Goal: Information Seeking & Learning: Learn about a topic

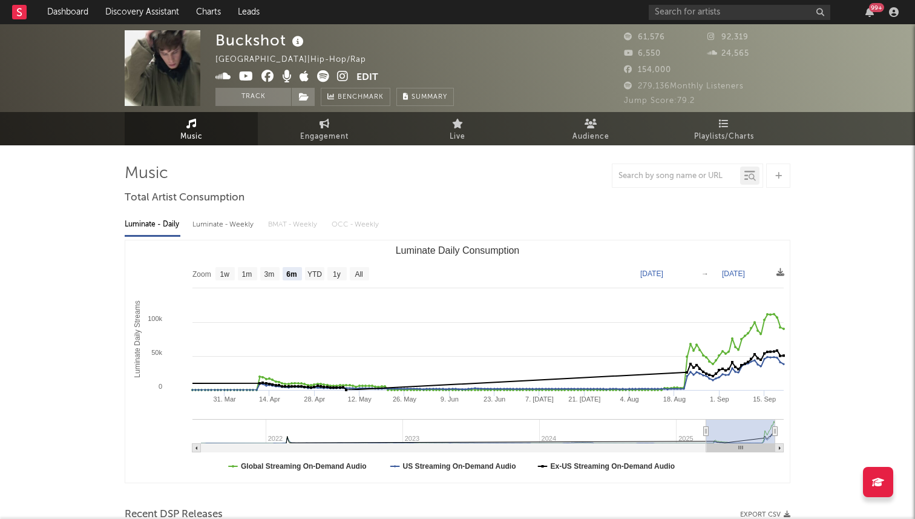
select select "6m"
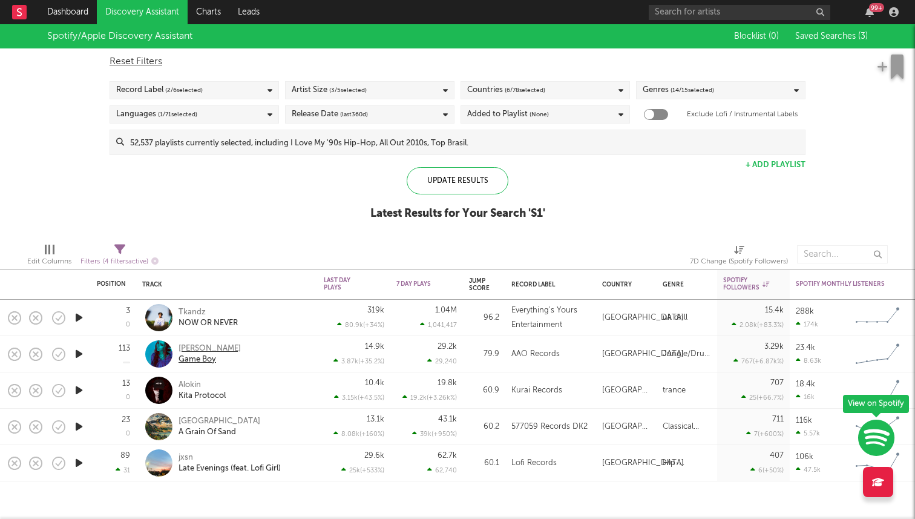
click at [188, 346] on div "Frey" at bounding box center [209, 348] width 62 height 11
click at [190, 383] on div "Alokin" at bounding box center [201, 384] width 47 height 11
click at [194, 421] on div "Simeon Road" at bounding box center [219, 421] width 82 height 11
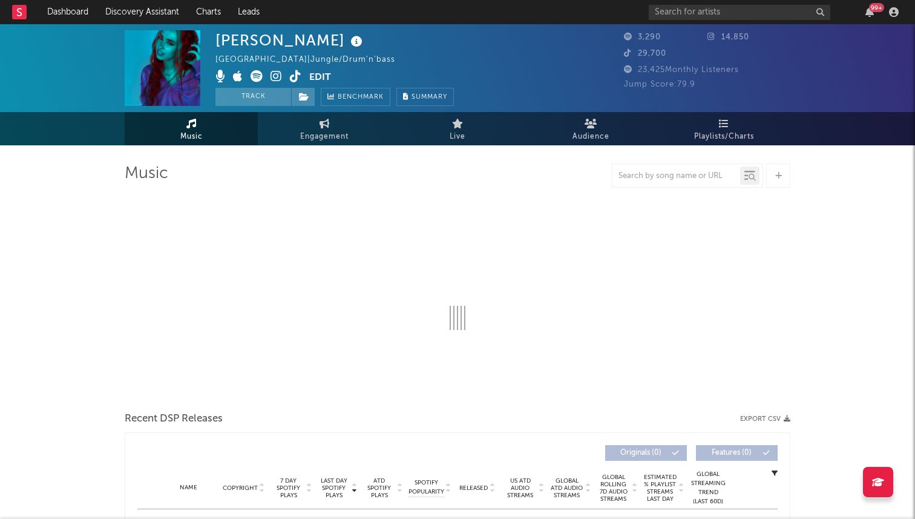
select select "6m"
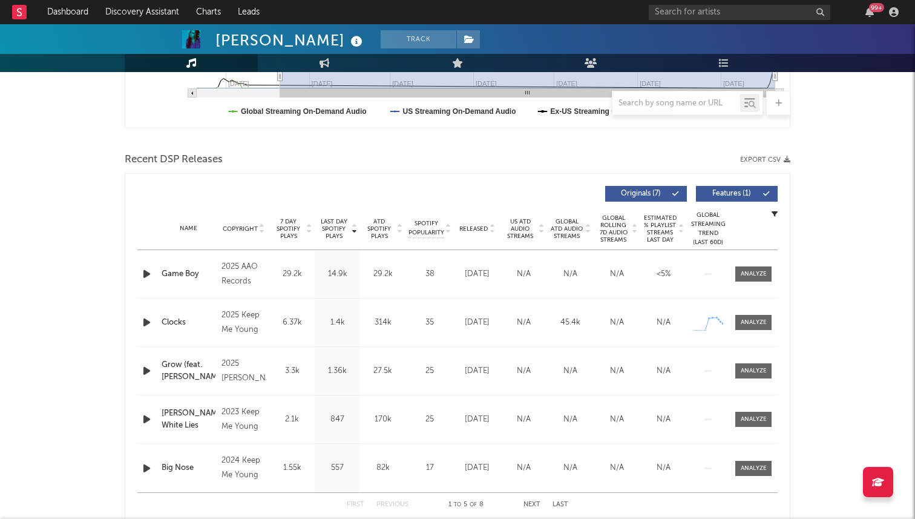
scroll to position [358, 0]
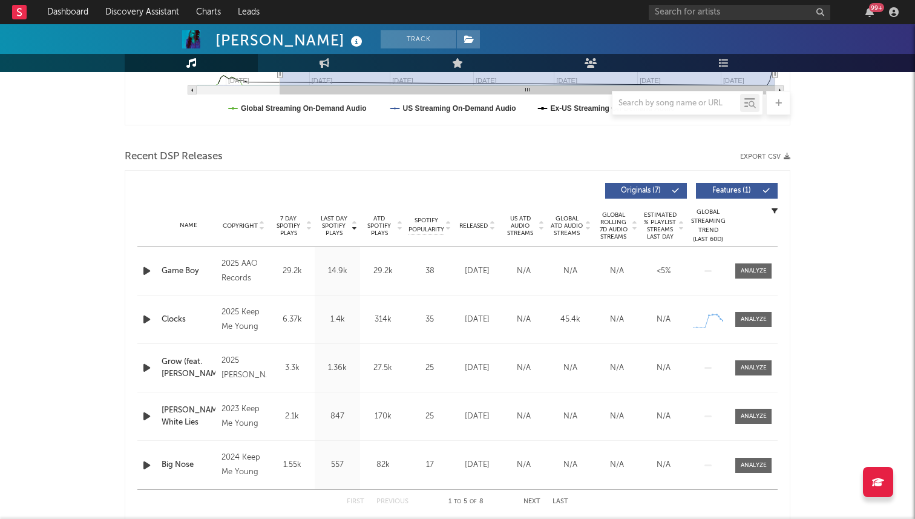
click at [287, 231] on span "7 Day Spotify Plays" at bounding box center [288, 226] width 32 height 22
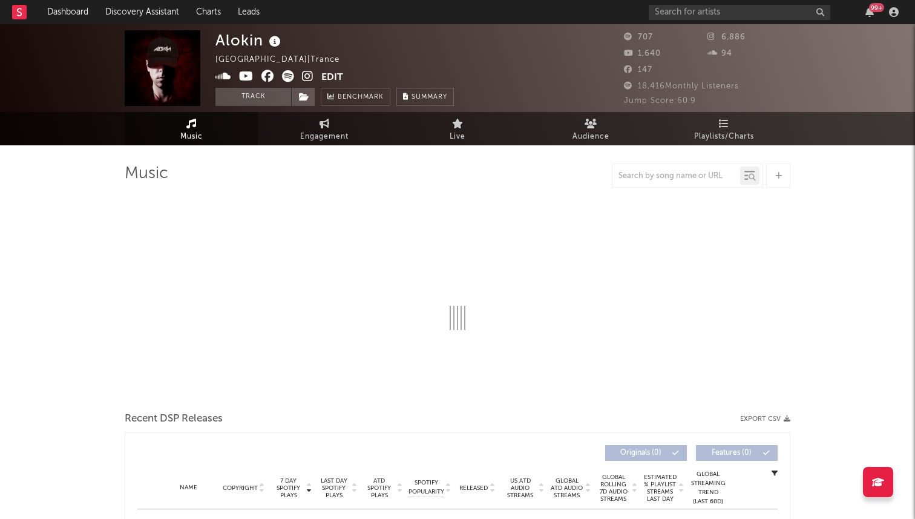
select select "1w"
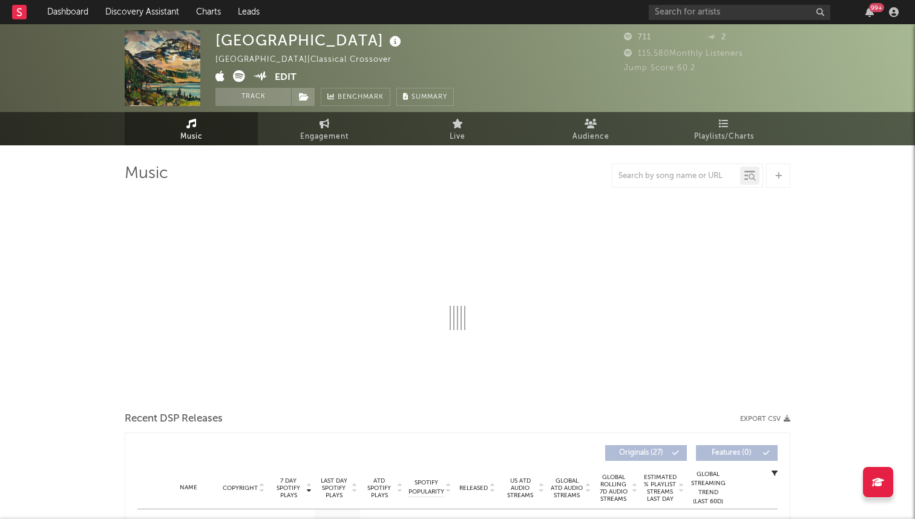
select select "6m"
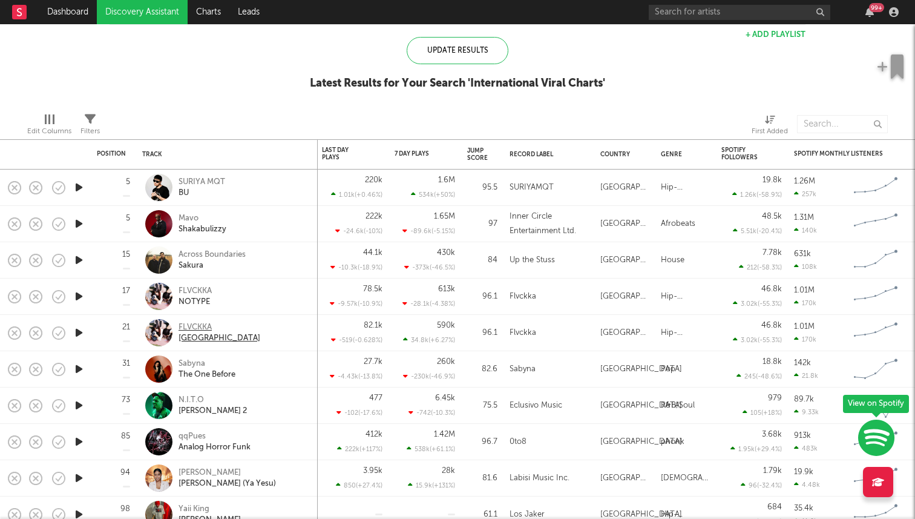
click at [200, 335] on div "[GEOGRAPHIC_DATA]" at bounding box center [219, 338] width 82 height 11
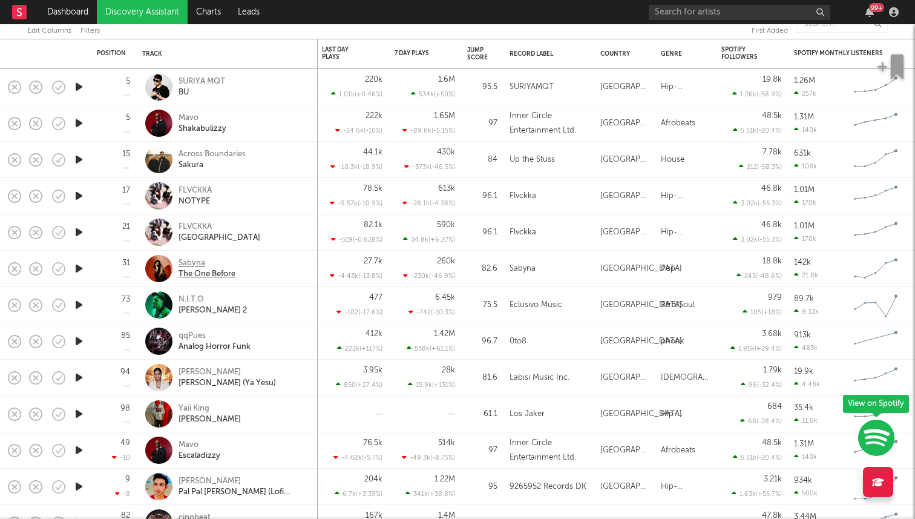
click at [190, 261] on div "Sabyna" at bounding box center [206, 263] width 57 height 11
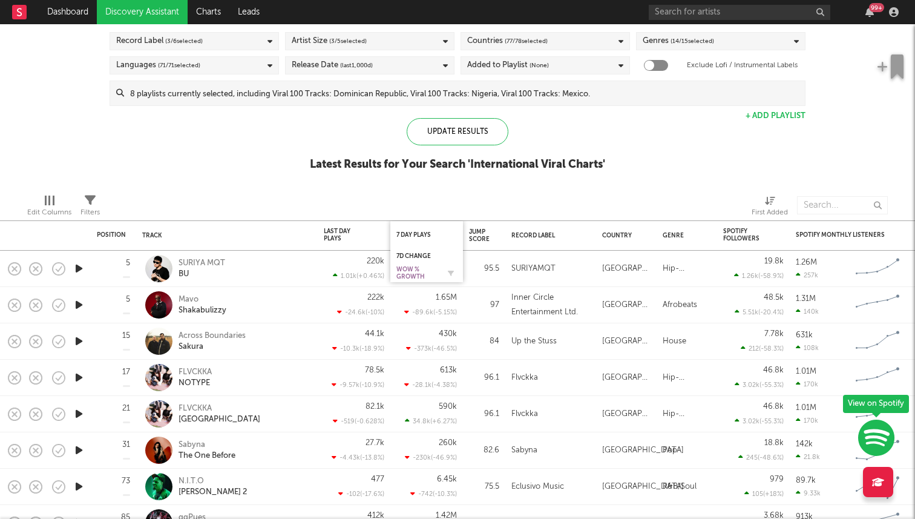
click at [419, 271] on div "WoW % Growth" at bounding box center [417, 273] width 42 height 15
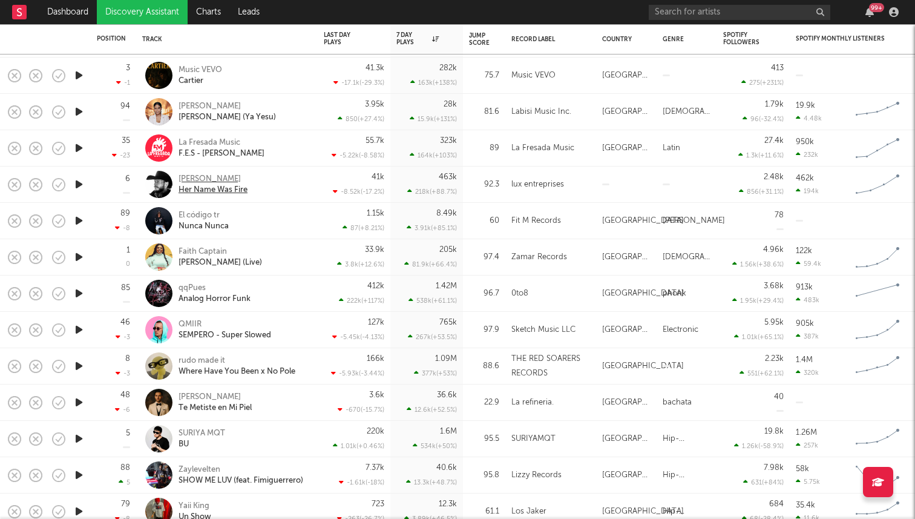
click at [213, 180] on div "Samuel Cabana" at bounding box center [212, 179] width 69 height 11
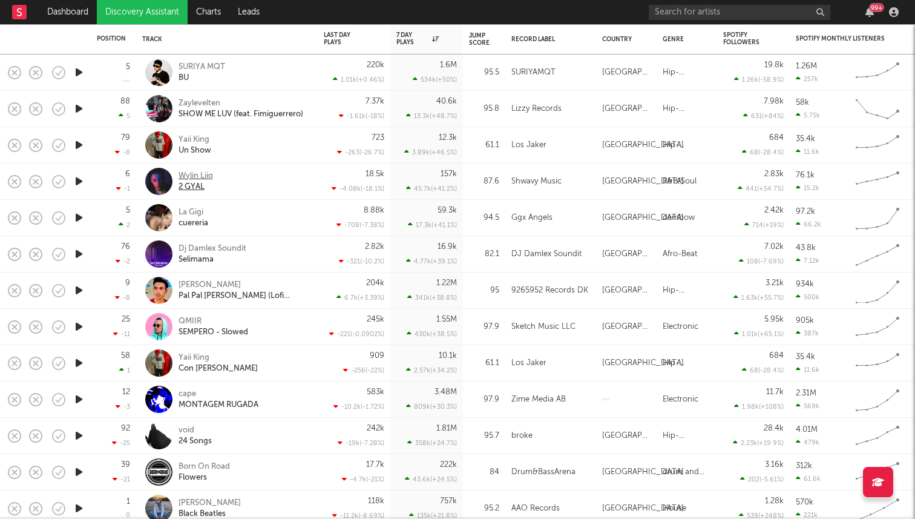
click at [203, 175] on div "Wylin Liiq" at bounding box center [195, 176] width 34 height 11
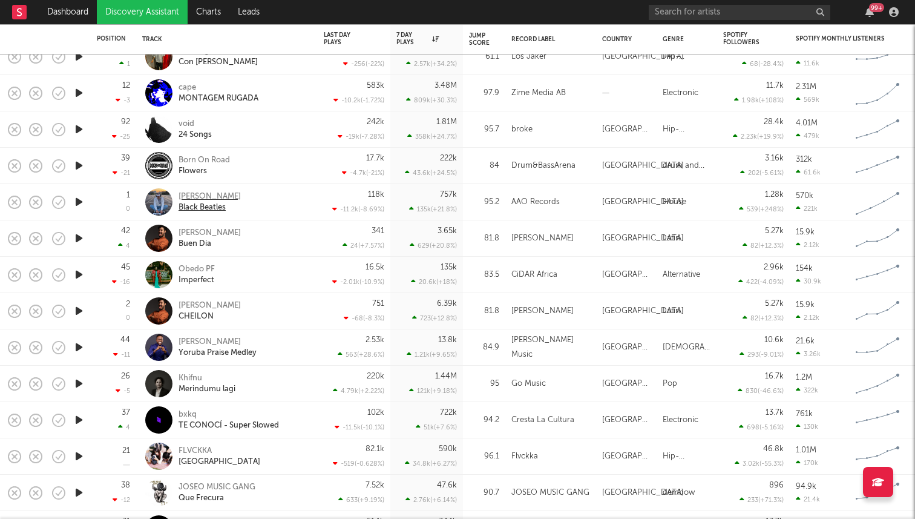
click at [194, 195] on div "Leo Walt" at bounding box center [209, 196] width 62 height 11
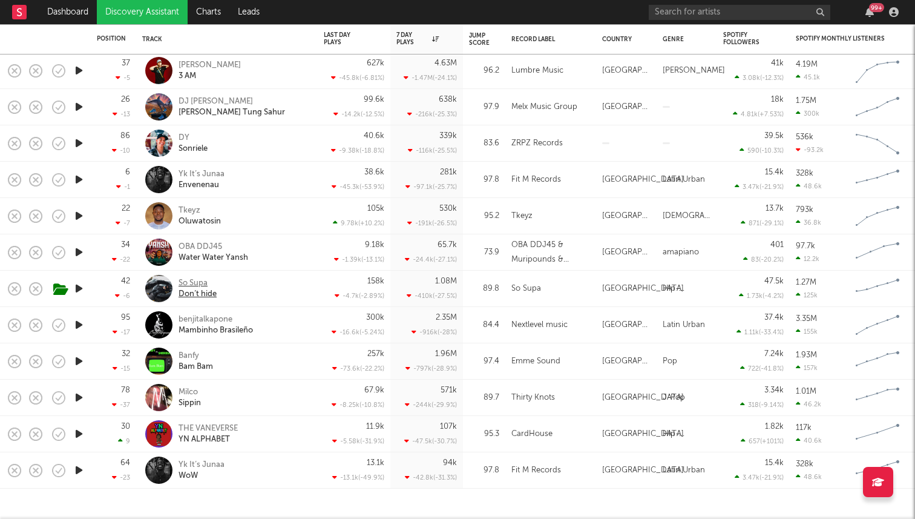
click at [180, 287] on div "So Supa" at bounding box center [197, 283] width 38 height 11
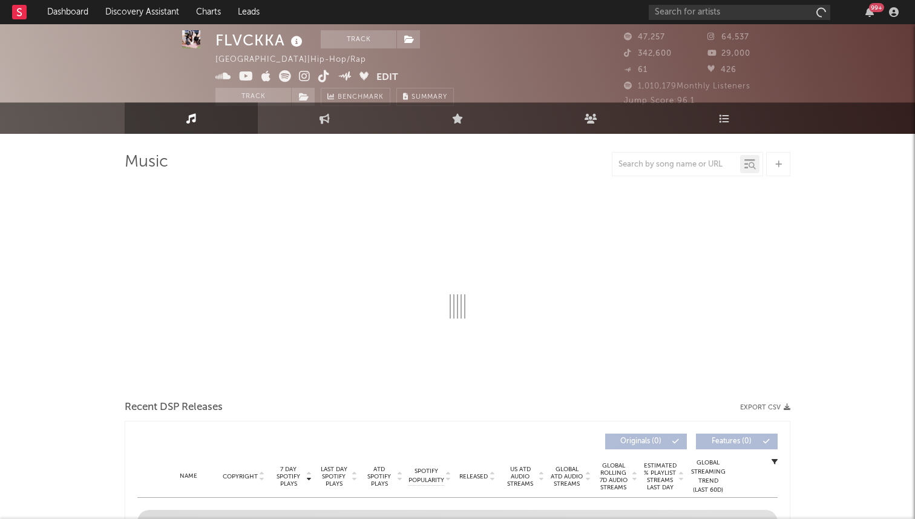
select select "6m"
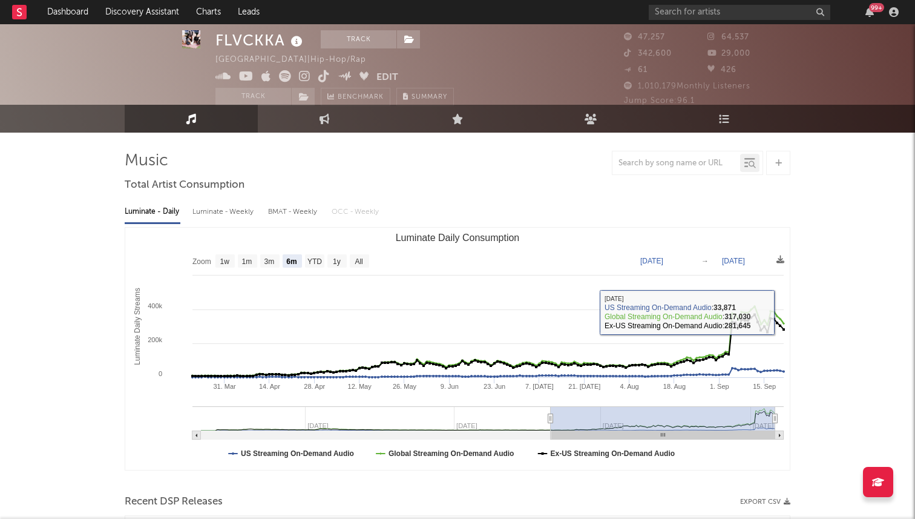
scroll to position [330, 0]
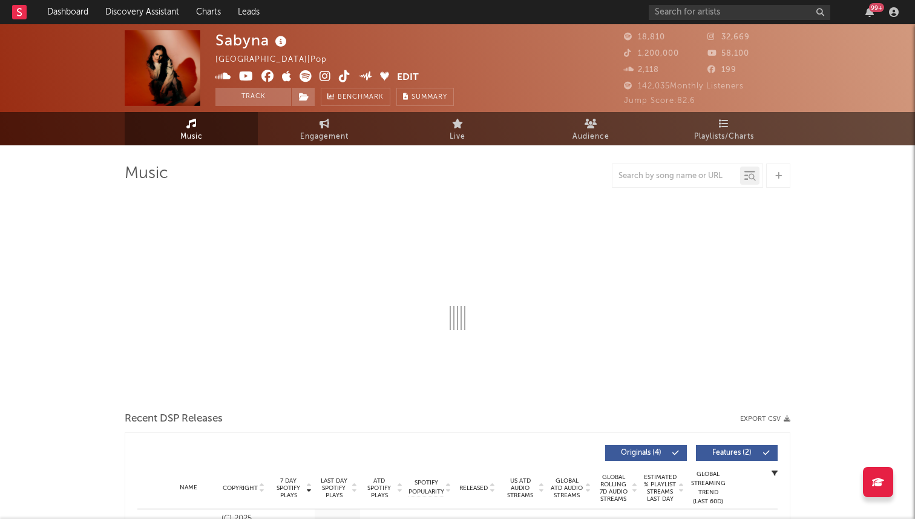
select select "6m"
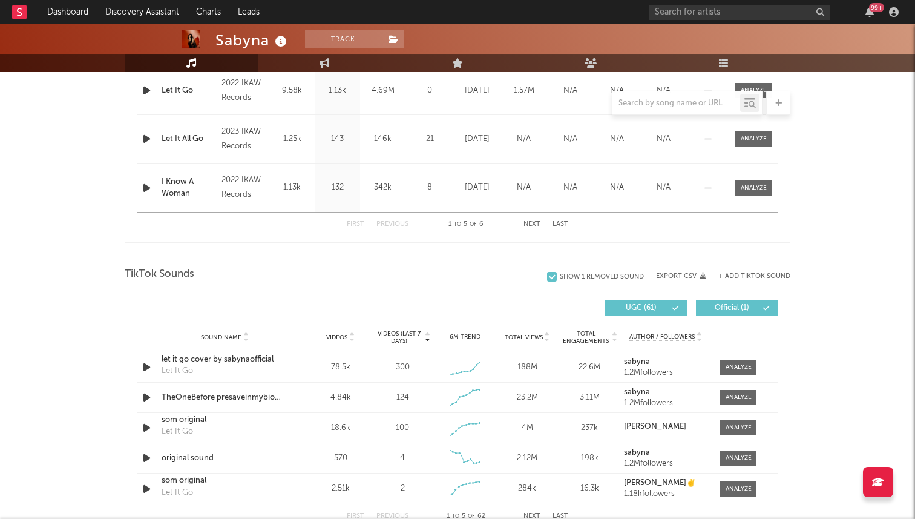
scroll to position [762, 0]
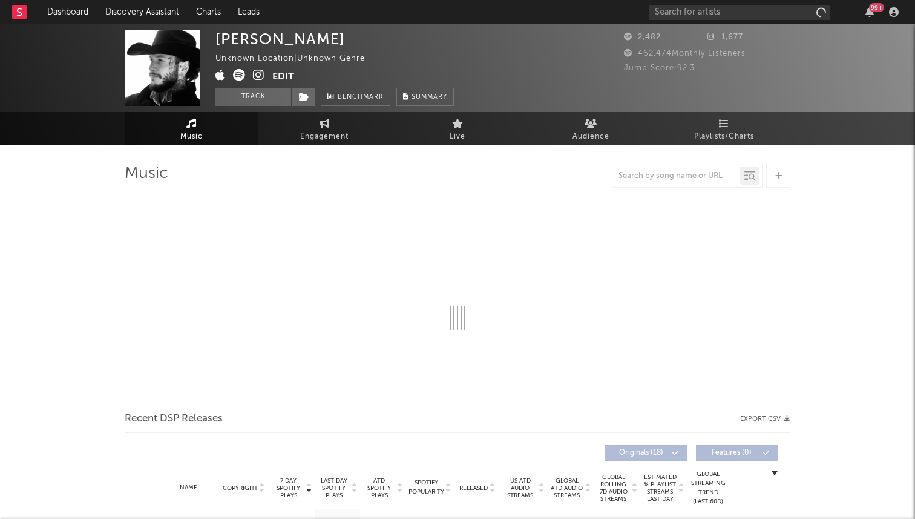
select select "1w"
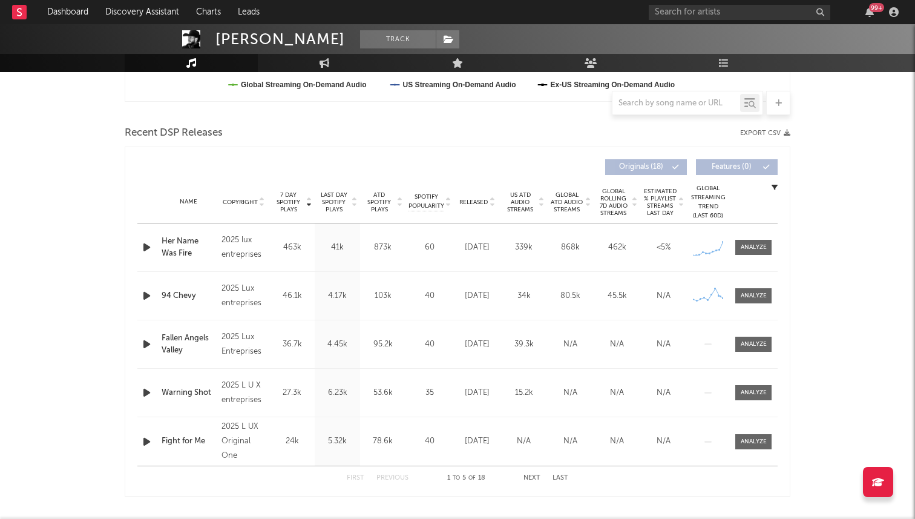
scroll to position [379, 0]
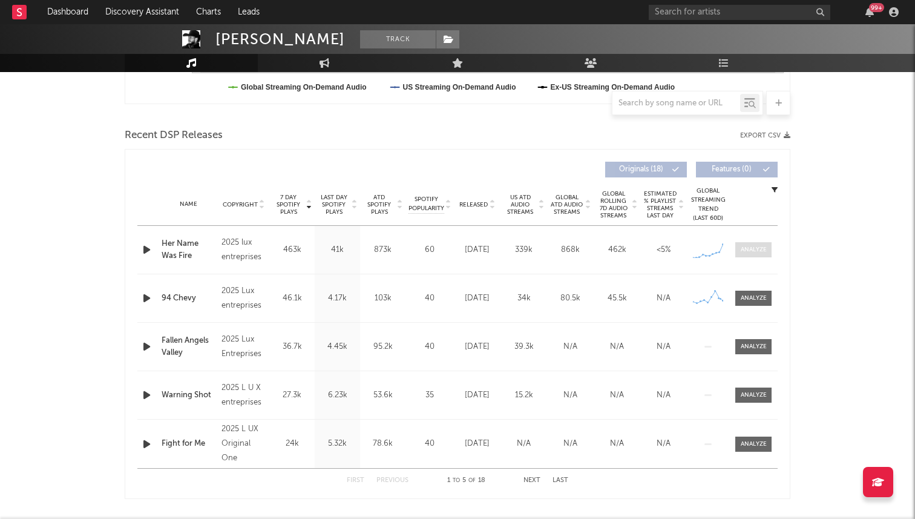
click at [755, 250] on div at bounding box center [754, 249] width 26 height 9
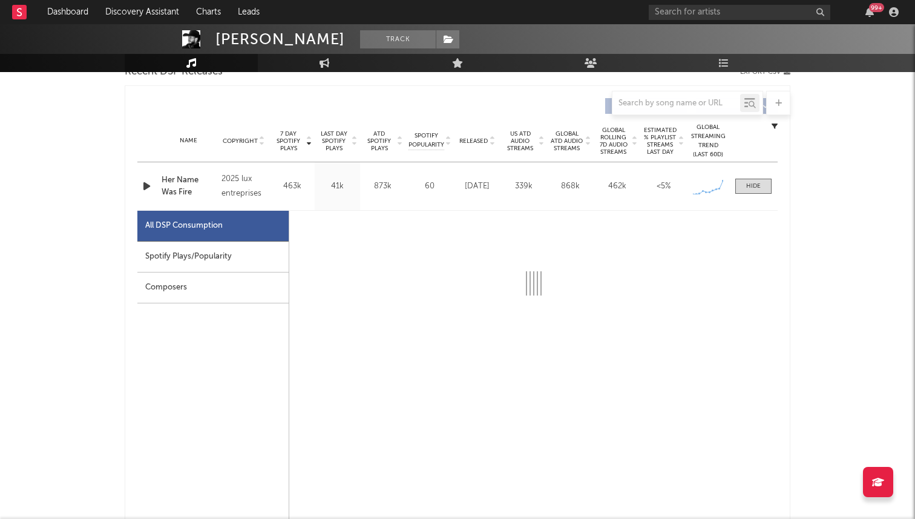
scroll to position [453, 0]
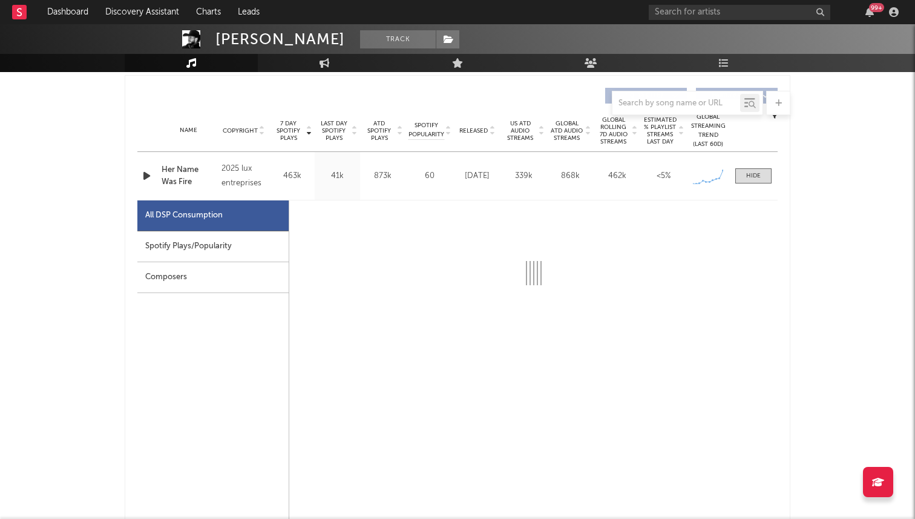
select select "1w"
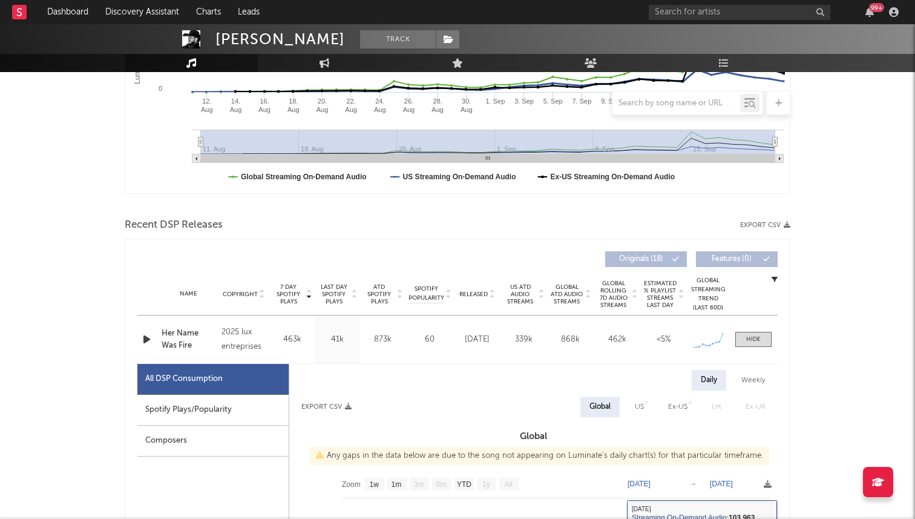
scroll to position [336, 0]
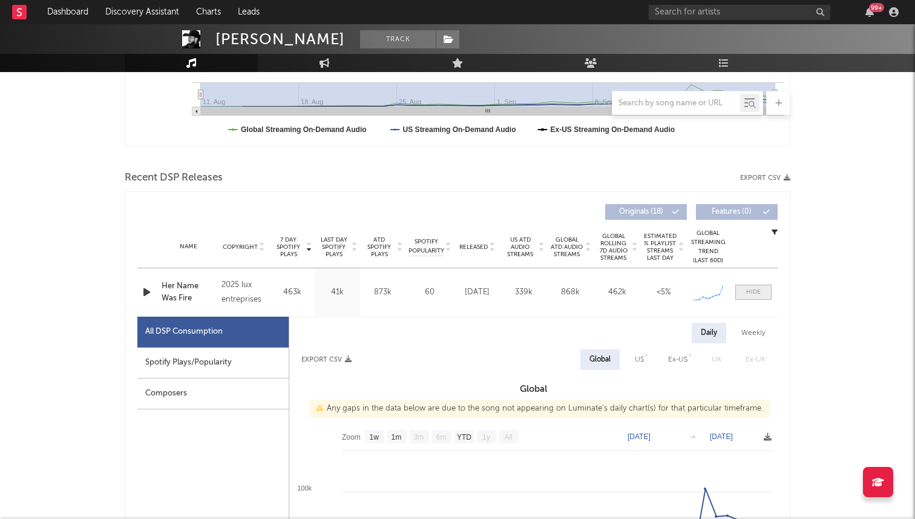
click at [754, 289] on div at bounding box center [753, 291] width 15 height 9
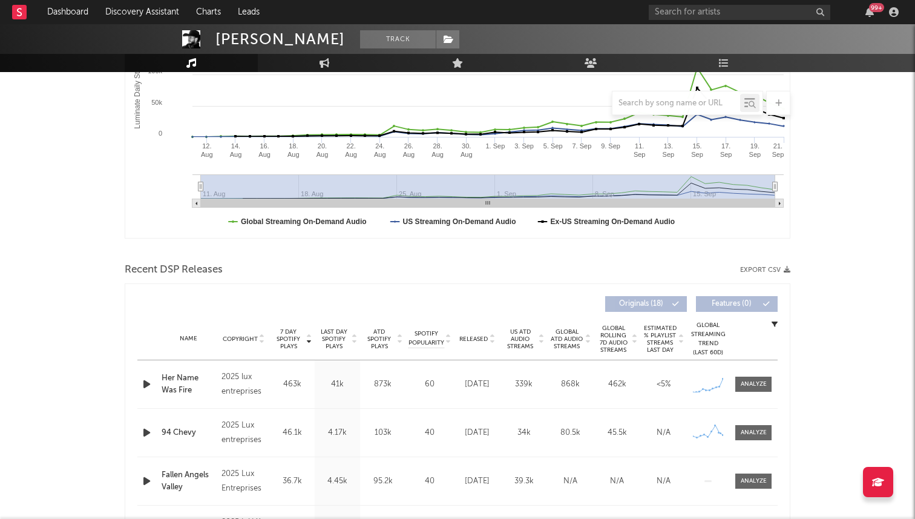
scroll to position [0, 0]
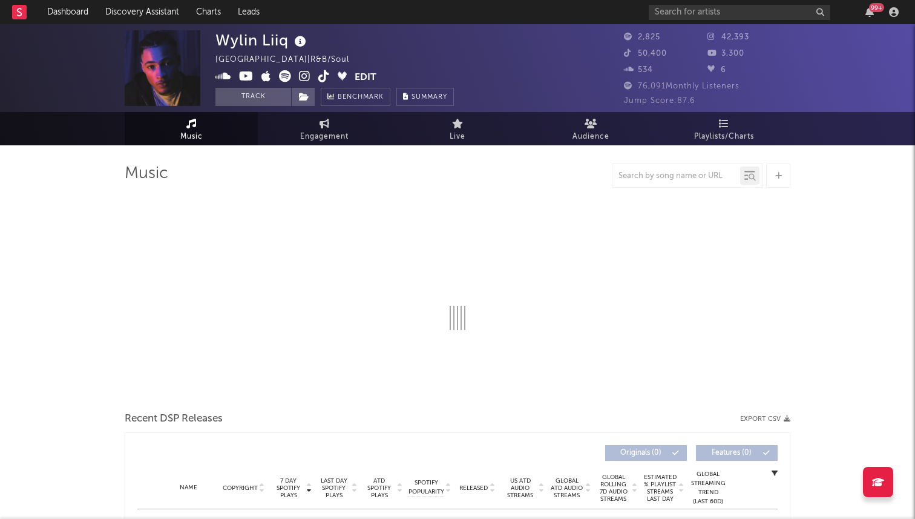
select select "1w"
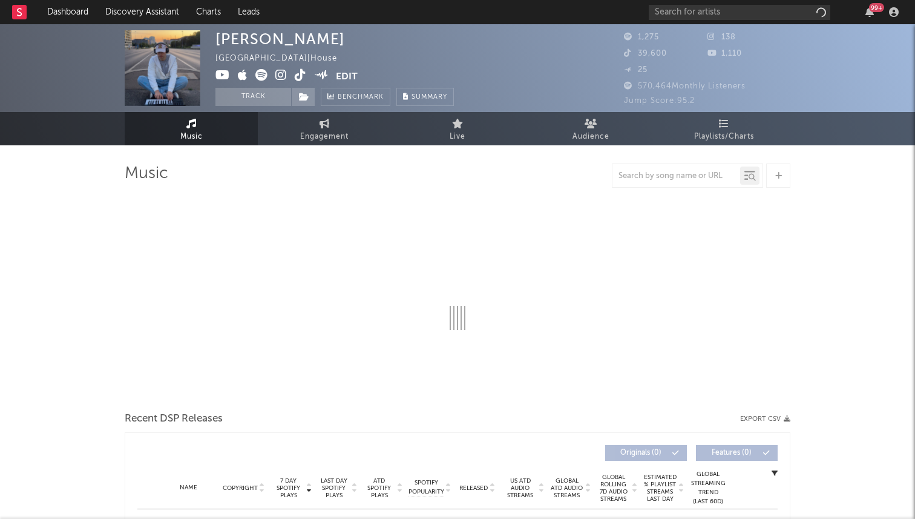
select select "1w"
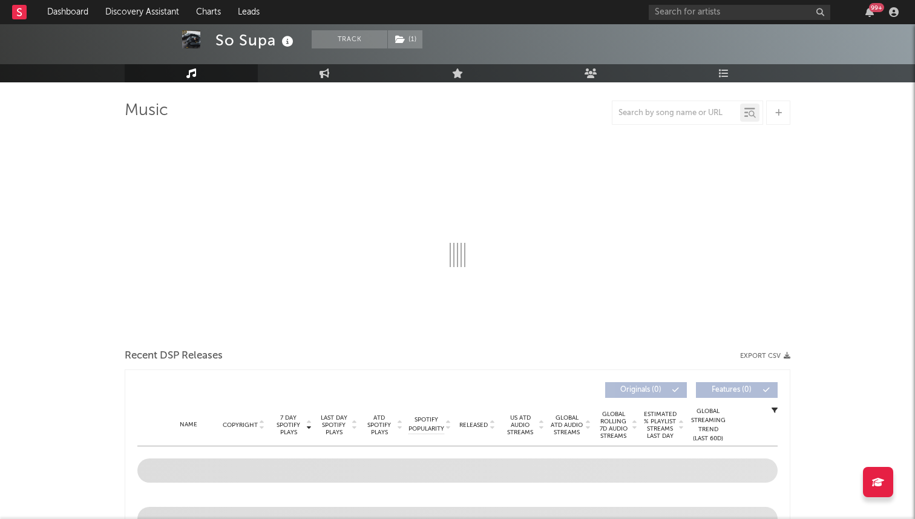
select select "6m"
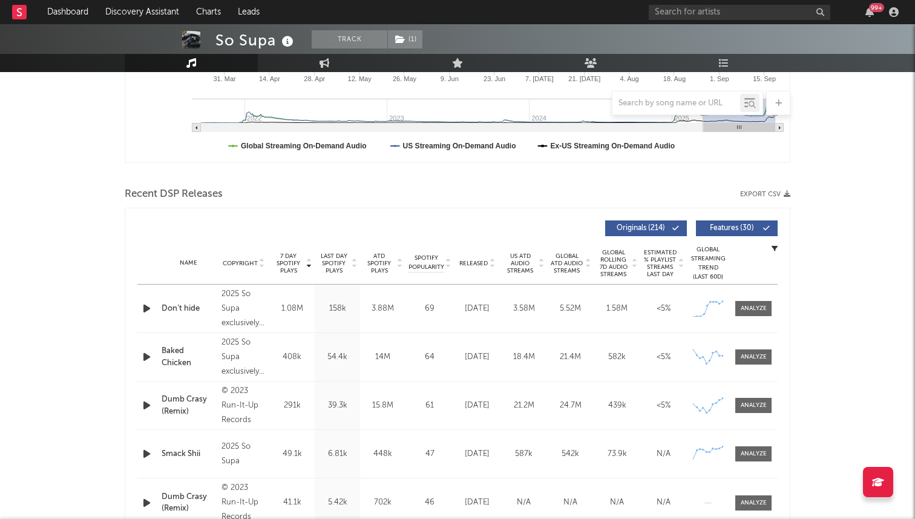
scroll to position [323, 0]
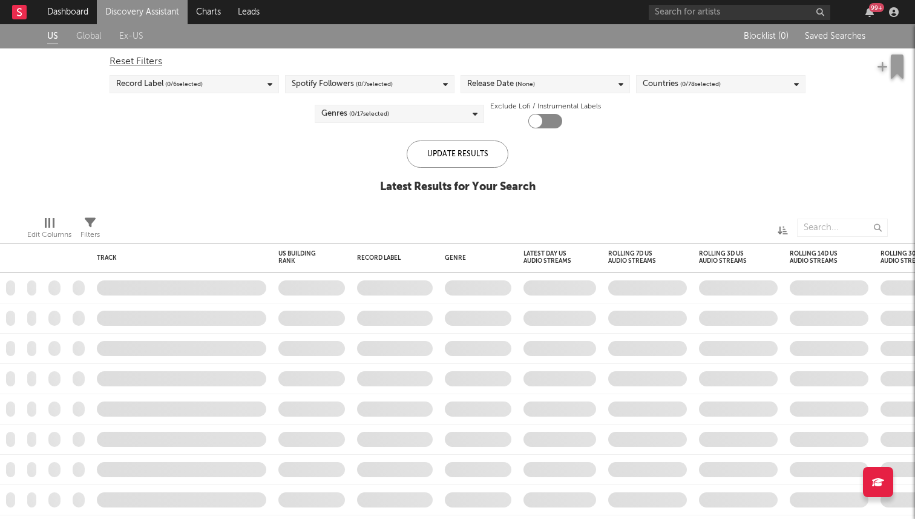
checkbox input "true"
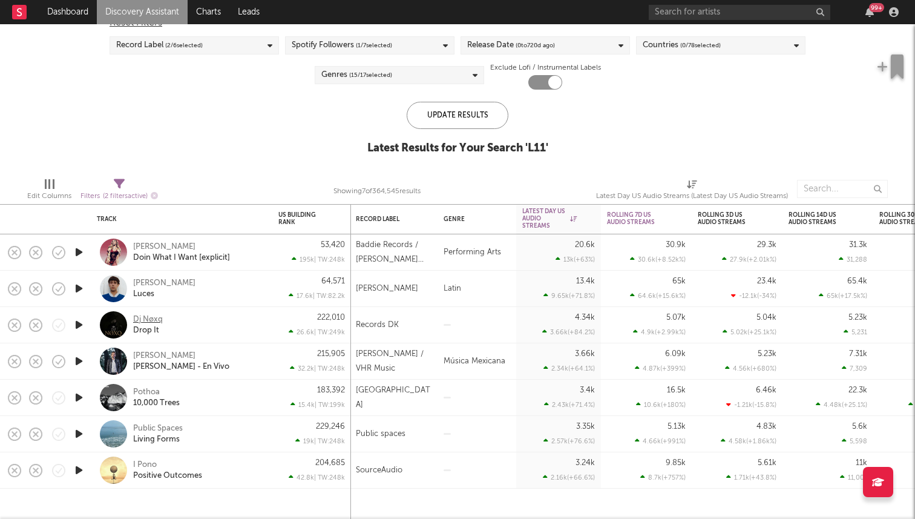
click at [145, 316] on div "Dj Nøxq" at bounding box center [148, 319] width 30 height 11
click at [80, 398] on icon "button" at bounding box center [79, 397] width 13 height 15
click at [77, 432] on icon "button" at bounding box center [79, 433] width 13 height 15
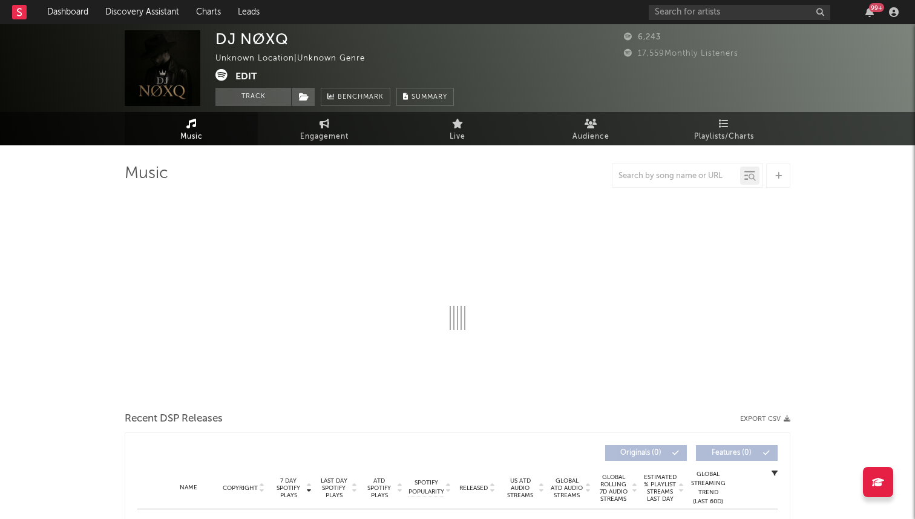
select select "1w"
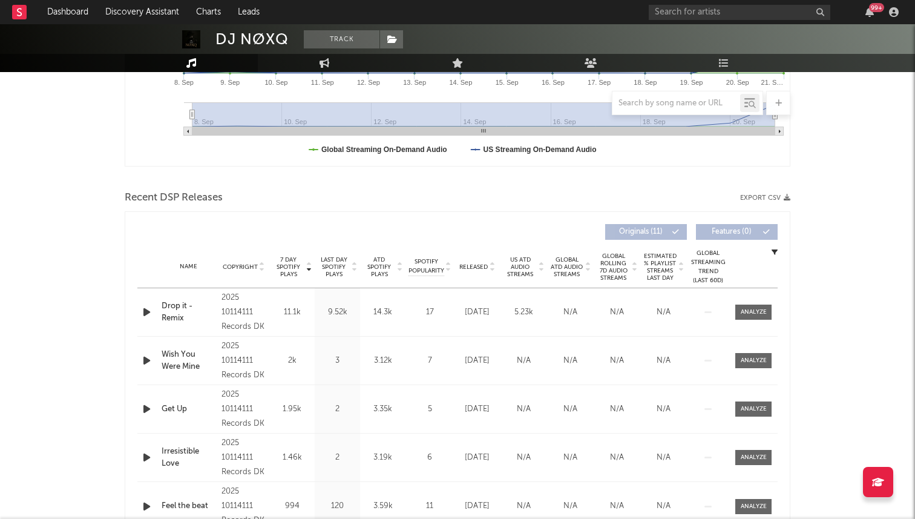
scroll to position [338, 0]
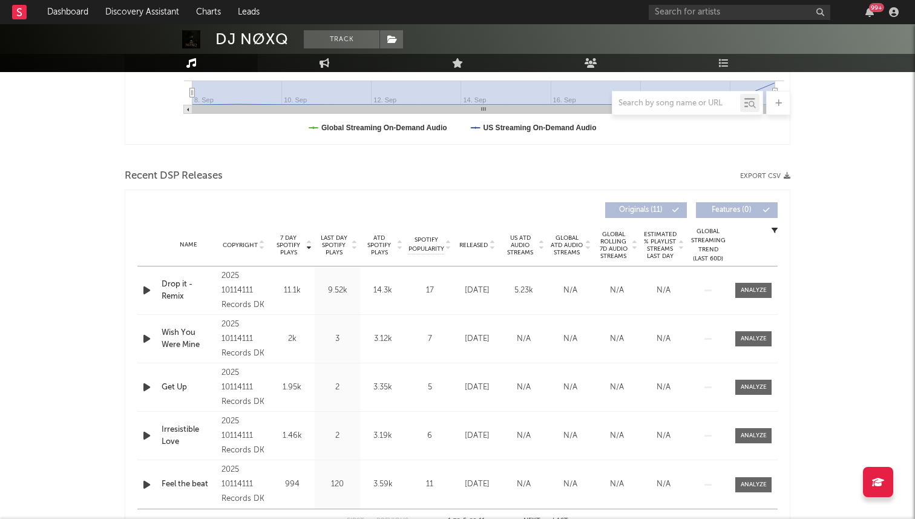
click at [146, 287] on icon "button" at bounding box center [146, 290] width 13 height 15
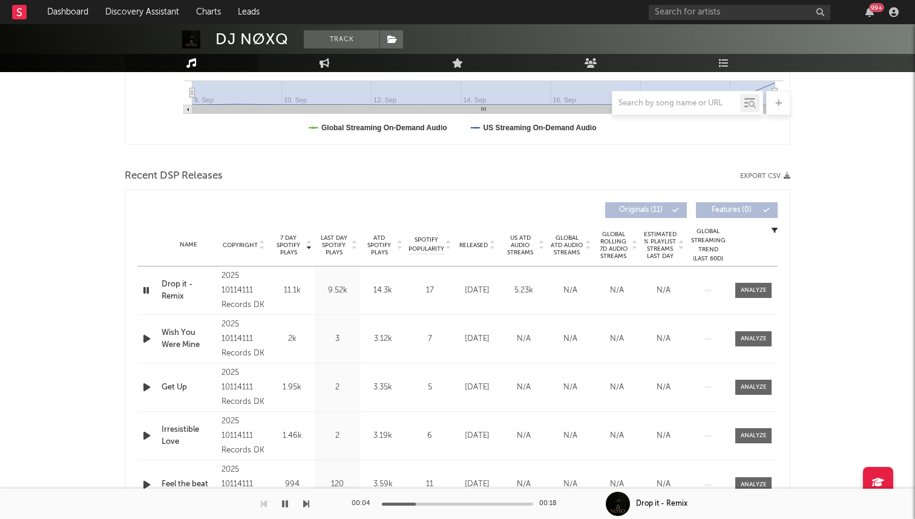
click at [146, 287] on icon "button" at bounding box center [145, 290] width 11 height 15
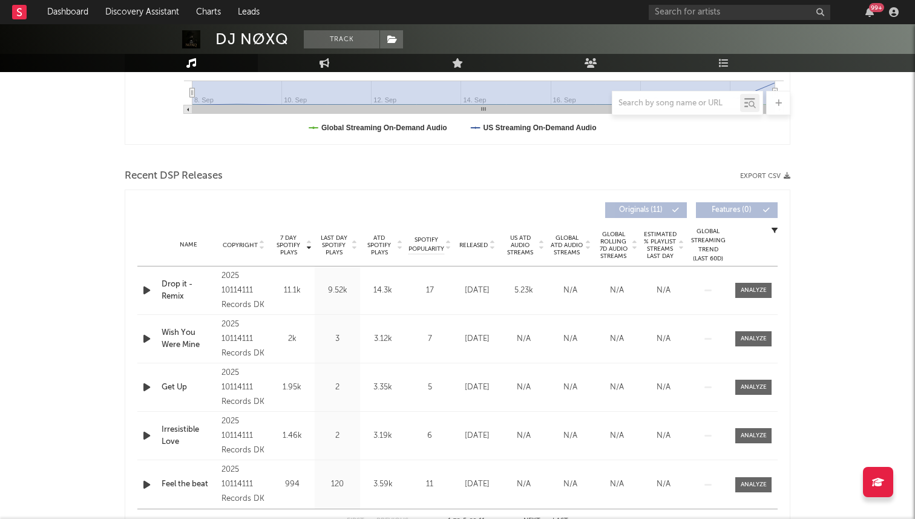
scroll to position [0, 0]
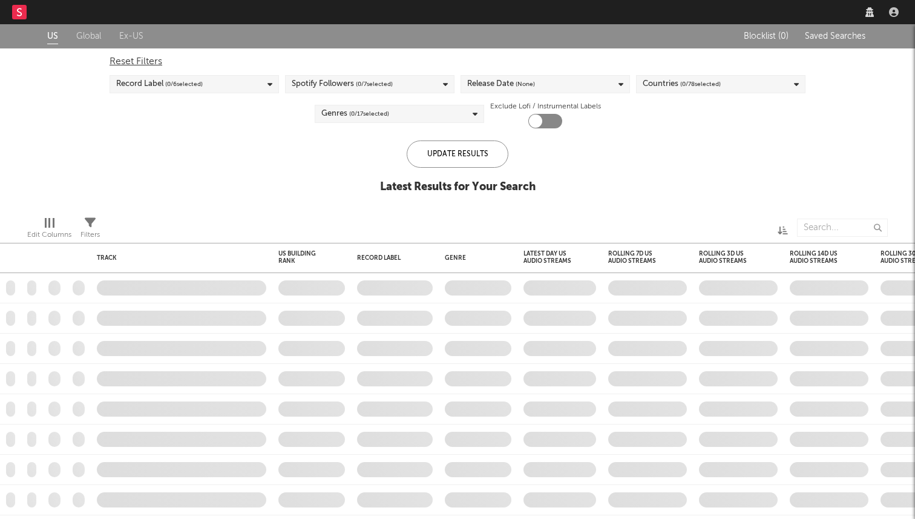
checkbox input "true"
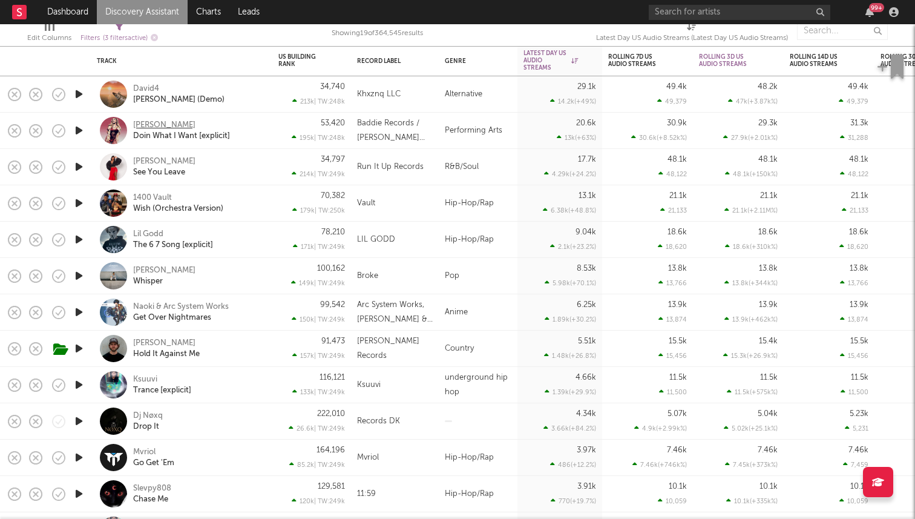
click at [164, 123] on div "[PERSON_NAME]" at bounding box center [164, 125] width 62 height 11
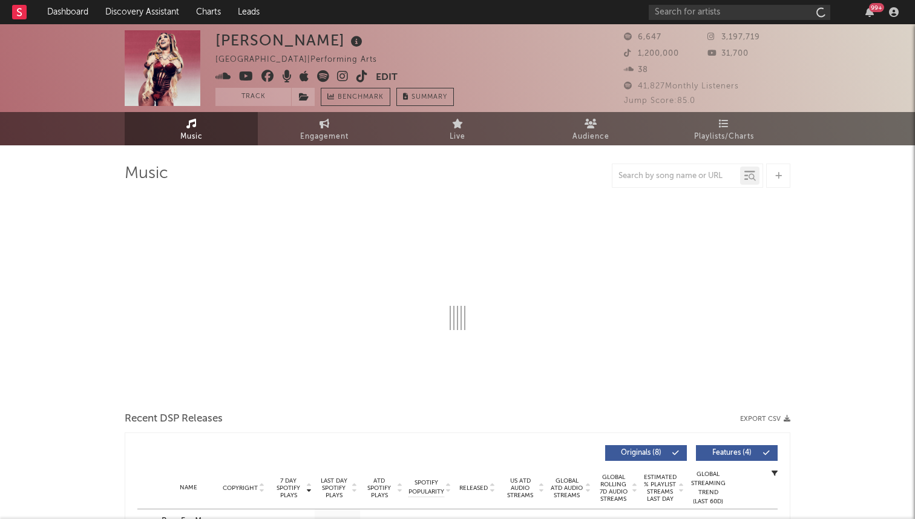
select select "1w"
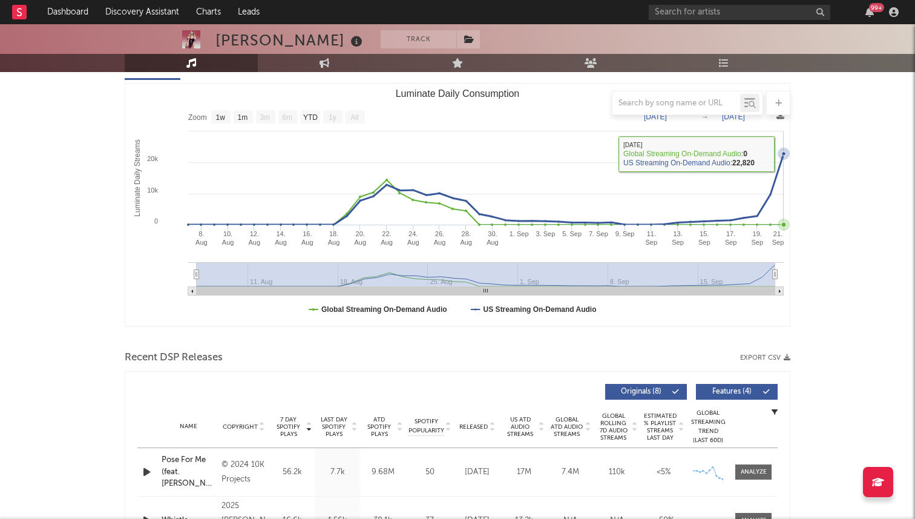
scroll to position [387, 0]
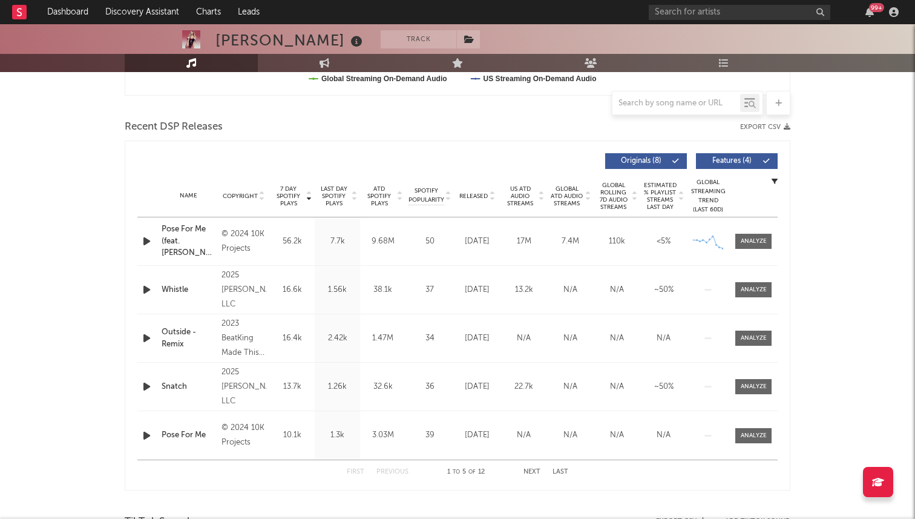
click at [477, 191] on div "Released" at bounding box center [477, 195] width 41 height 9
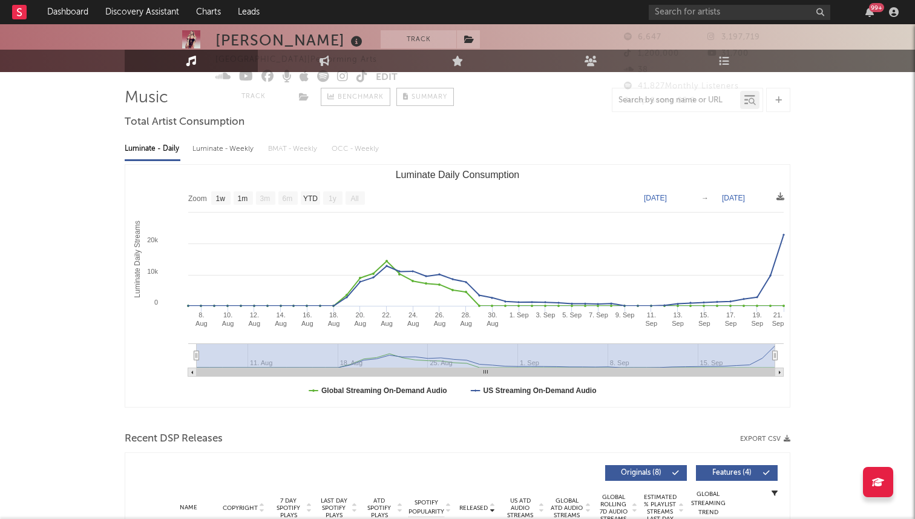
scroll to position [0, 0]
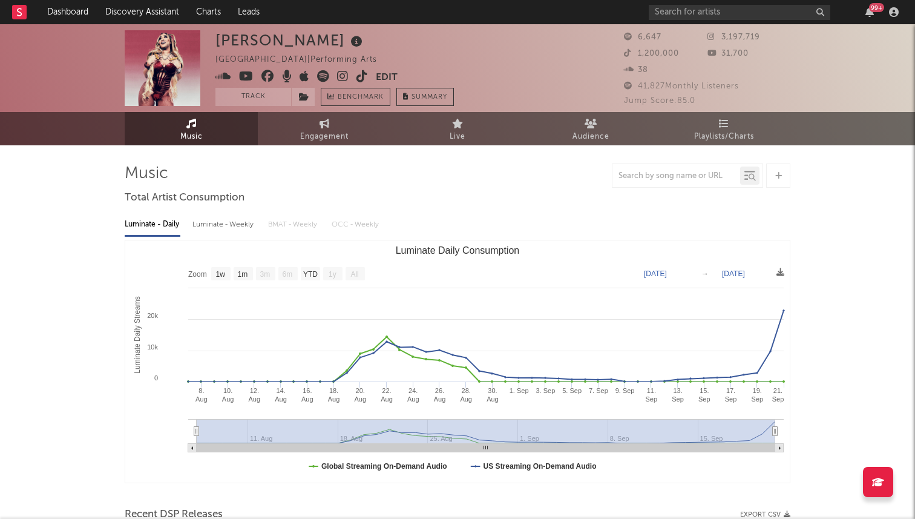
click at [363, 79] on icon at bounding box center [361, 76] width 11 height 12
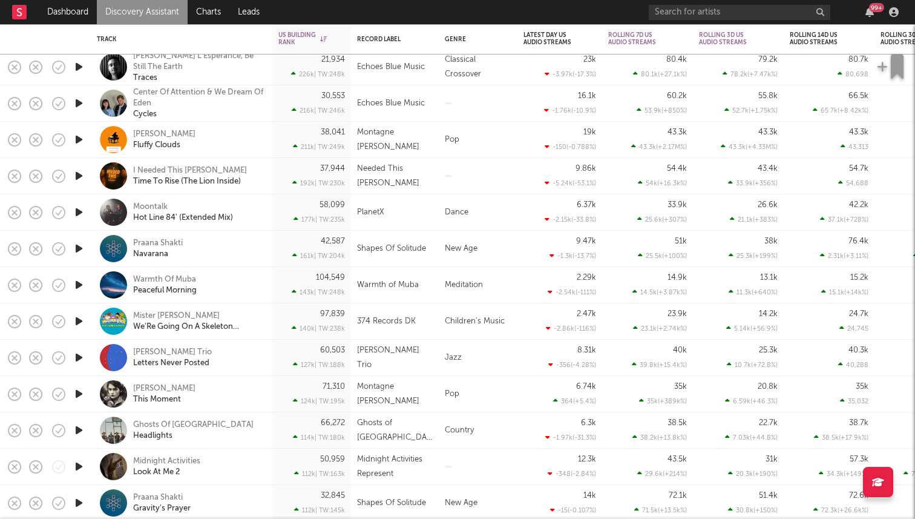
click at [80, 171] on icon "button" at bounding box center [79, 175] width 13 height 15
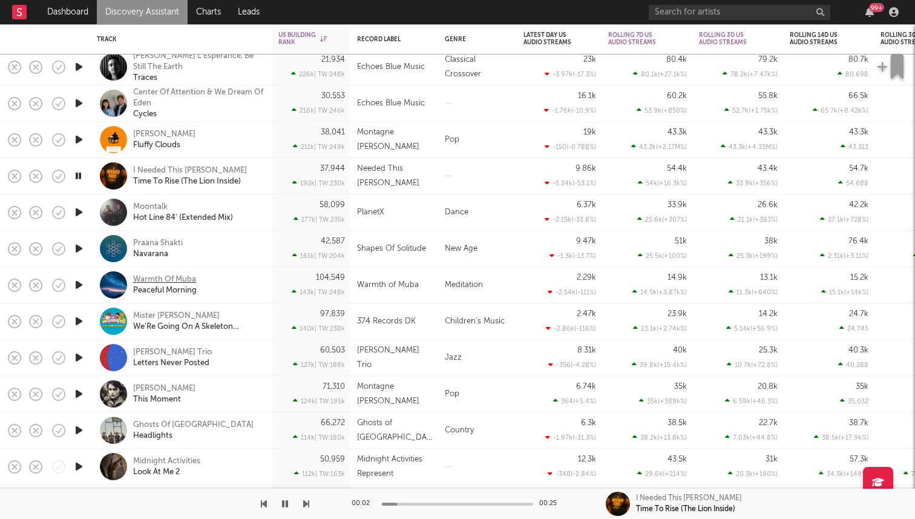
drag, startPoint x: 75, startPoint y: 209, endPoint x: 134, endPoint y: 277, distance: 90.5
click at [126, 277] on div "Jonathan L'Espérance, Be Still The Earth Traces 21,934 226k | TW: 248k Echoes B…" at bounding box center [876, 193] width 1752 height 787
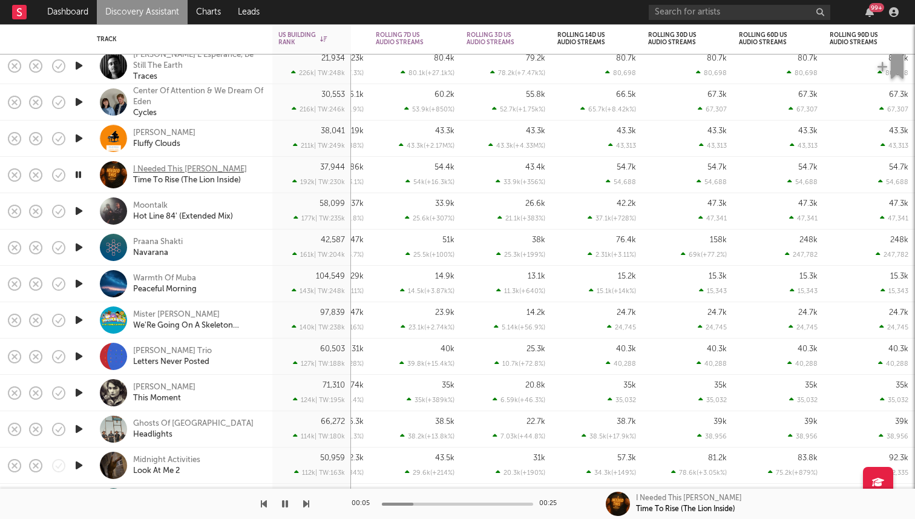
click at [187, 166] on div "I Needed This [PERSON_NAME]" at bounding box center [190, 169] width 114 height 11
click at [81, 213] on icon "button" at bounding box center [79, 210] width 13 height 15
click at [75, 279] on icon "button" at bounding box center [79, 283] width 13 height 15
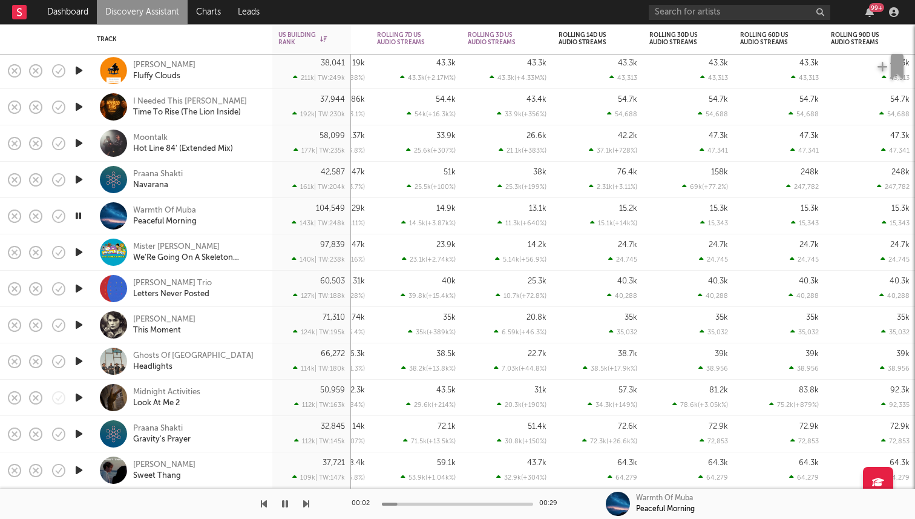
click at [82, 368] on div at bounding box center [79, 361] width 24 height 36
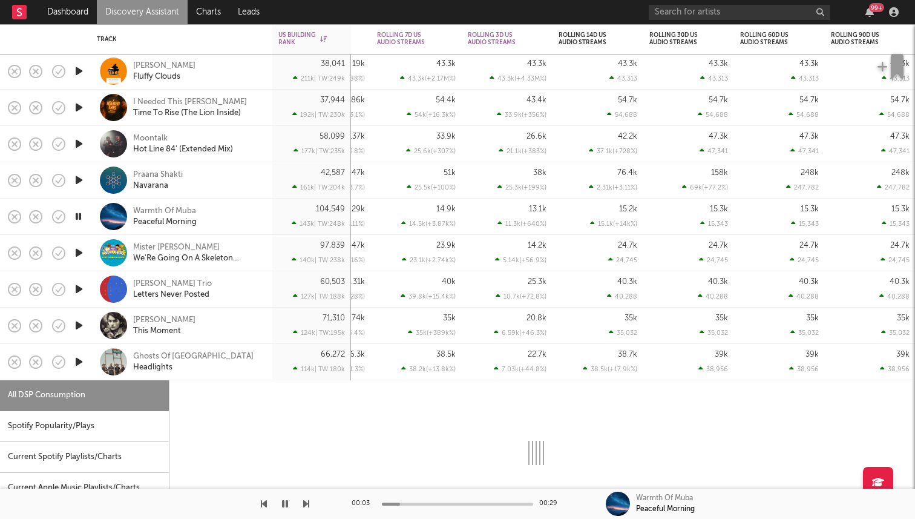
click at [74, 359] on icon "button" at bounding box center [79, 361] width 13 height 15
select select "1w"
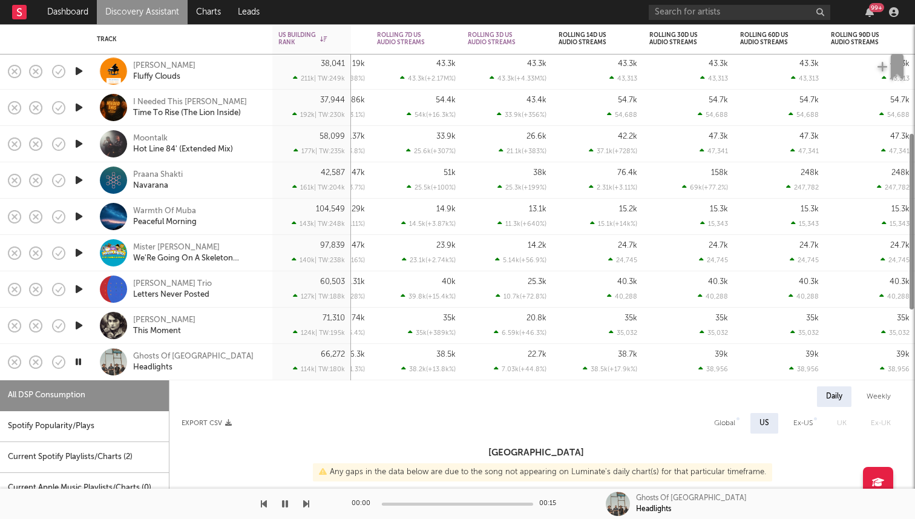
click at [95, 368] on div "Ghosts Of Hill County Headlights" at bounding box center [182, 362] width 182 height 36
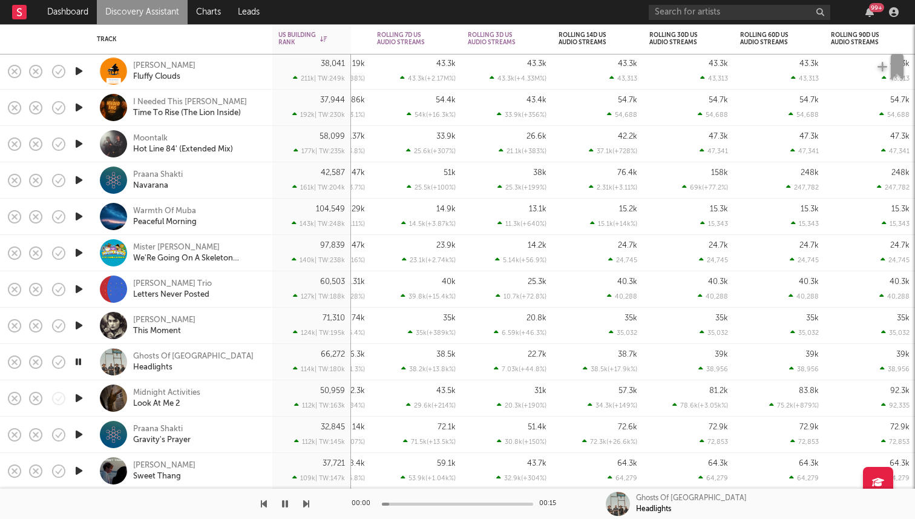
click at [81, 361] on icon "button" at bounding box center [78, 361] width 11 height 15
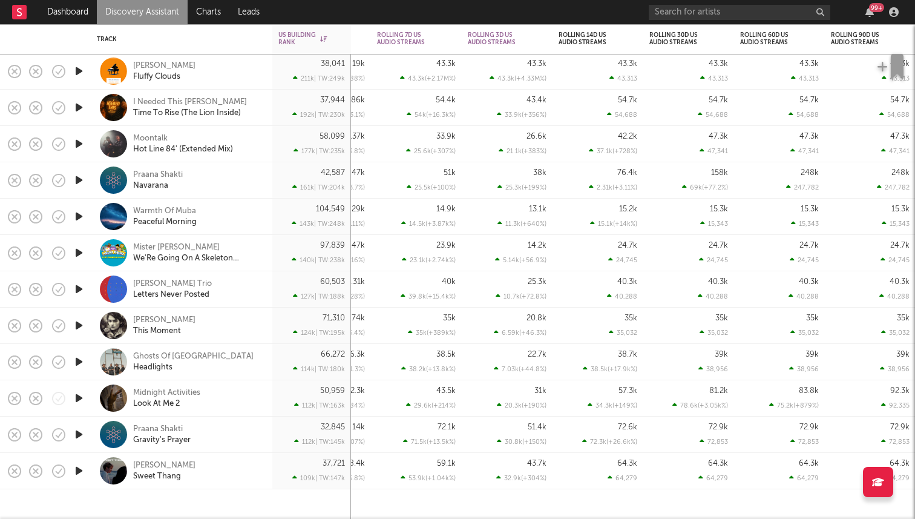
click at [80, 363] on icon "button" at bounding box center [79, 361] width 13 height 15
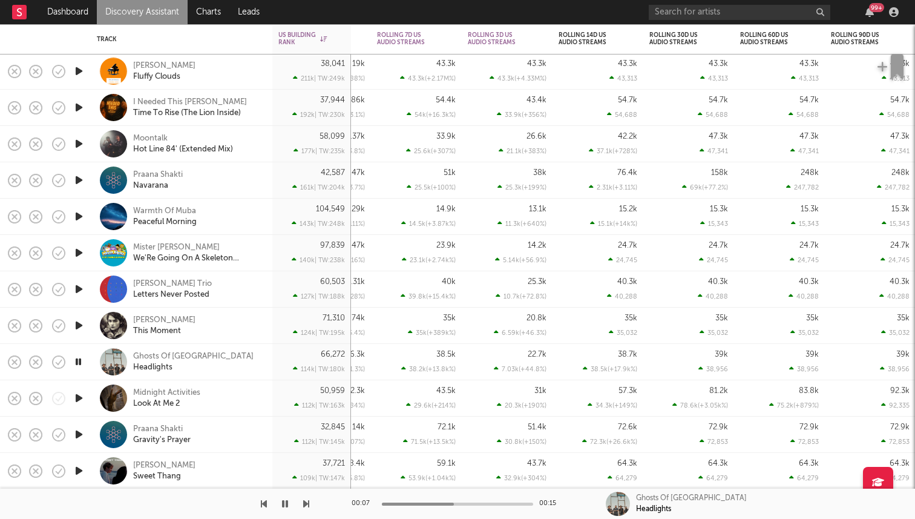
click at [76, 359] on icon "button" at bounding box center [78, 361] width 11 height 15
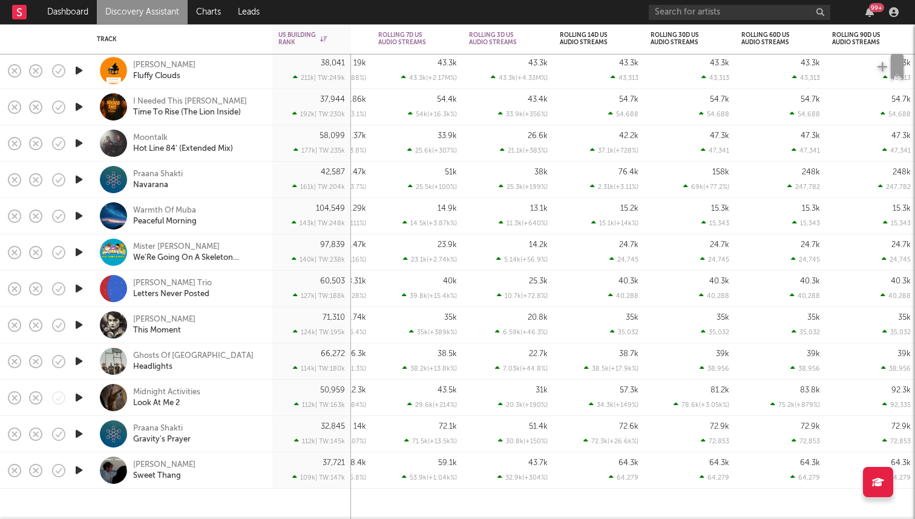
click at [81, 468] on icon "button" at bounding box center [79, 469] width 13 height 15
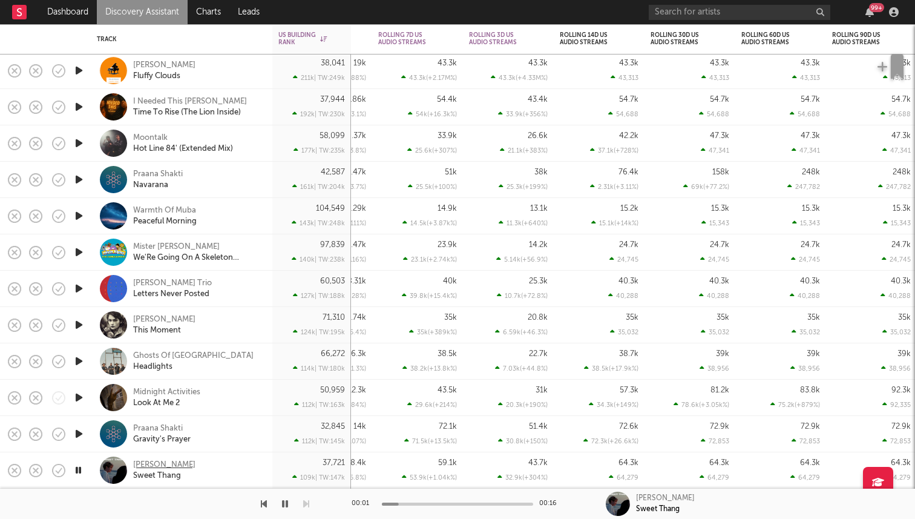
click at [148, 463] on div "Kaido Roberts" at bounding box center [164, 464] width 62 height 11
click at [84, 395] on icon "button" at bounding box center [79, 397] width 13 height 15
click at [147, 393] on div "Midnight Activities" at bounding box center [166, 392] width 67 height 11
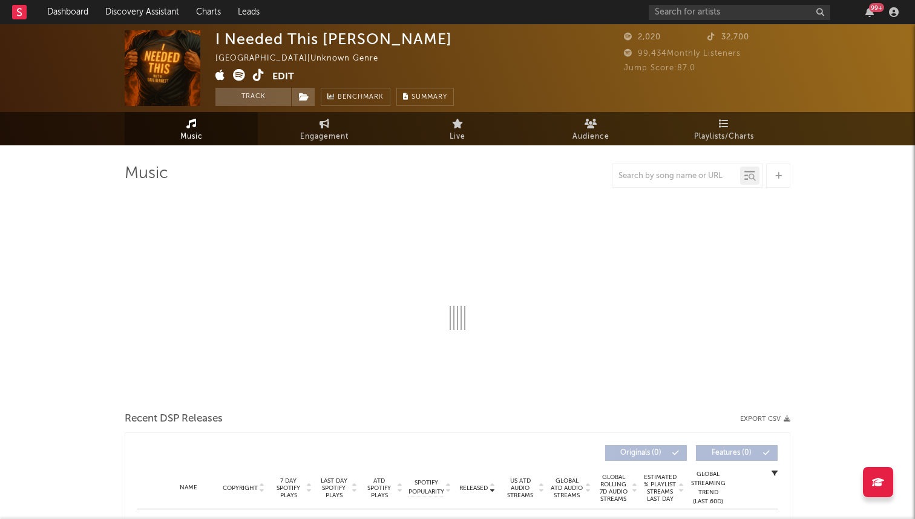
select select "1w"
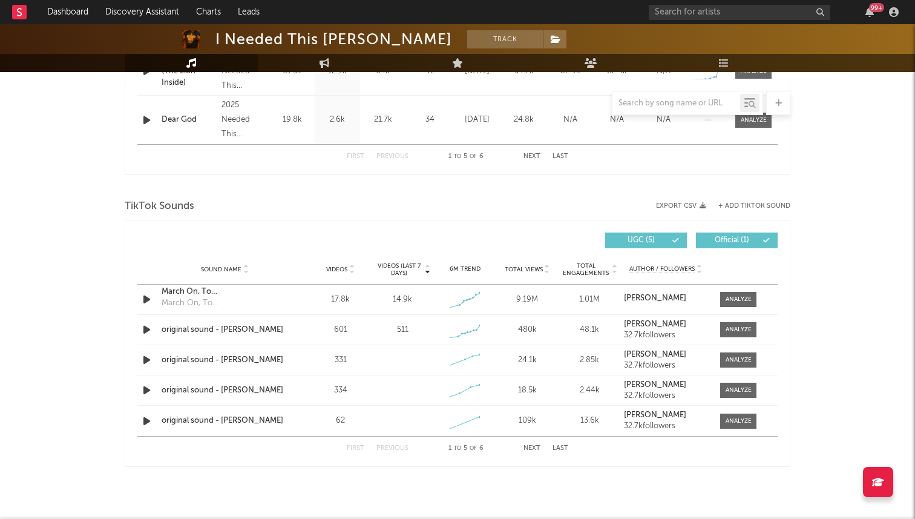
scroll to position [708, 0]
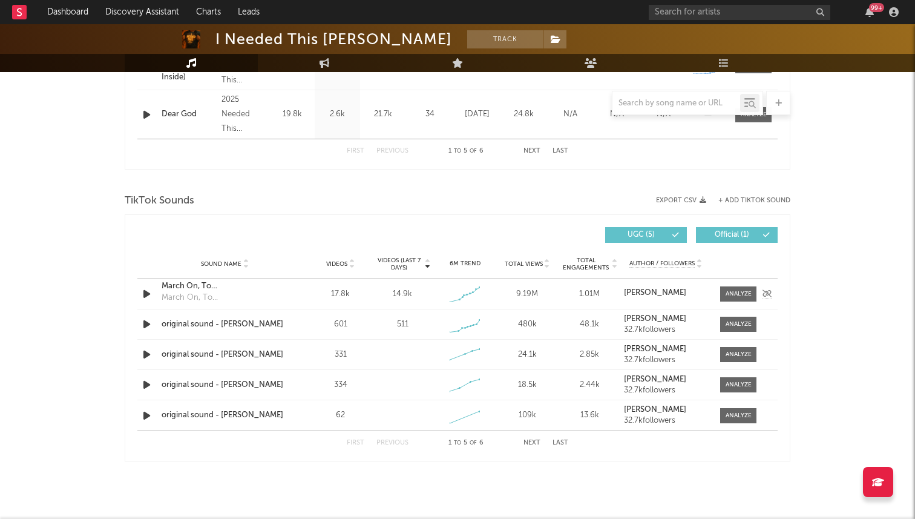
click at [151, 292] on icon "button" at bounding box center [146, 293] width 13 height 15
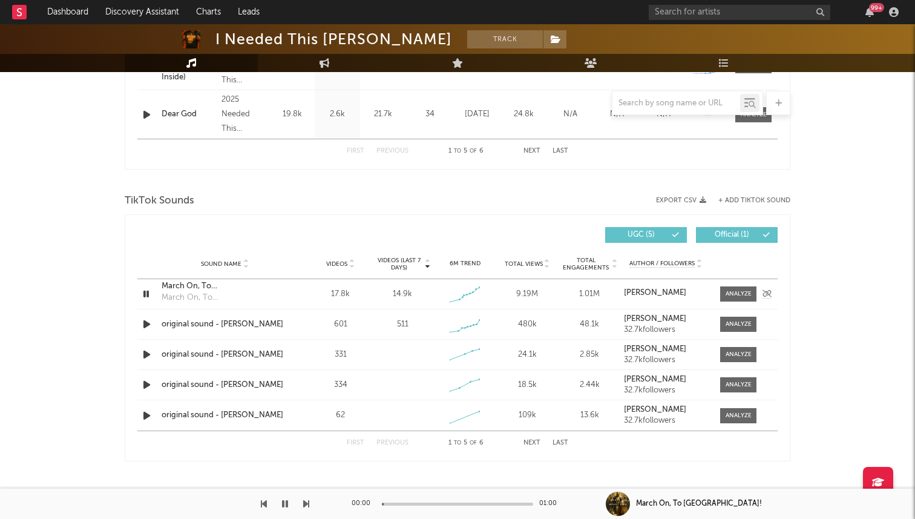
click at [140, 298] on icon "button" at bounding box center [145, 293] width 11 height 15
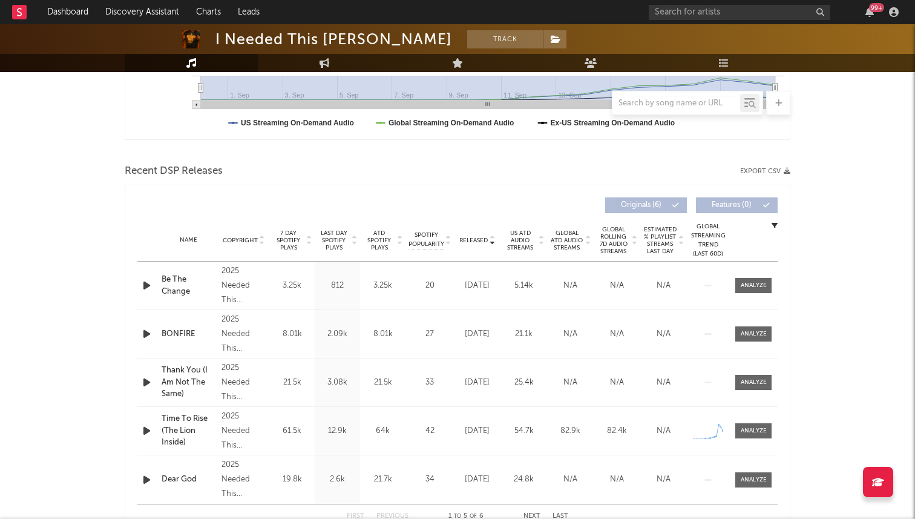
scroll to position [0, 0]
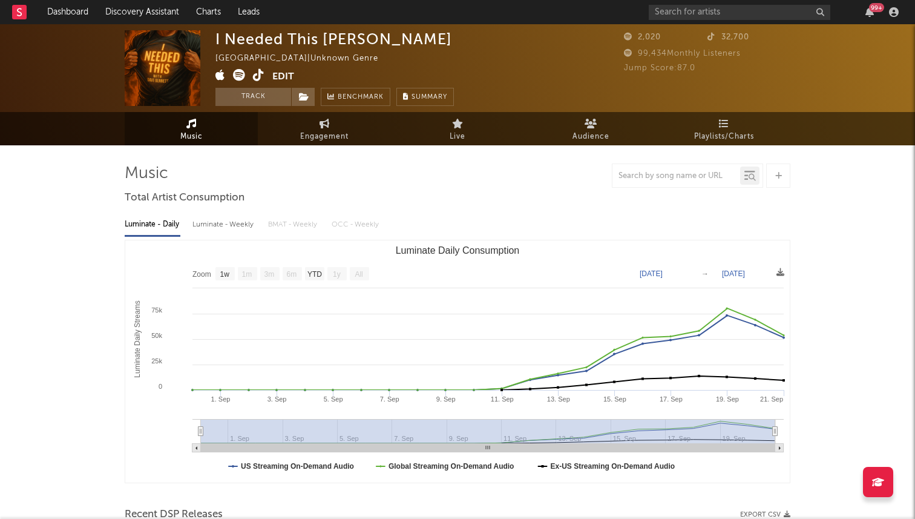
click at [256, 77] on icon at bounding box center [258, 75] width 11 height 12
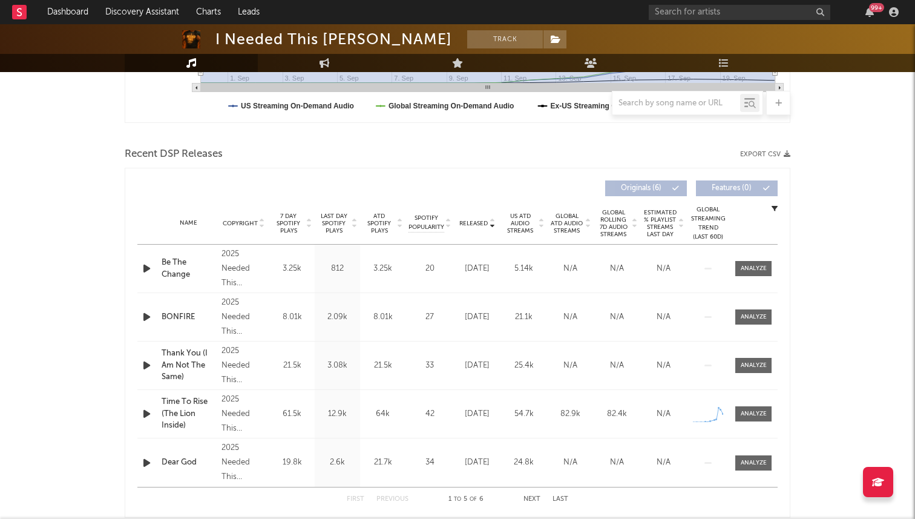
scroll to position [449, 0]
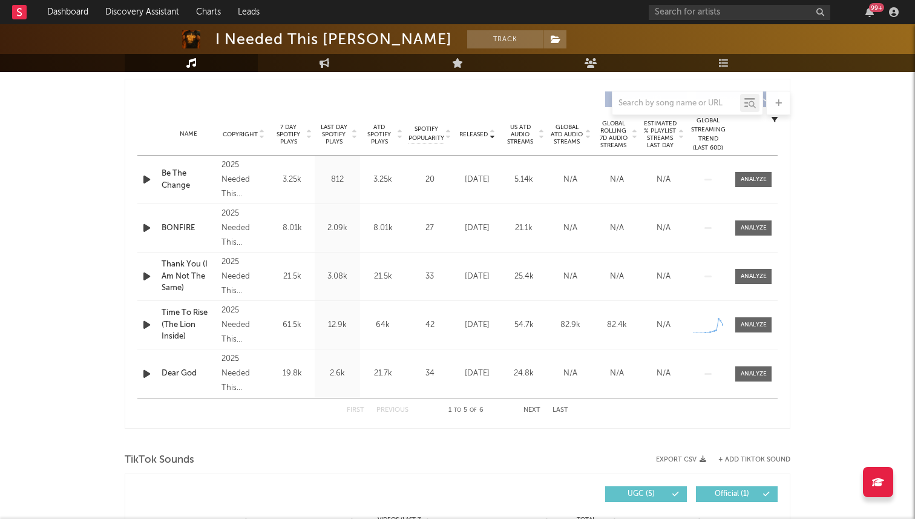
click at [300, 136] on span "7 Day Spotify Plays" at bounding box center [288, 134] width 32 height 22
click at [755, 178] on div at bounding box center [754, 179] width 26 height 9
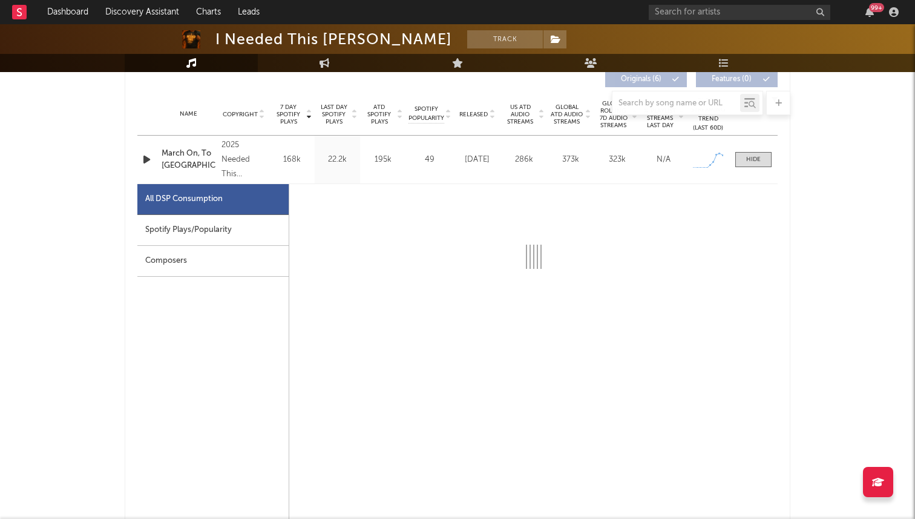
select select "1w"
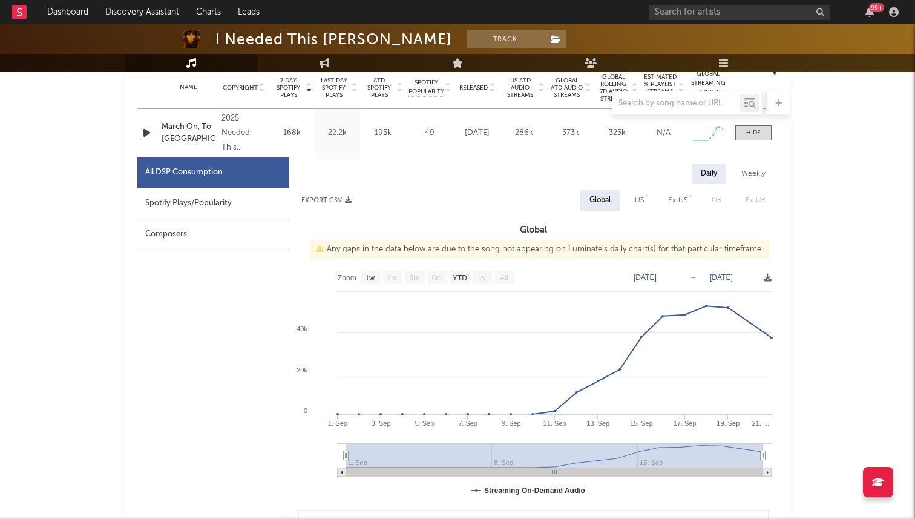
scroll to position [524, 0]
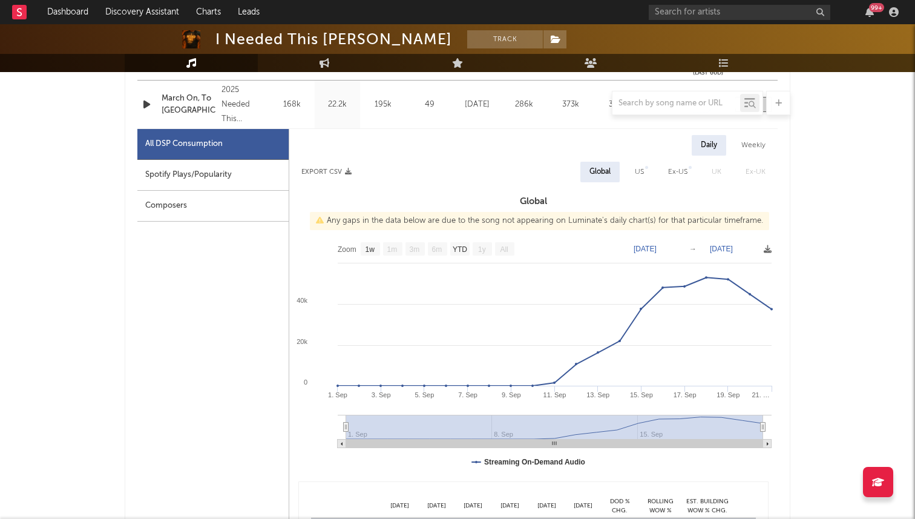
click at [642, 169] on div "US" at bounding box center [639, 172] width 9 height 15
select select "1w"
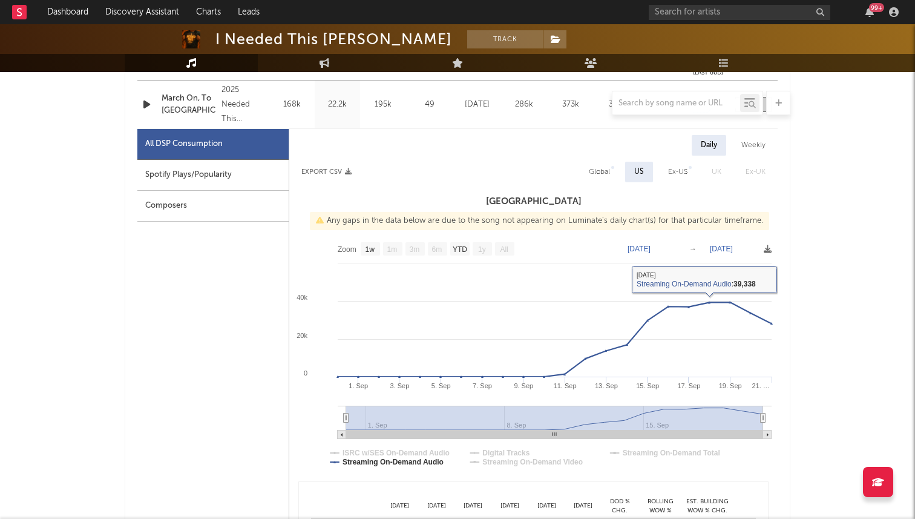
click at [609, 169] on div "Global" at bounding box center [599, 172] width 21 height 15
select select "1w"
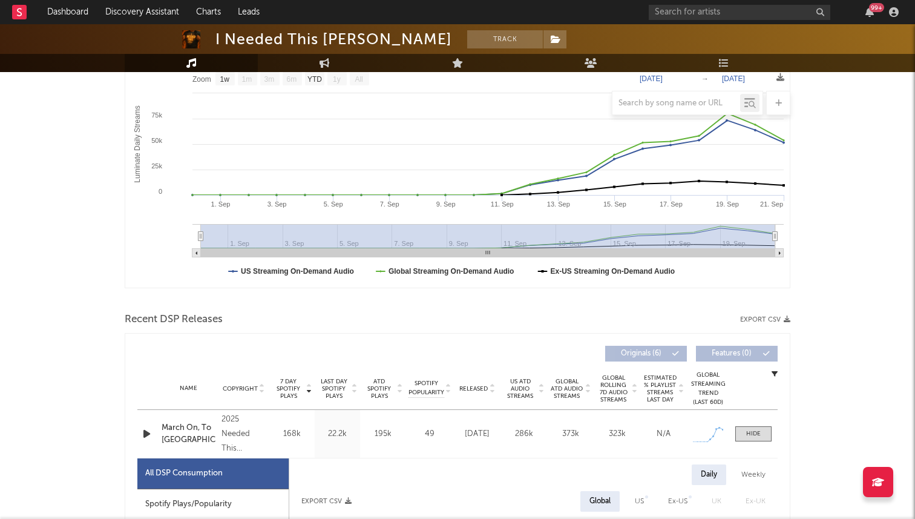
scroll to position [204, 0]
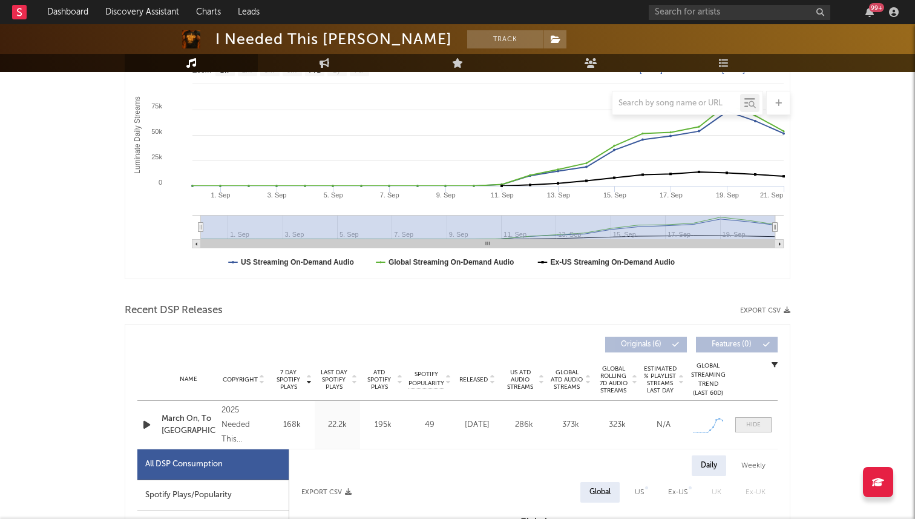
click at [759, 424] on div at bounding box center [753, 424] width 15 height 9
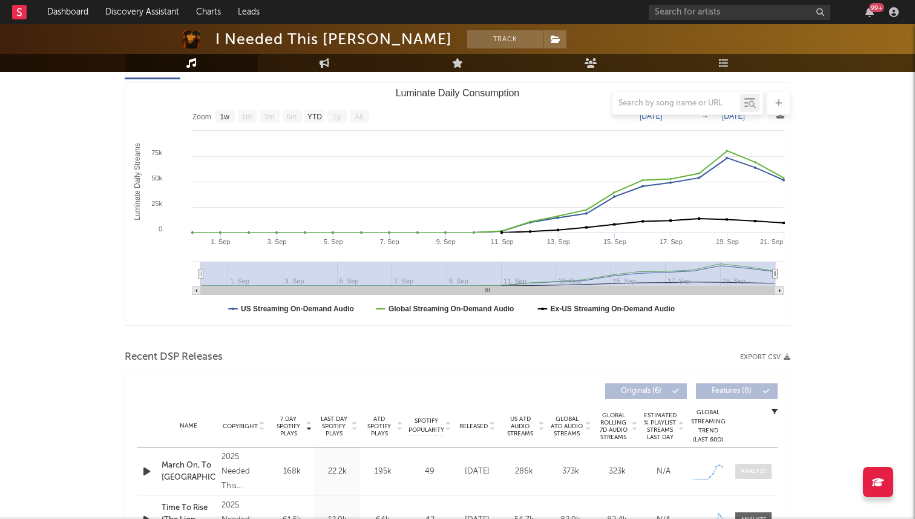
scroll to position [111, 0]
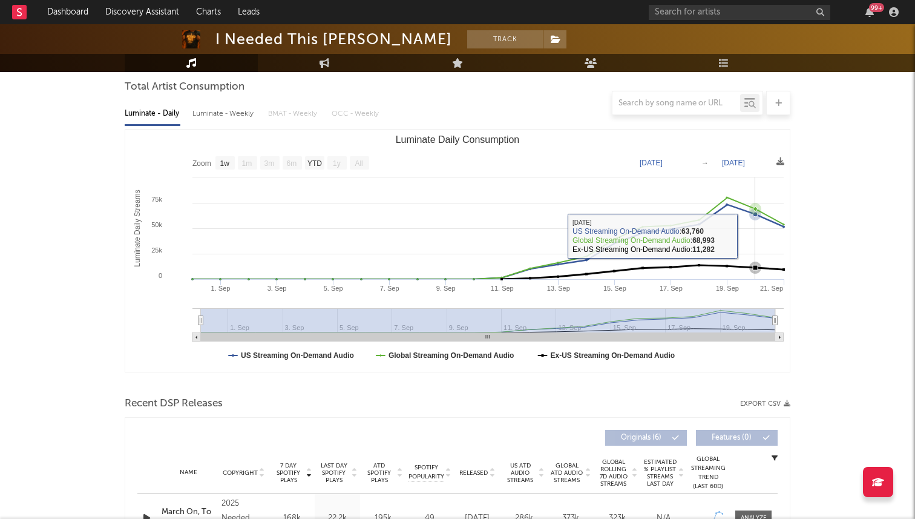
click at [755, 267] on icon "Luminate Daily Consumption" at bounding box center [755, 267] width 5 height 5
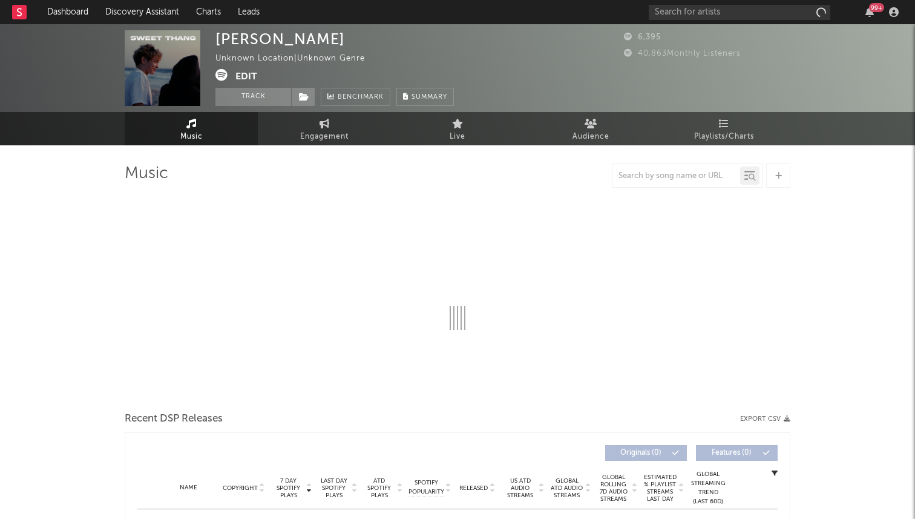
select select "1w"
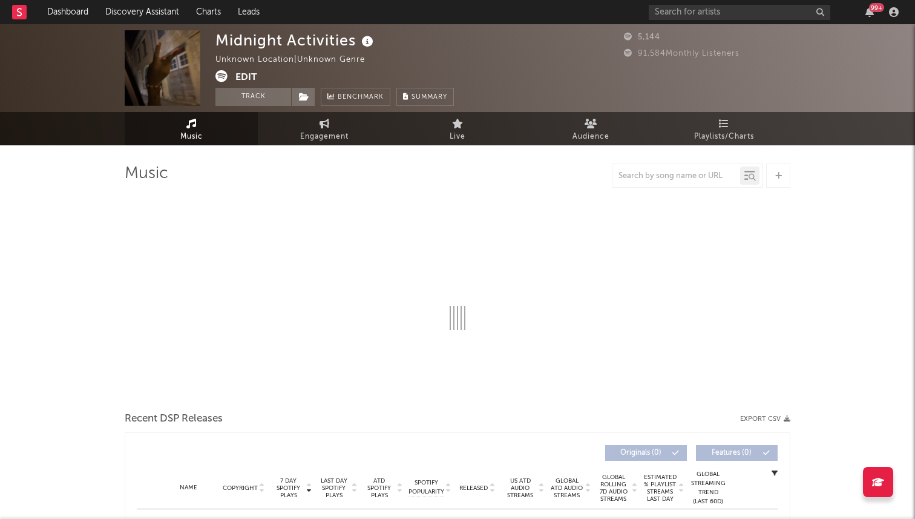
select select "6m"
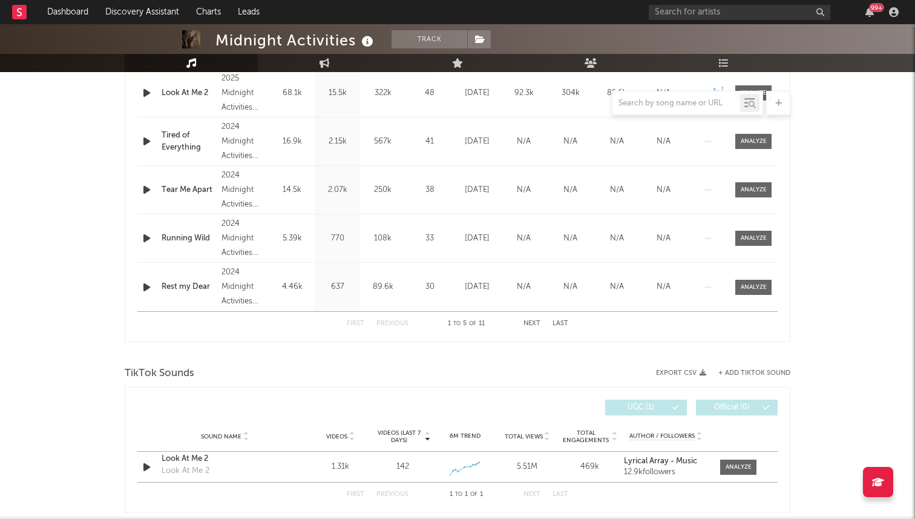
scroll to position [587, 0]
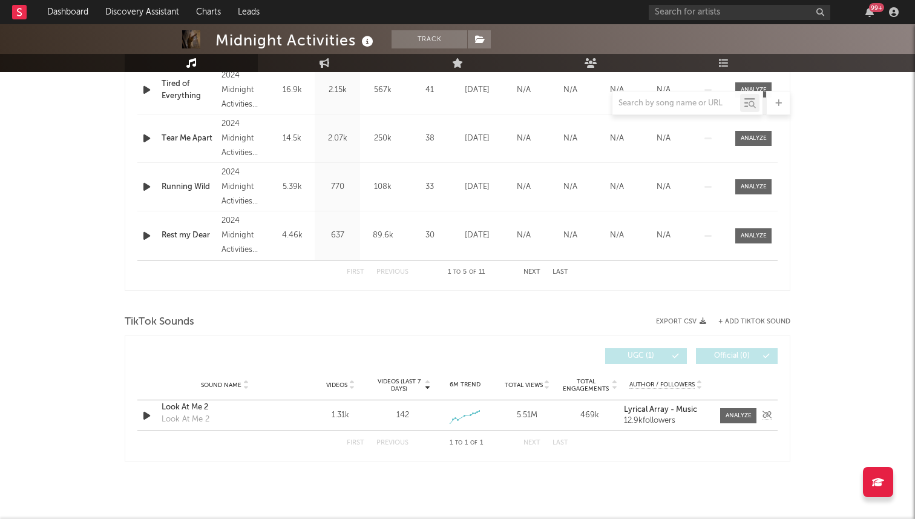
click at [146, 418] on icon "button" at bounding box center [146, 415] width 13 height 15
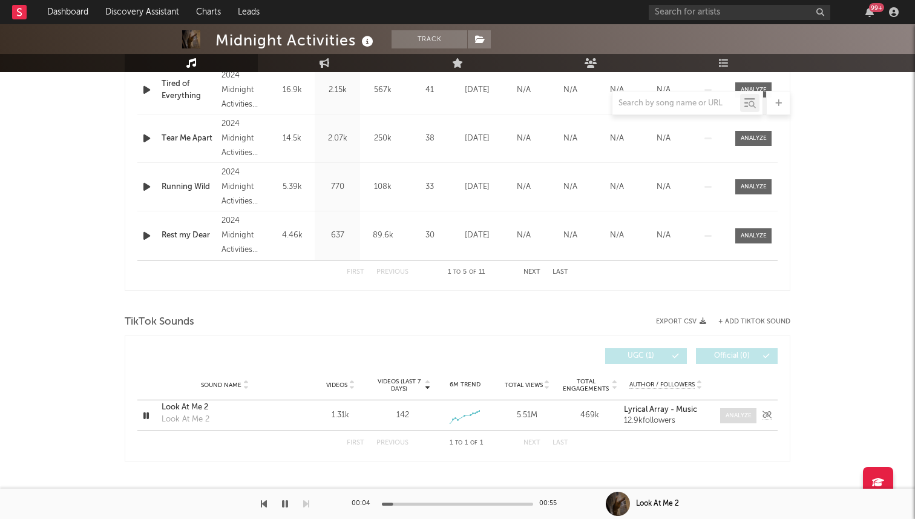
click at [735, 409] on span at bounding box center [738, 415] width 36 height 15
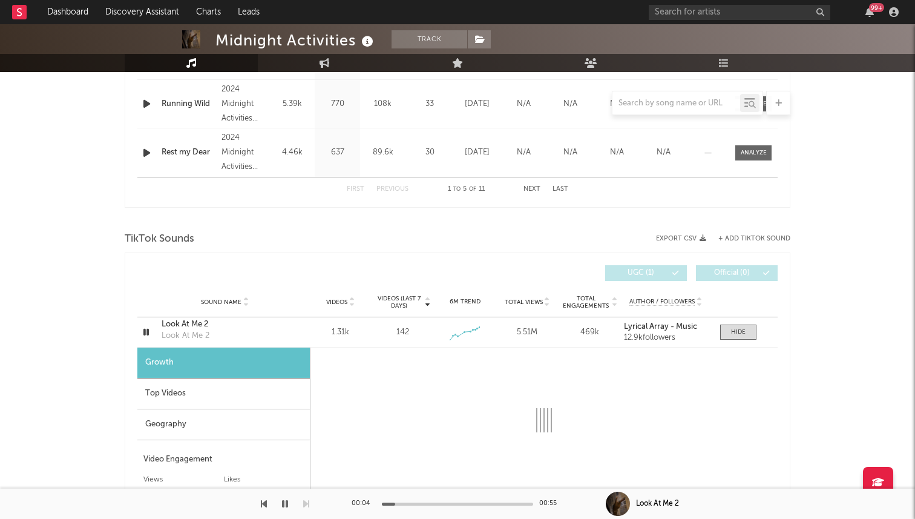
scroll to position [920, 0]
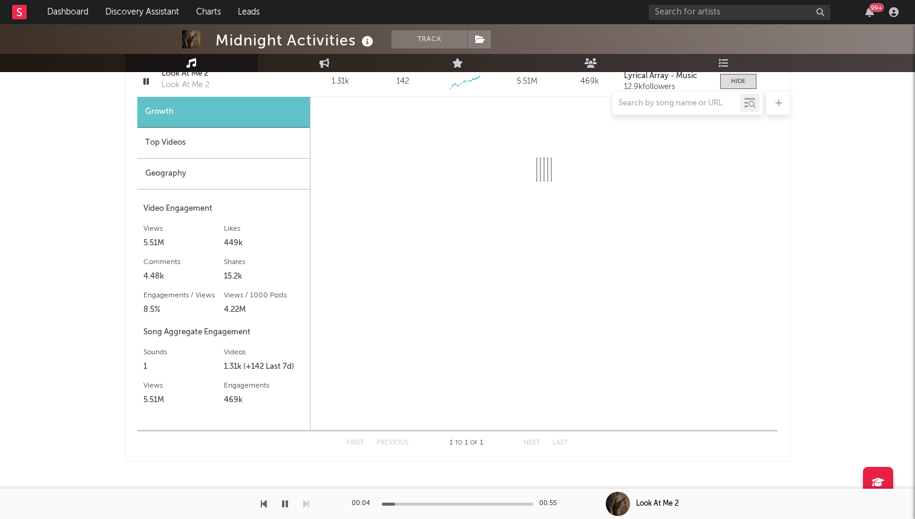
select select "1w"
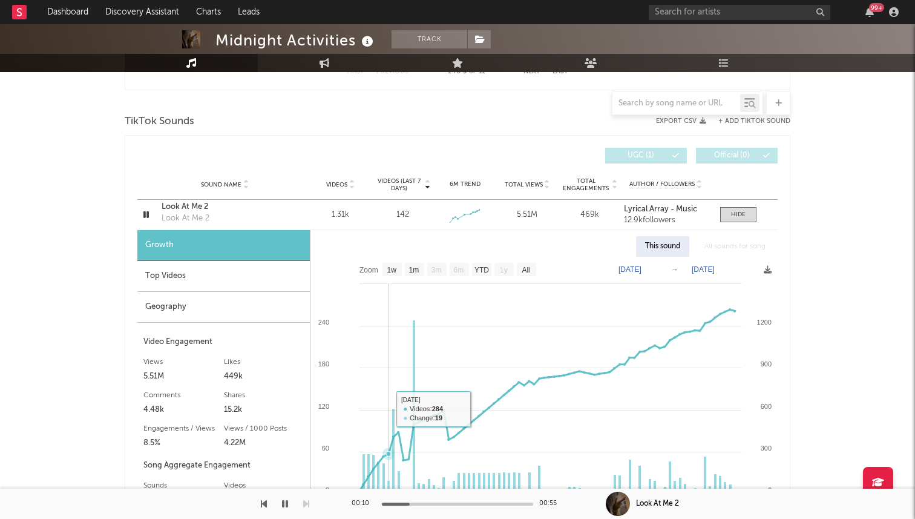
scroll to position [671, 0]
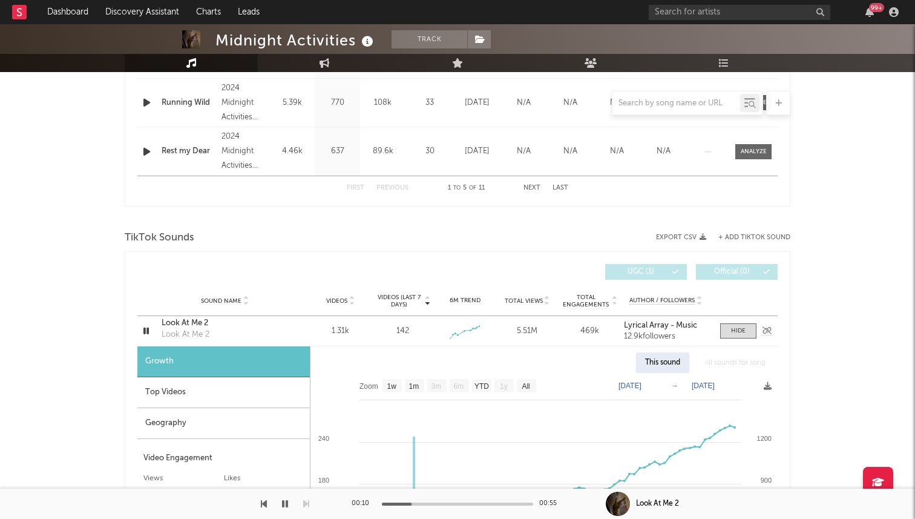
click at [181, 321] on div "Look At Me 2" at bounding box center [225, 323] width 126 height 12
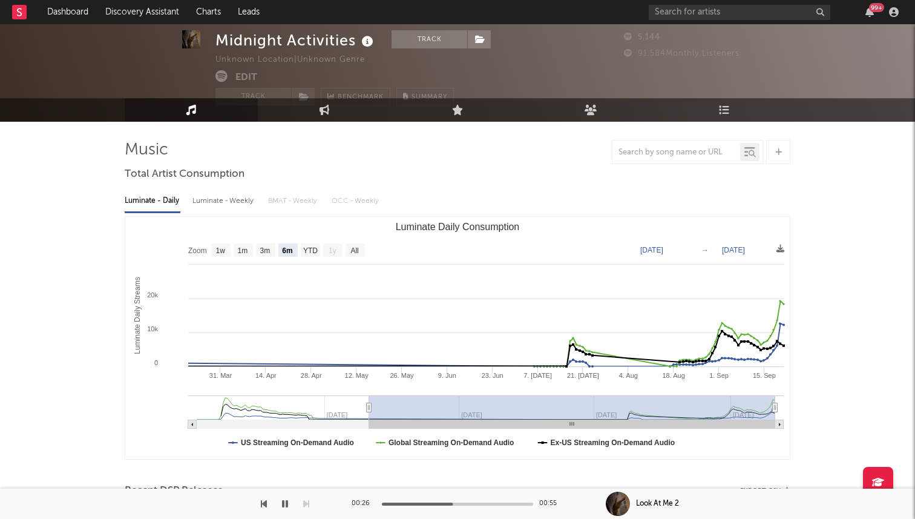
scroll to position [0, 0]
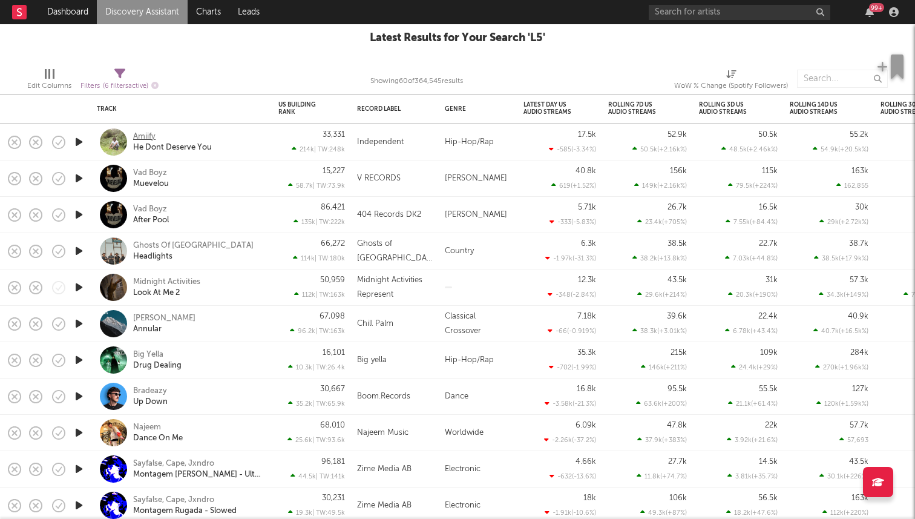
click at [146, 133] on div "Amiify" at bounding box center [144, 136] width 22 height 11
click at [77, 175] on icon "button" at bounding box center [79, 178] width 13 height 15
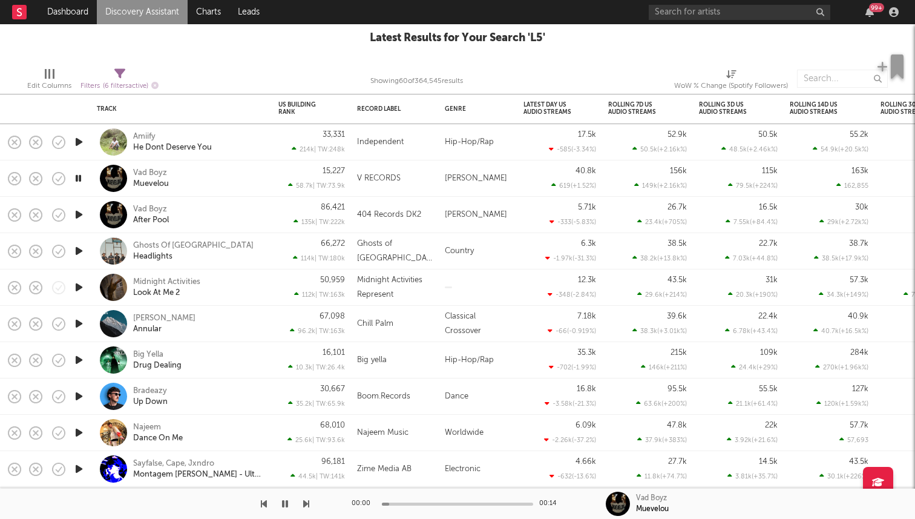
click at [78, 179] on icon "button" at bounding box center [78, 178] width 11 height 15
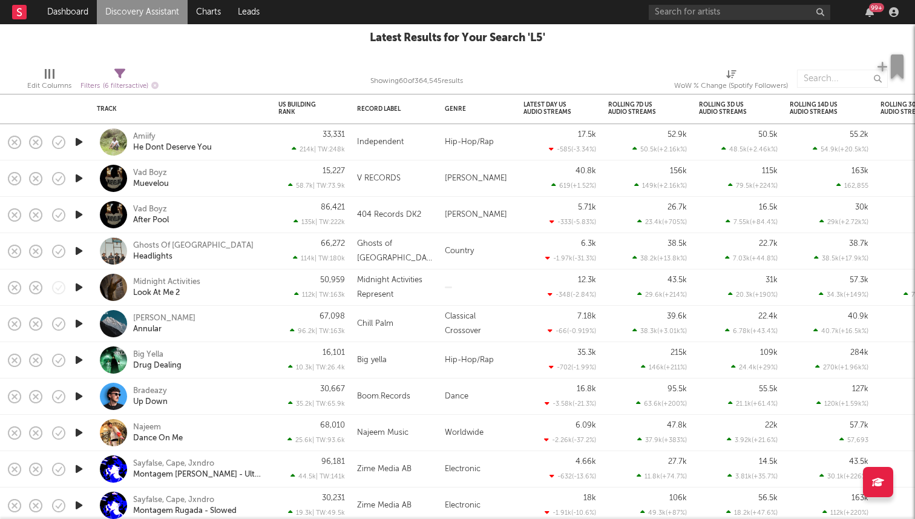
click at [78, 183] on icon "button" at bounding box center [79, 178] width 13 height 15
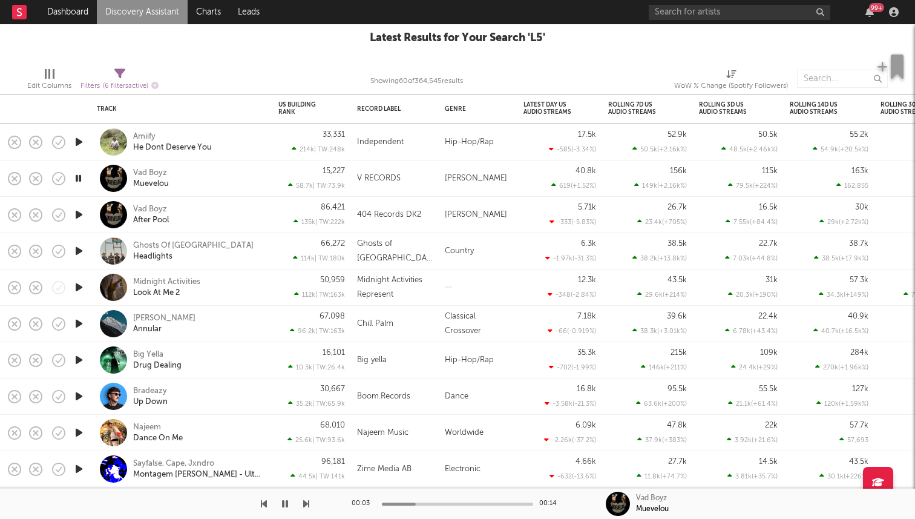
click at [79, 178] on icon "button" at bounding box center [78, 178] width 11 height 15
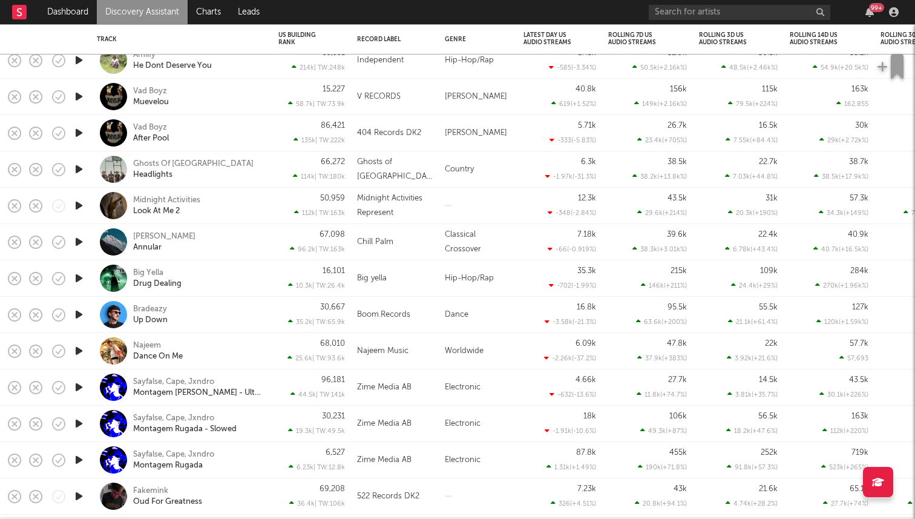
click at [79, 277] on icon "button" at bounding box center [79, 277] width 13 height 15
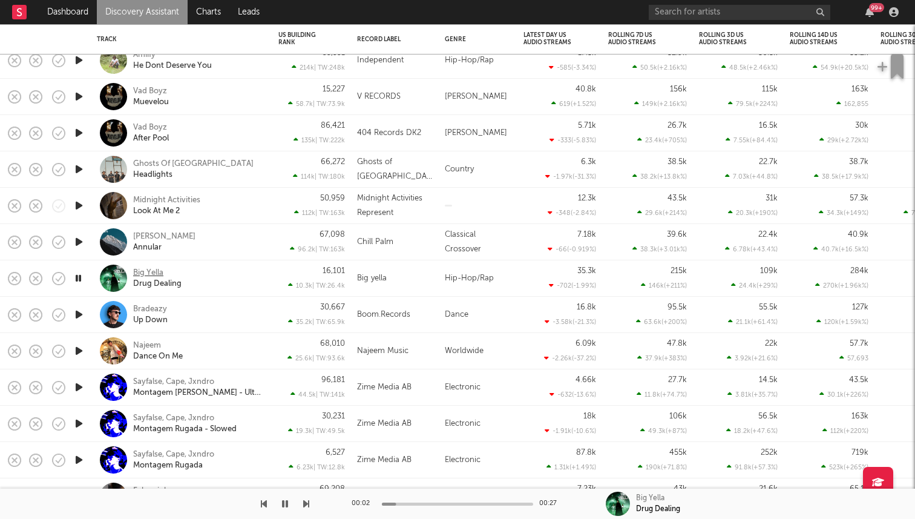
drag, startPoint x: 79, startPoint y: 277, endPoint x: 143, endPoint y: 272, distance: 64.3
click at [143, 272] on div "Big Yella" at bounding box center [148, 272] width 30 height 11
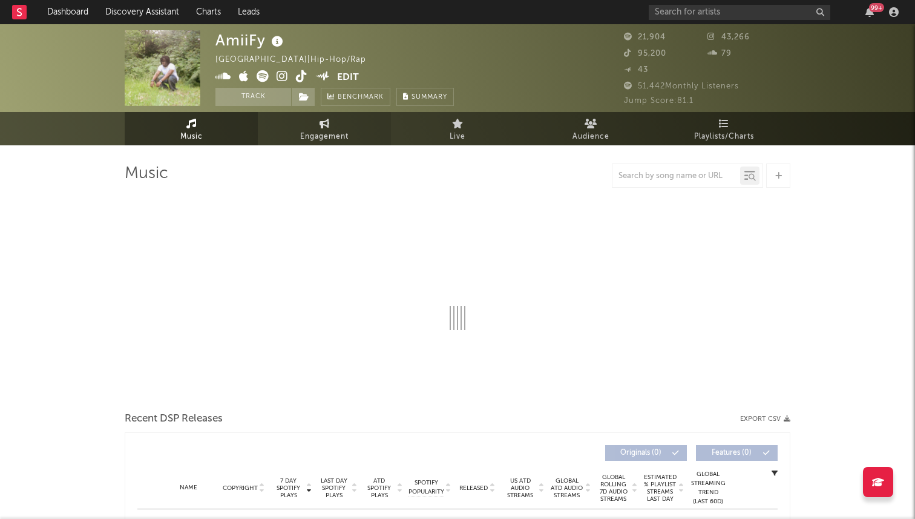
select select "1w"
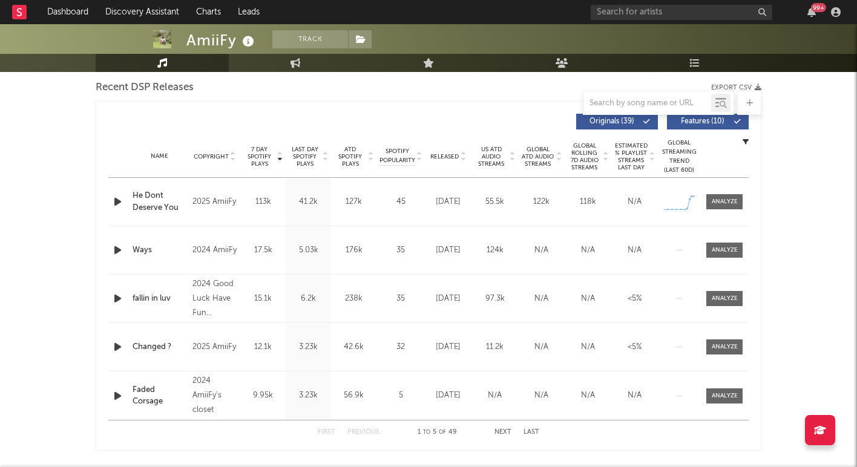
scroll to position [323, 0]
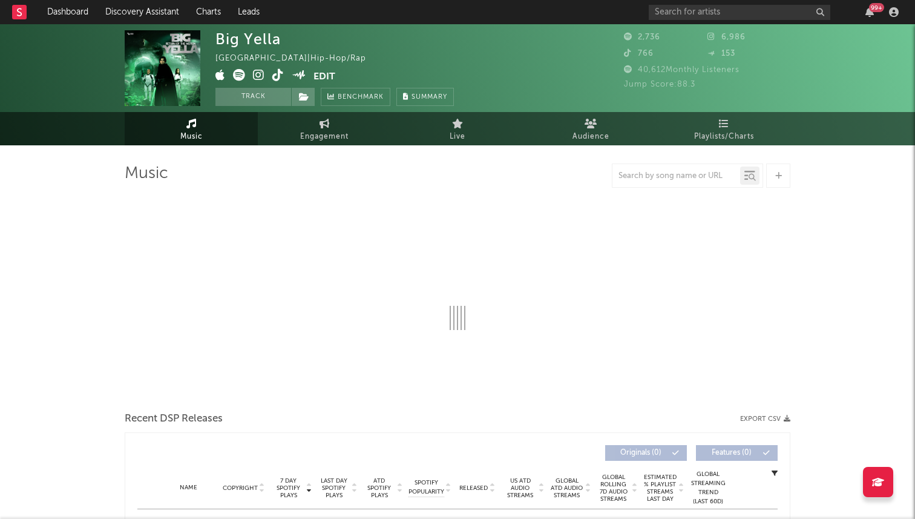
select select "1w"
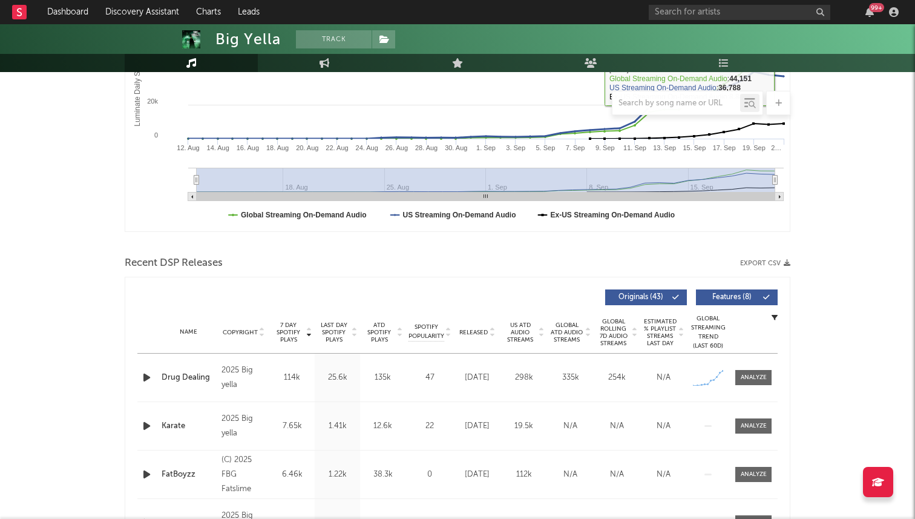
scroll to position [298, 0]
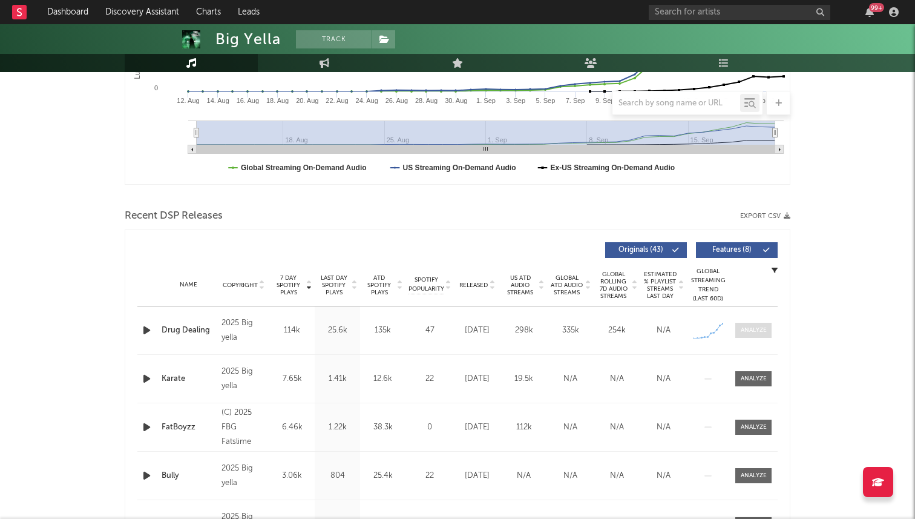
click at [758, 333] on div at bounding box center [754, 330] width 26 height 9
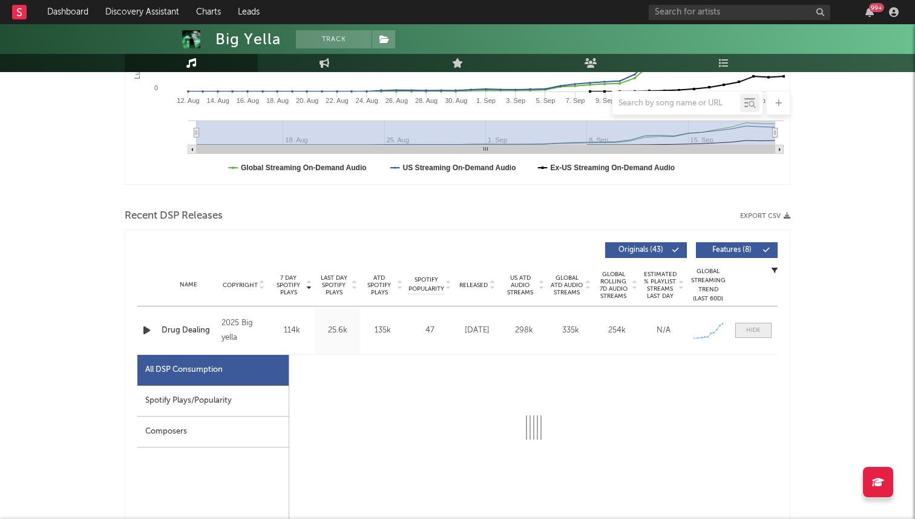
scroll to position [460, 0]
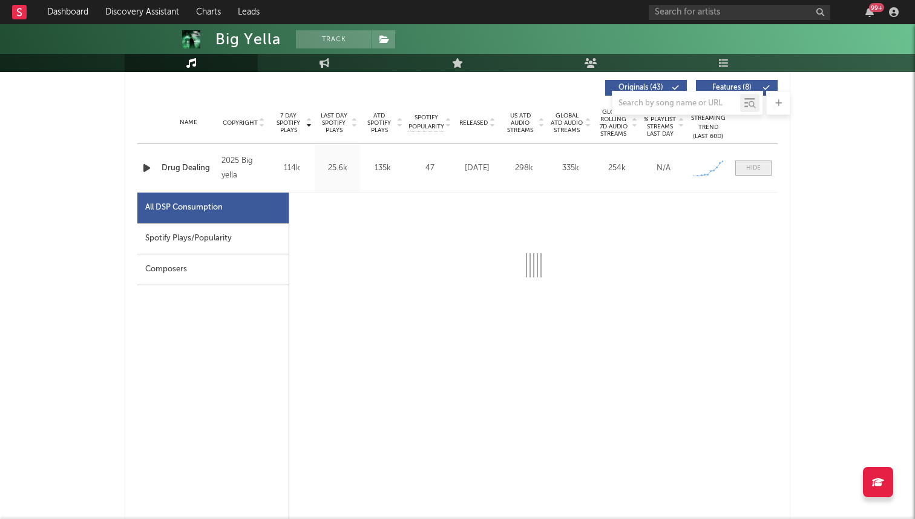
select select "1w"
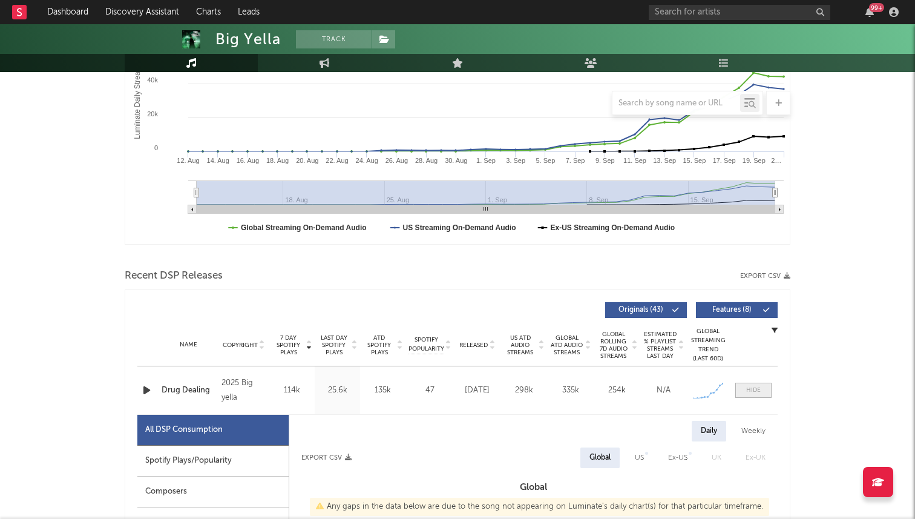
click at [753, 383] on span at bounding box center [753, 389] width 36 height 15
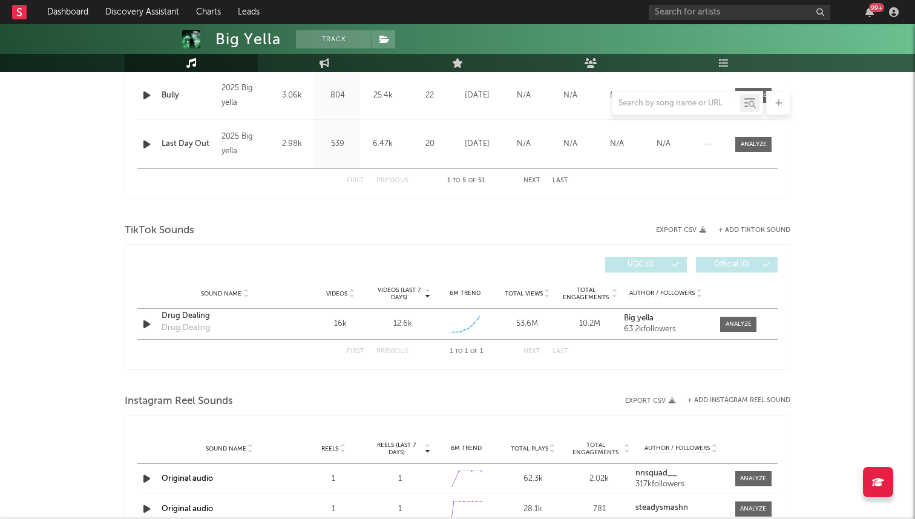
scroll to position [681, 0]
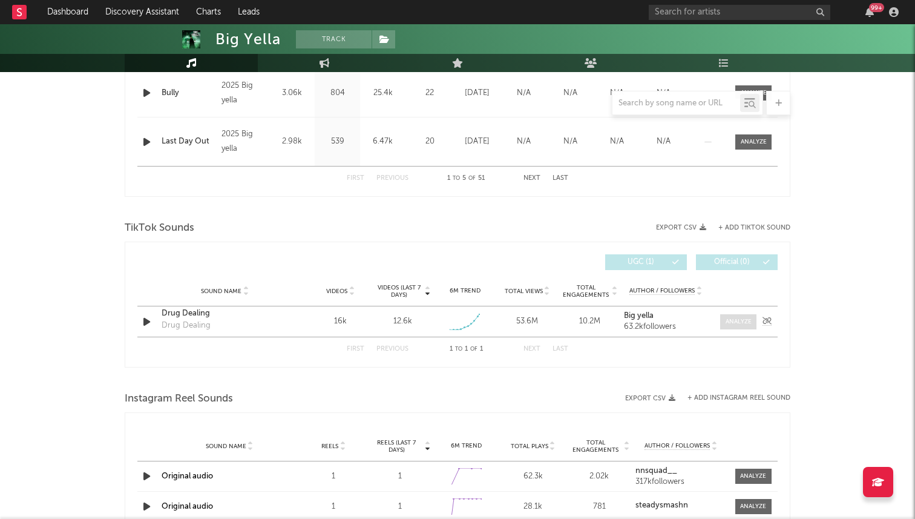
click at [750, 328] on span at bounding box center [738, 321] width 36 height 15
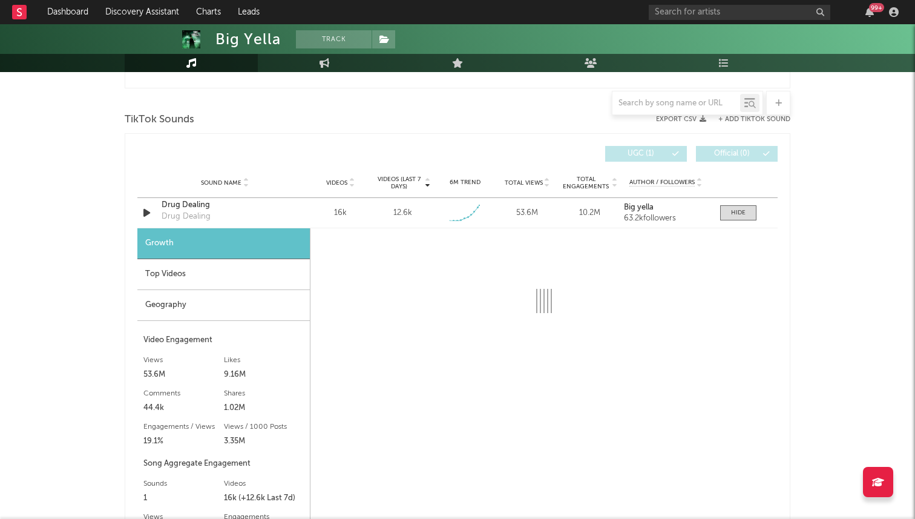
scroll to position [794, 0]
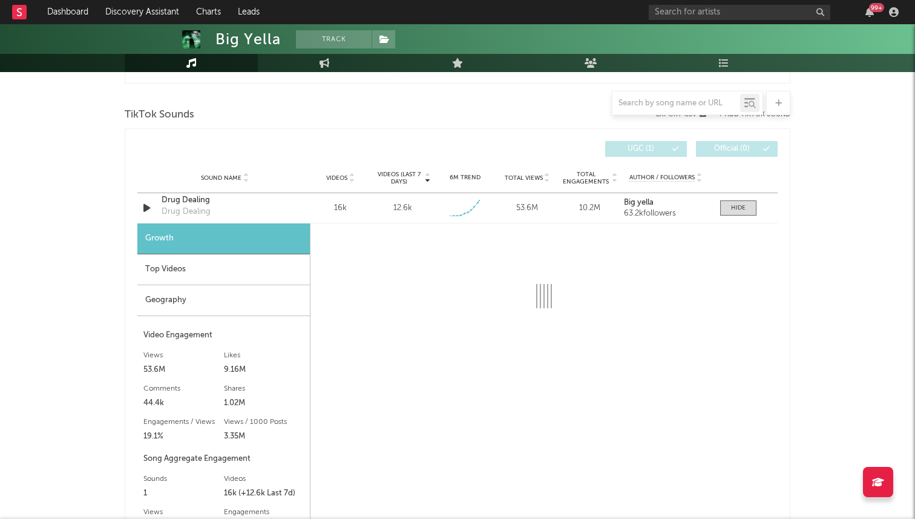
select select "1w"
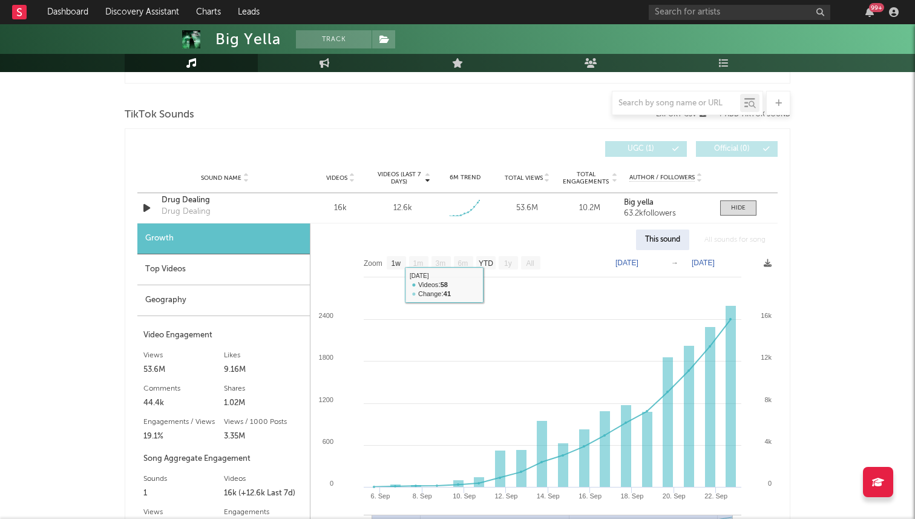
click at [294, 272] on div "Top Videos" at bounding box center [223, 269] width 172 height 31
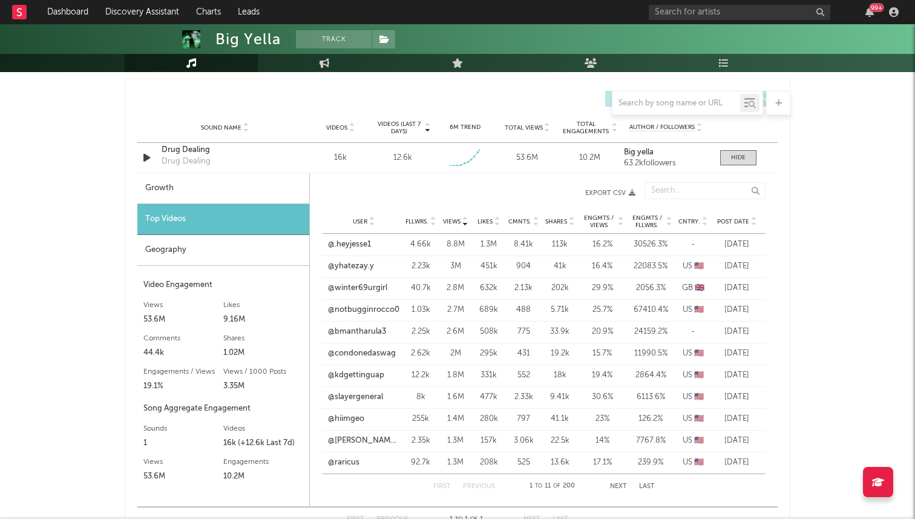
scroll to position [847, 0]
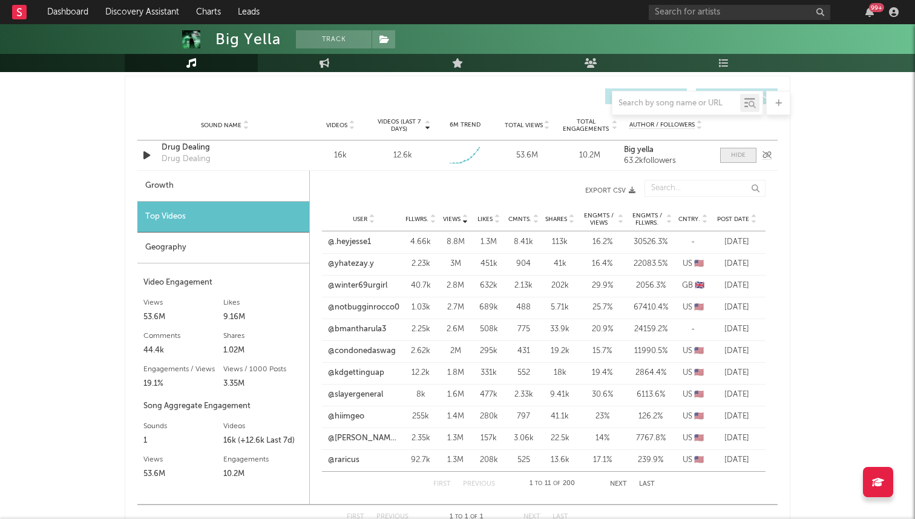
click at [724, 154] on span at bounding box center [738, 155] width 36 height 15
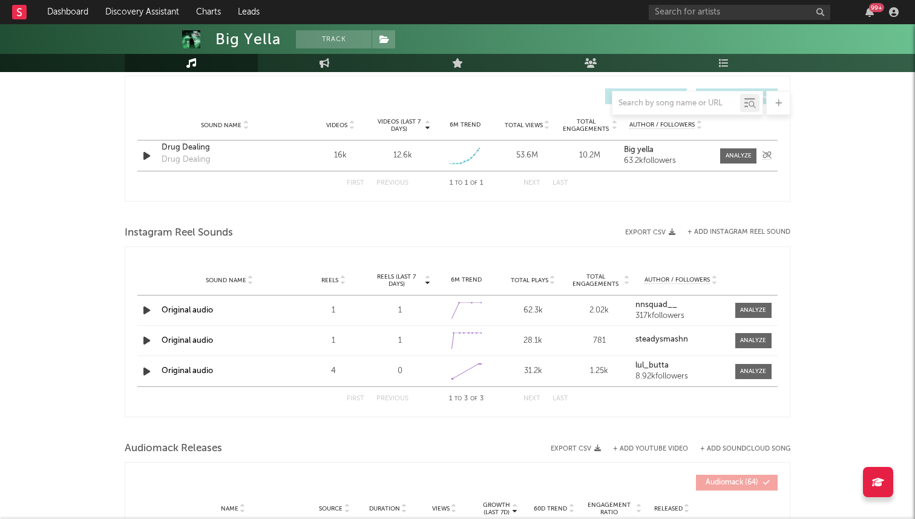
click at [741, 141] on div "Sound Name Drug Dealing Drug Dealing Videos 16k Videos (last 7 days) 12.6k Week…" at bounding box center [457, 155] width 640 height 30
click at [737, 153] on div at bounding box center [738, 155] width 26 height 9
select select "1w"
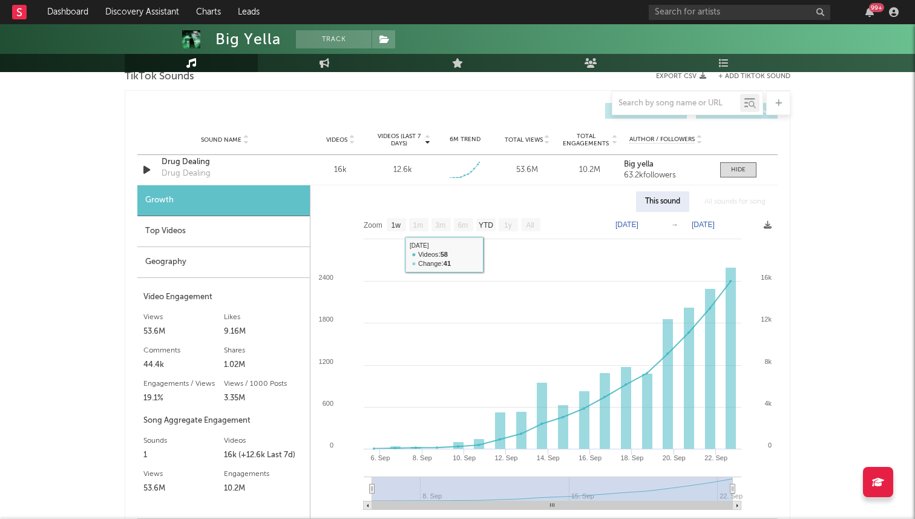
scroll to position [830, 0]
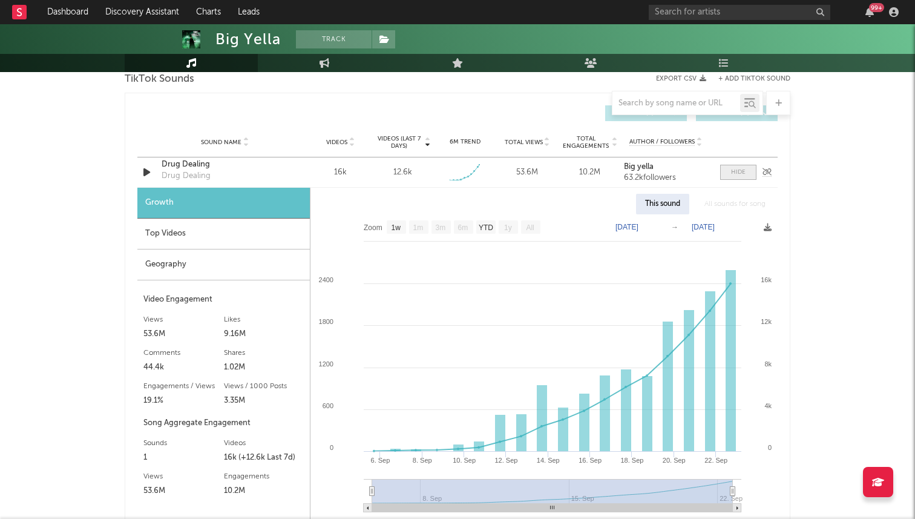
click at [735, 178] on span at bounding box center [738, 172] width 36 height 15
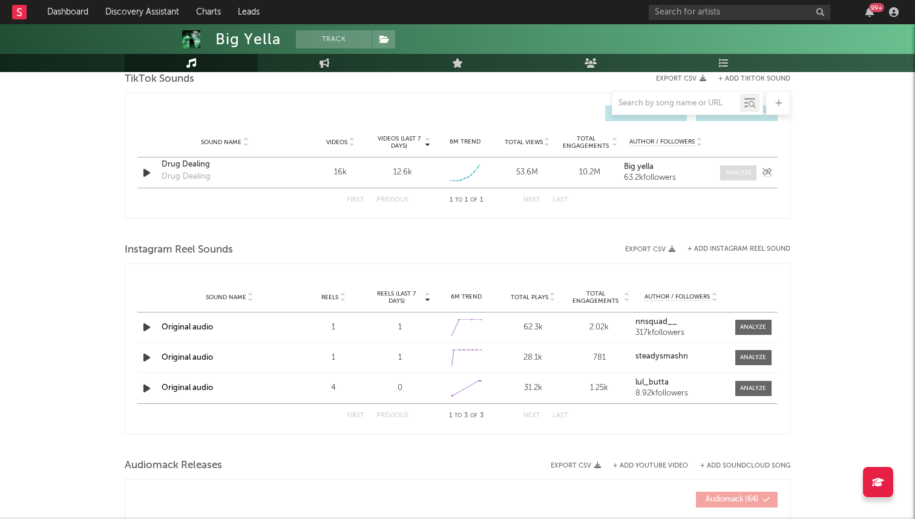
click at [745, 169] on div at bounding box center [738, 172] width 26 height 9
select select "1w"
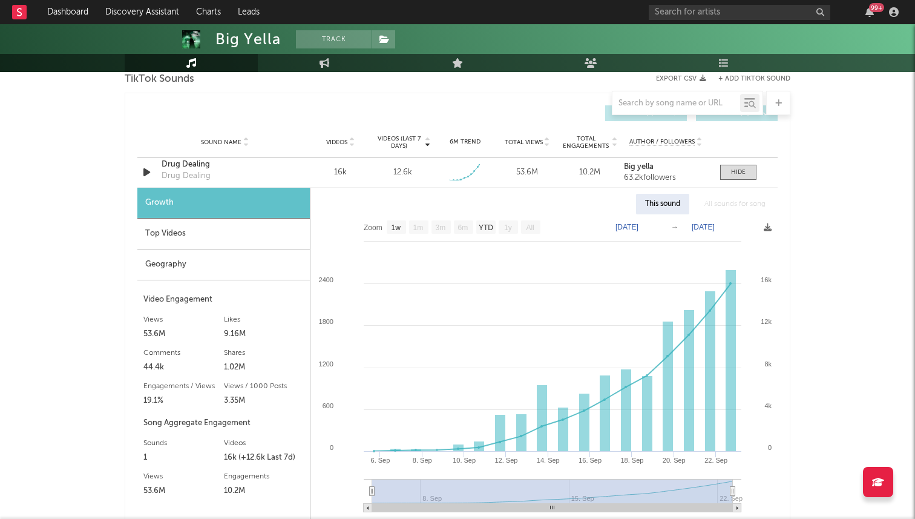
click at [228, 220] on div "Top Videos" at bounding box center [223, 233] width 172 height 31
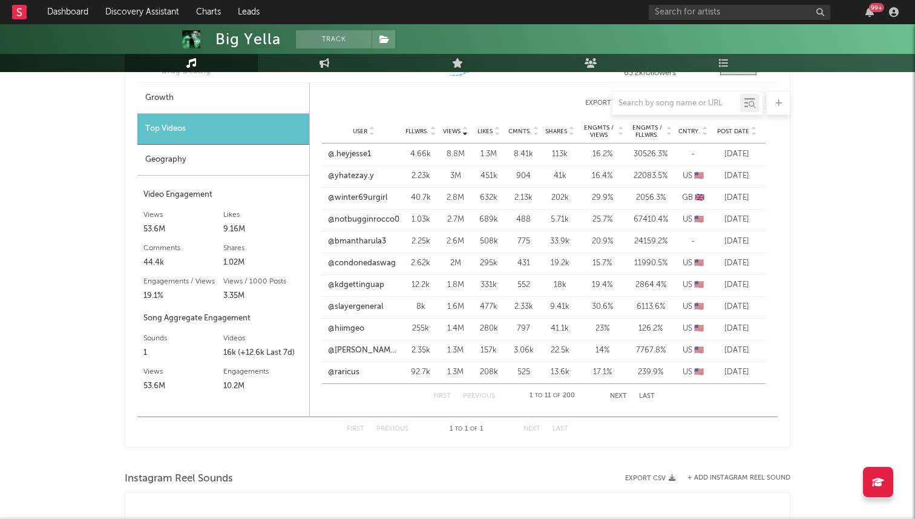
scroll to position [935, 0]
click at [620, 399] on div "First Previous 1 to 11 of 200 Next Last" at bounding box center [543, 394] width 221 height 24
click at [617, 395] on button "Next" at bounding box center [618, 394] width 17 height 7
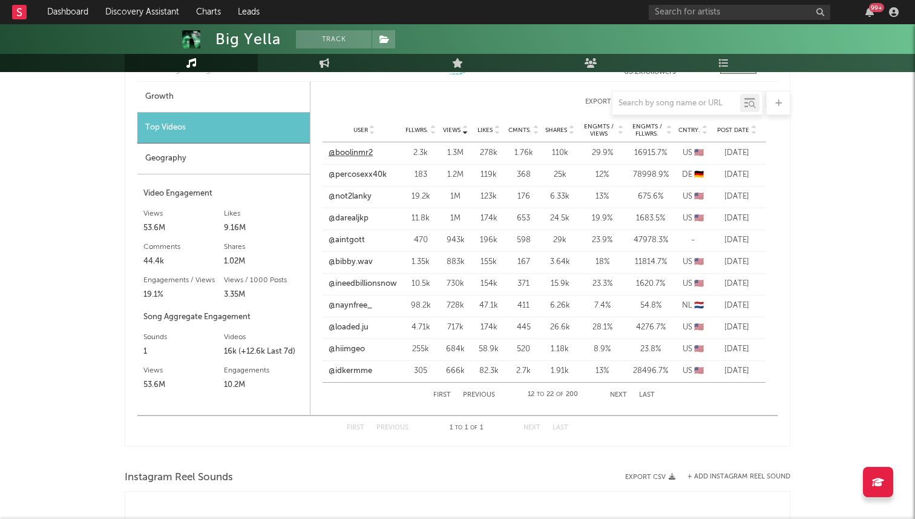
click at [355, 154] on link "@boolinmr2" at bounding box center [351, 153] width 44 height 12
click at [356, 179] on link "@percosexx40k" at bounding box center [358, 175] width 58 height 12
click at [355, 307] on link "@naynfree_" at bounding box center [351, 306] width 44 height 12
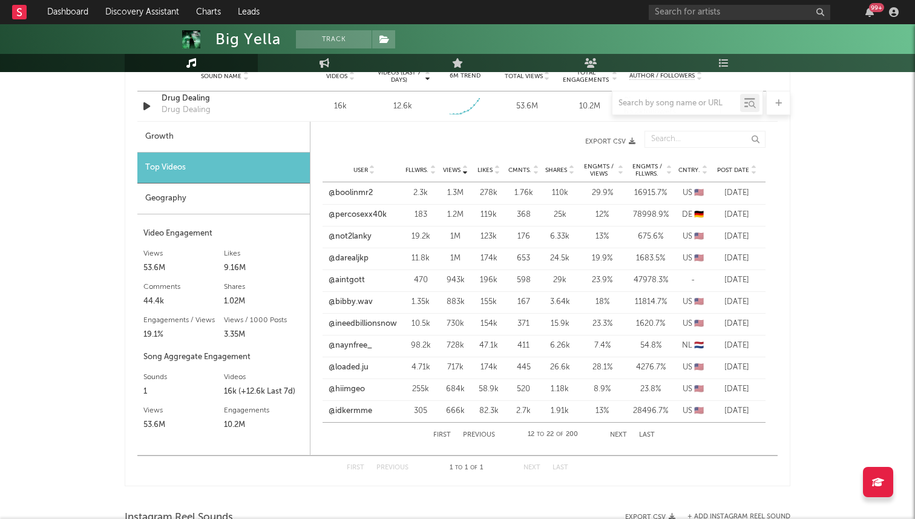
scroll to position [894, 0]
click at [731, 173] on span "Post Date" at bounding box center [733, 171] width 32 height 7
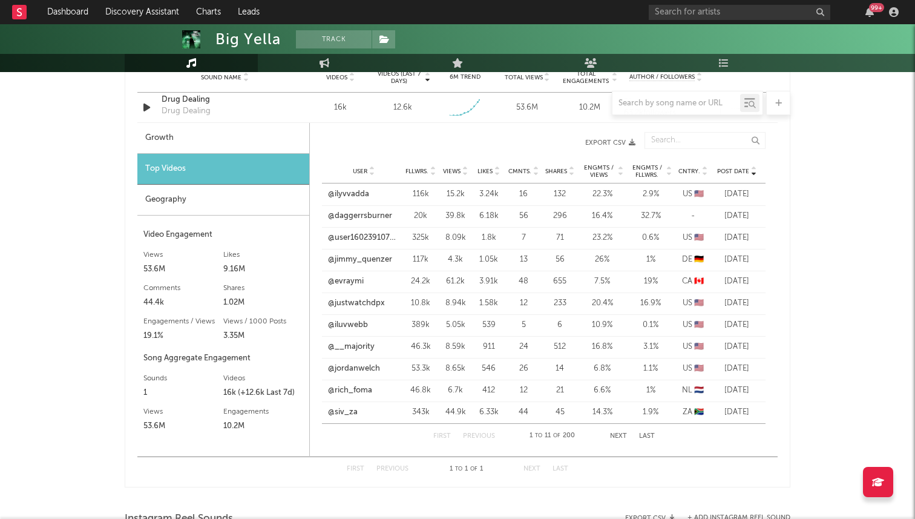
click at [731, 173] on span "Post Date" at bounding box center [733, 171] width 32 height 7
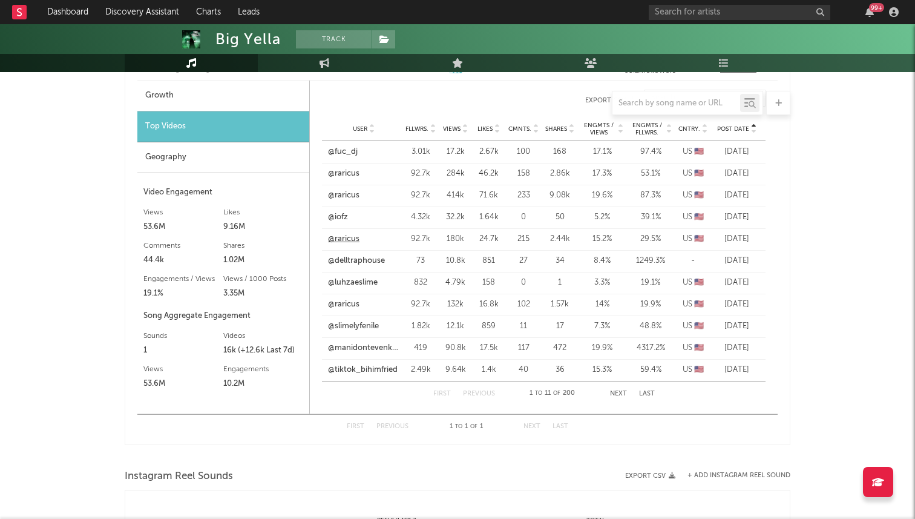
scroll to position [937, 0]
click at [347, 302] on link "@raricus" at bounding box center [343, 304] width 31 height 12
click at [620, 394] on button "Next" at bounding box center [618, 393] width 17 height 7
click at [365, 175] on link "@geekinnkenn" at bounding box center [355, 173] width 54 height 12
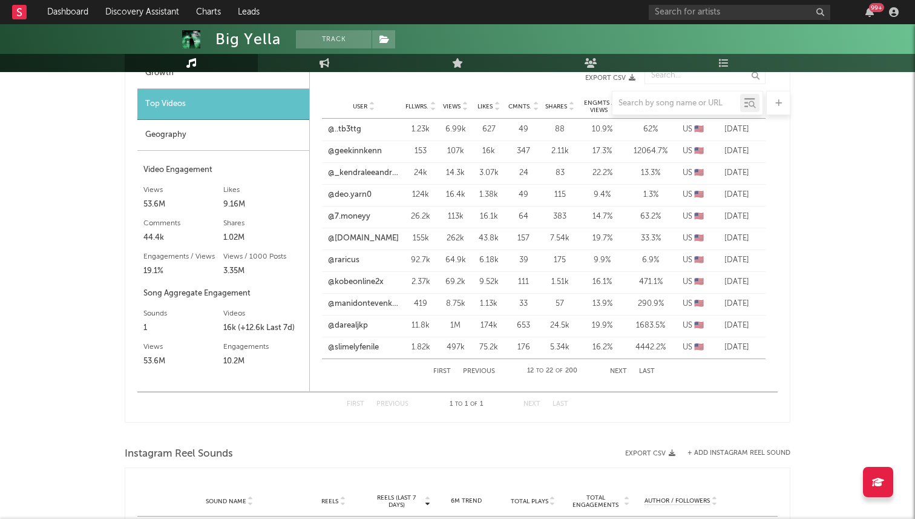
scroll to position [967, 0]
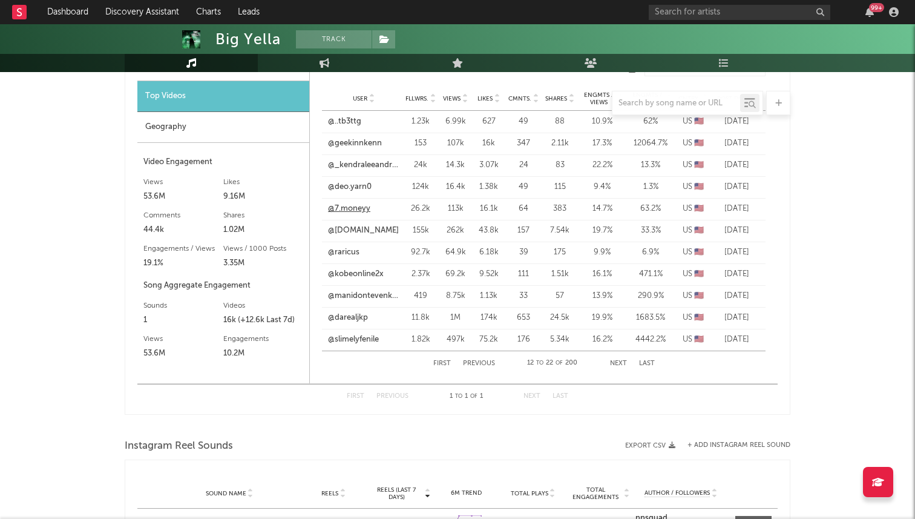
click at [352, 212] on link "@7.moneyy" at bounding box center [349, 209] width 42 height 12
click at [359, 320] on link "@darealjkp" at bounding box center [348, 318] width 40 height 12
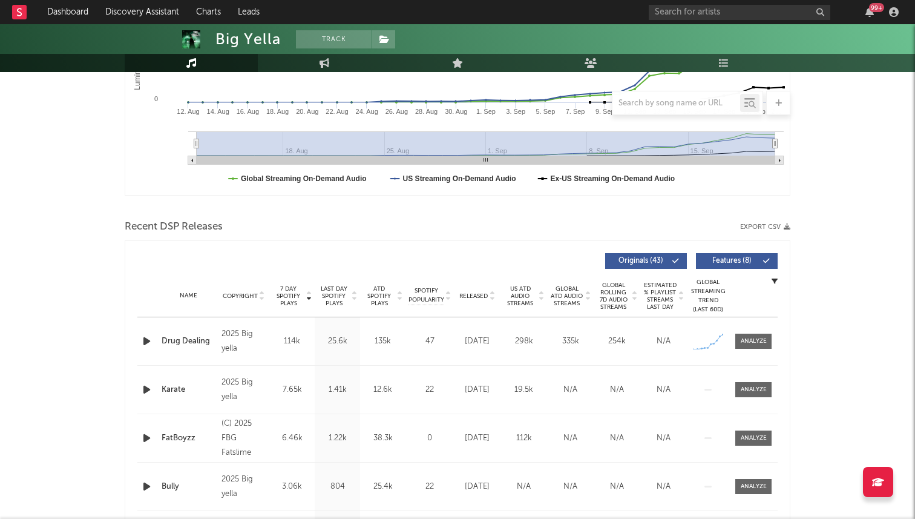
scroll to position [0, 0]
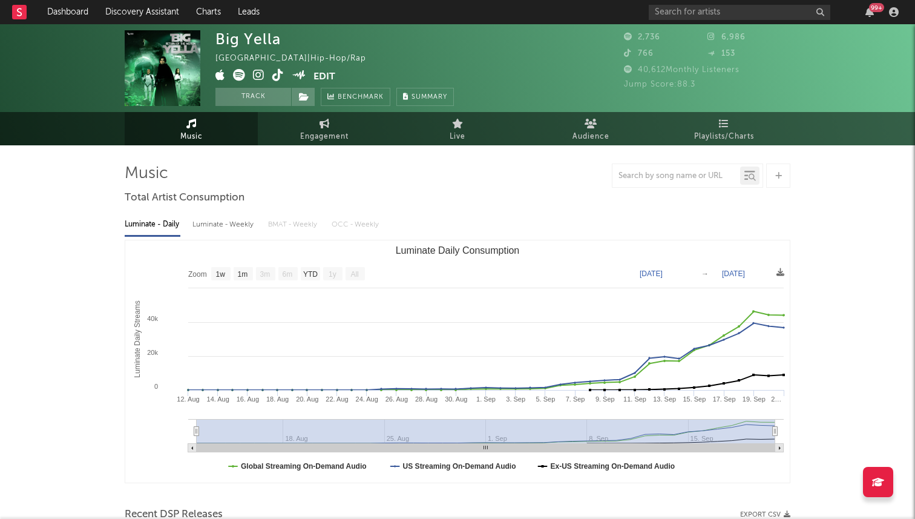
click at [309, 68] on div "Big Yella United States | Hip-Hop/Rap Edit Track Benchmark Summary" at bounding box center [334, 68] width 238 height 76
click at [319, 76] on button "Edit" at bounding box center [324, 76] width 22 height 15
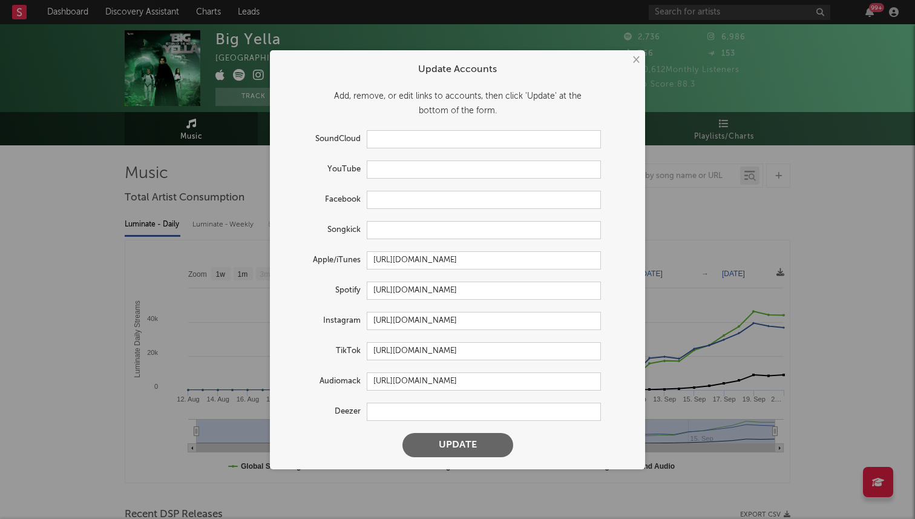
click at [637, 61] on button "×" at bounding box center [635, 59] width 13 height 13
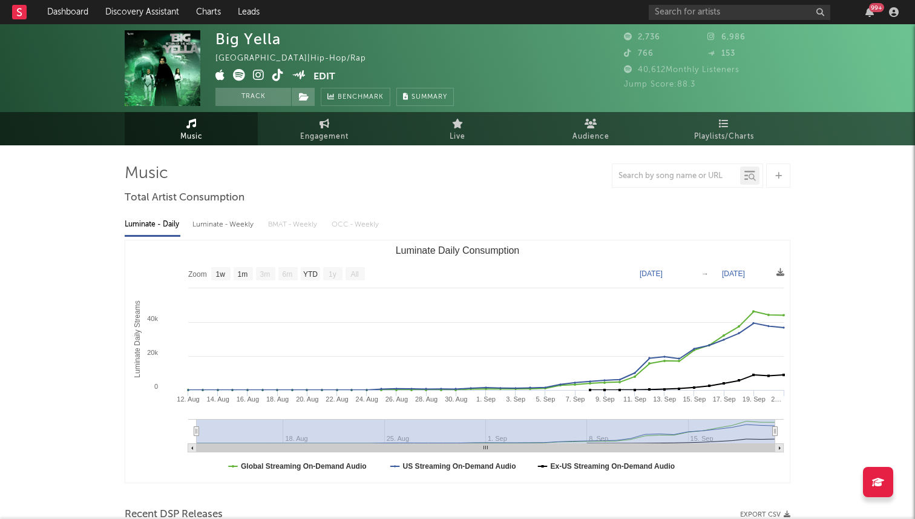
click at [260, 75] on icon at bounding box center [258, 75] width 11 height 12
click at [281, 76] on icon at bounding box center [277, 75] width 11 height 12
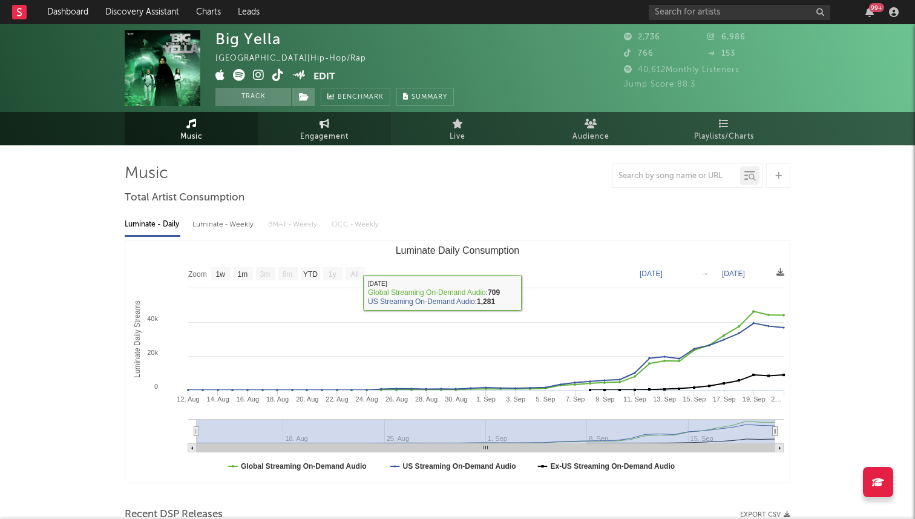
click at [303, 136] on span "Engagement" at bounding box center [324, 136] width 48 height 15
select select "1w"
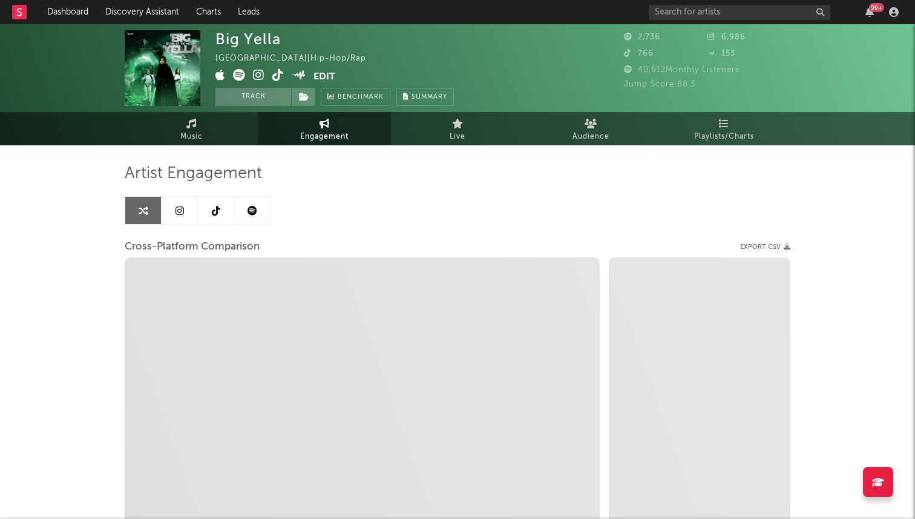
click at [186, 216] on link at bounding box center [180, 210] width 36 height 27
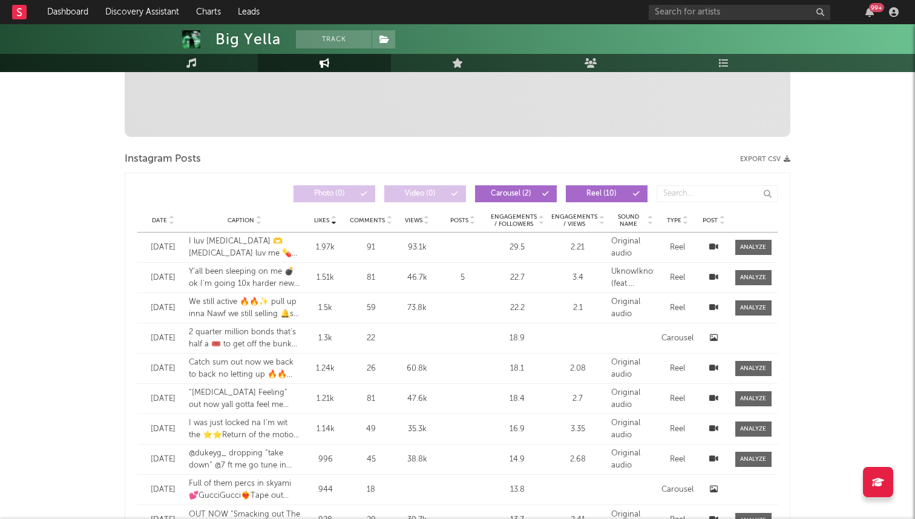
select select "1w"
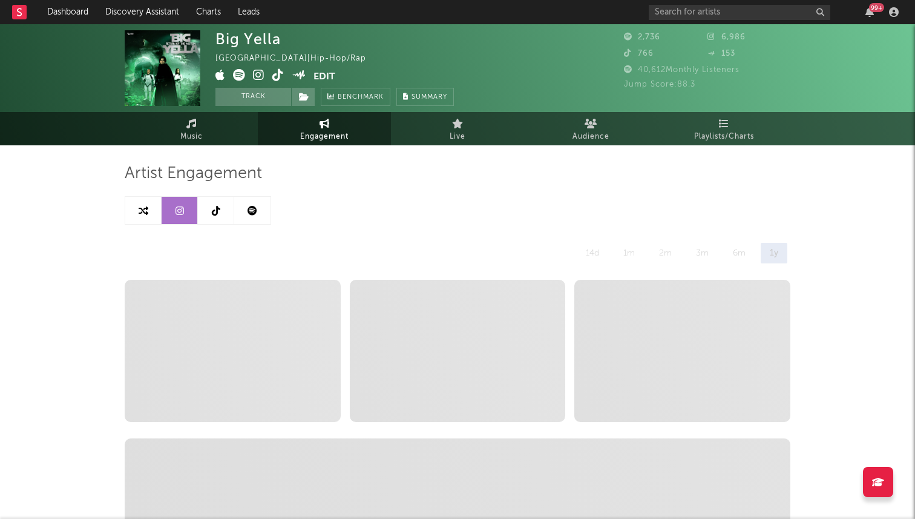
click at [216, 214] on icon at bounding box center [216, 211] width 8 height 10
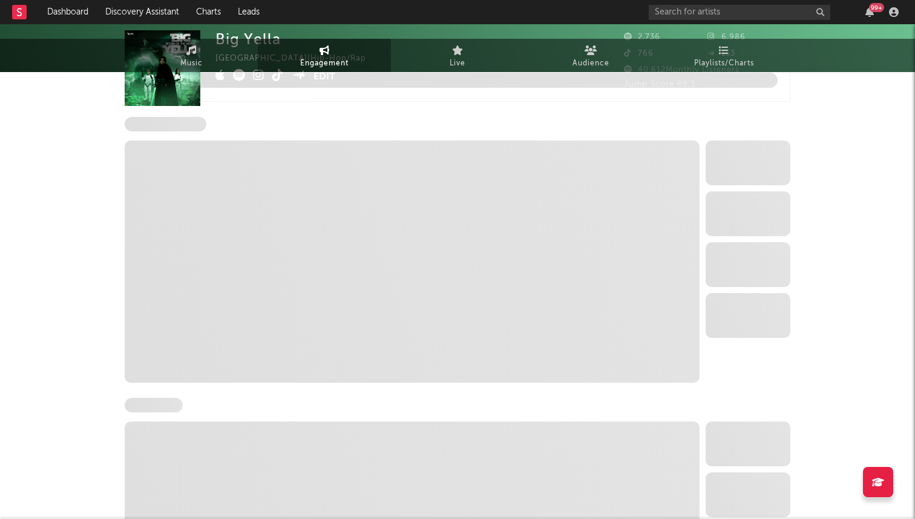
select select "1w"
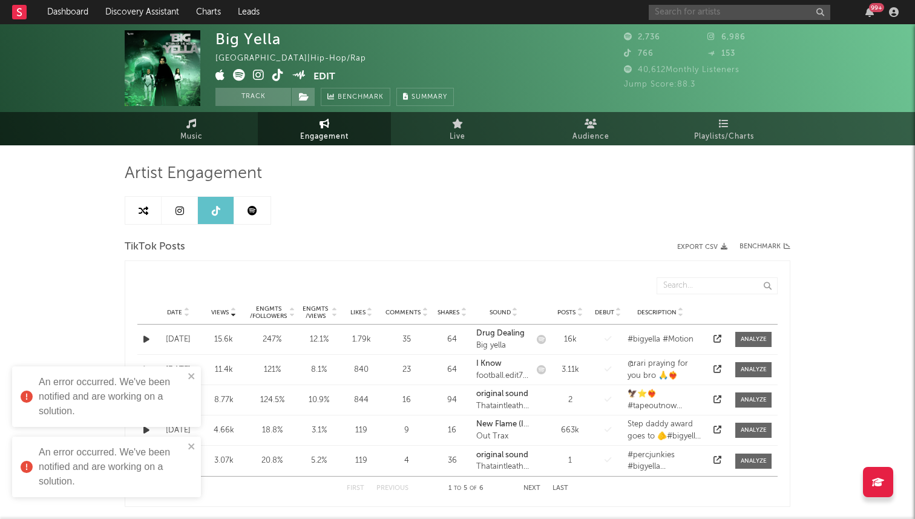
click at [687, 16] on input "text" at bounding box center [740, 12] width 182 height 15
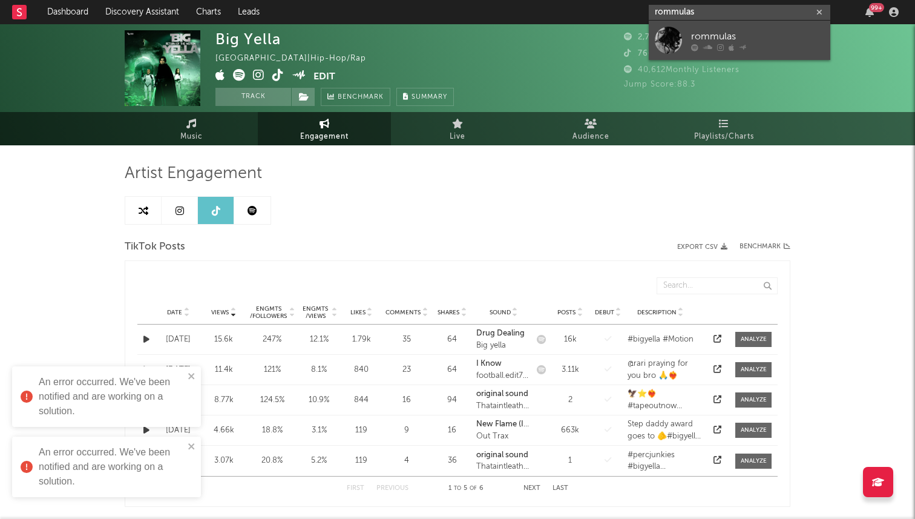
type input "rommulas"
click at [693, 38] on div "rommulas" at bounding box center [757, 36] width 133 height 15
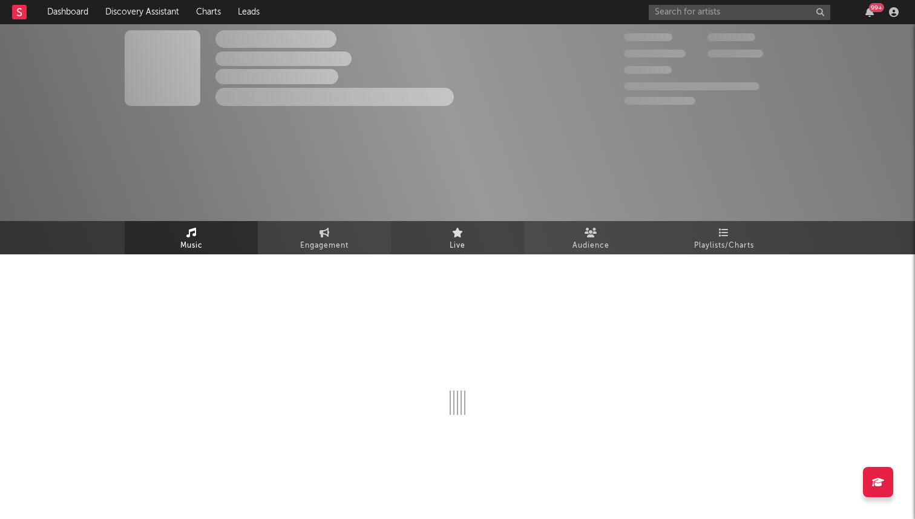
select select "1w"
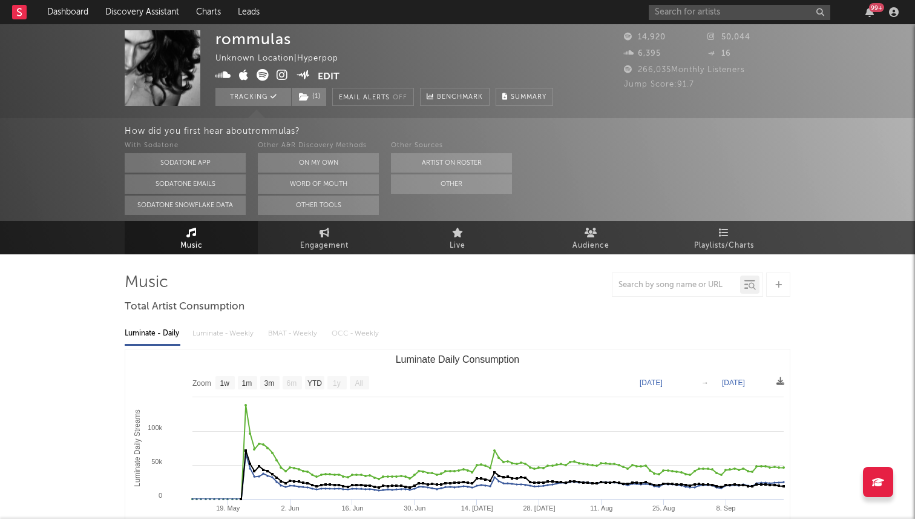
click at [282, 77] on icon at bounding box center [282, 75] width 11 height 12
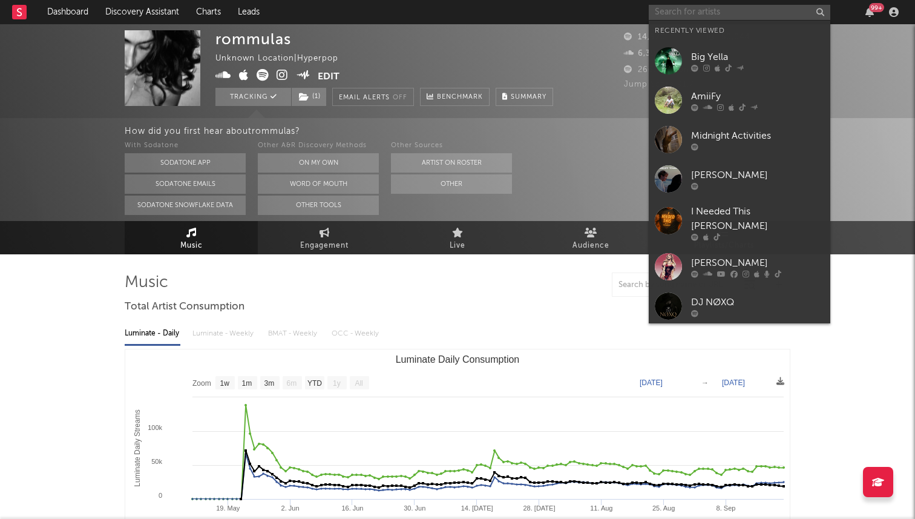
click at [658, 12] on input "text" at bounding box center [740, 12] width 182 height 15
click at [699, 65] on div at bounding box center [757, 67] width 133 height 7
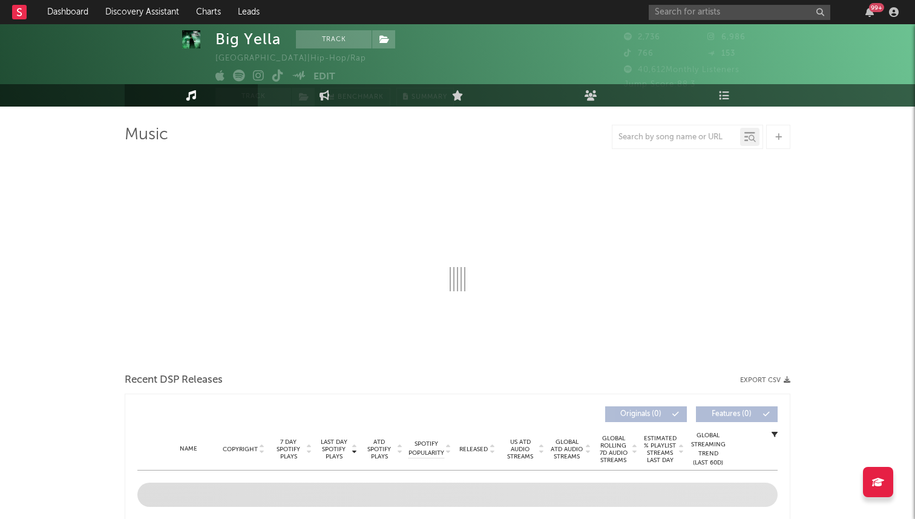
select select "1w"
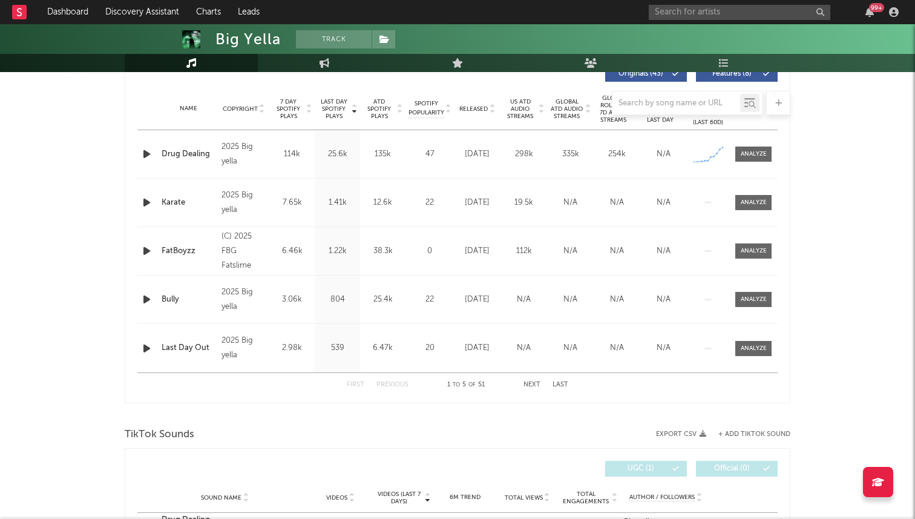
scroll to position [438, 0]
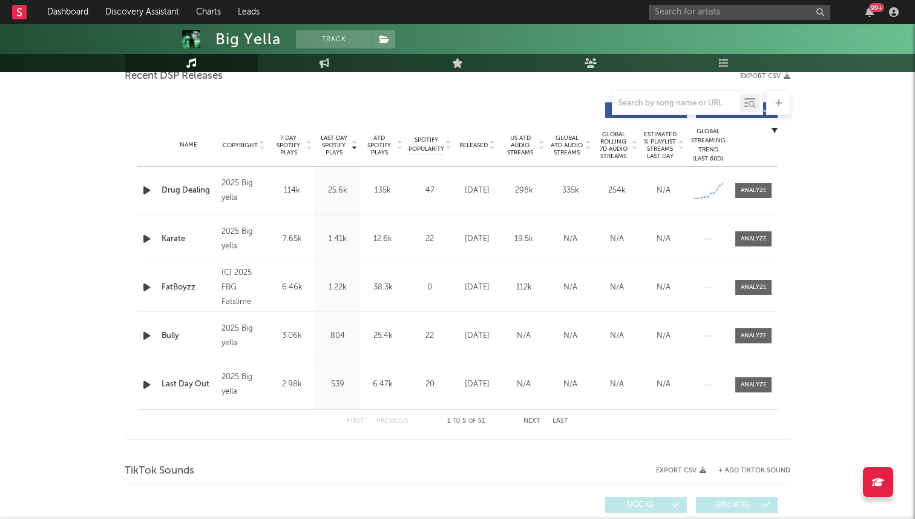
click at [761, 200] on div "Name Drug Dealing Copyright 2025 Big yella Label Big yella Album Names Return O…" at bounding box center [457, 190] width 640 height 48
click at [759, 186] on div at bounding box center [754, 190] width 26 height 9
select select "1w"
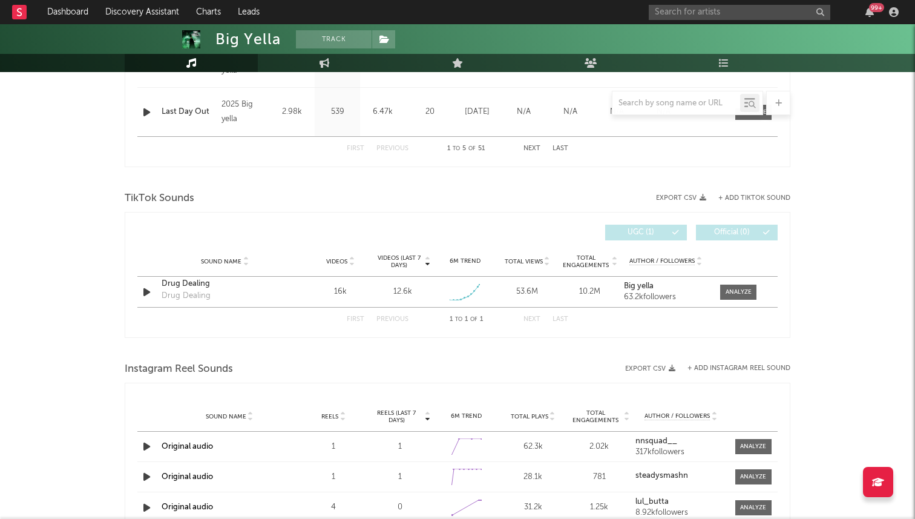
scroll to position [1299, 0]
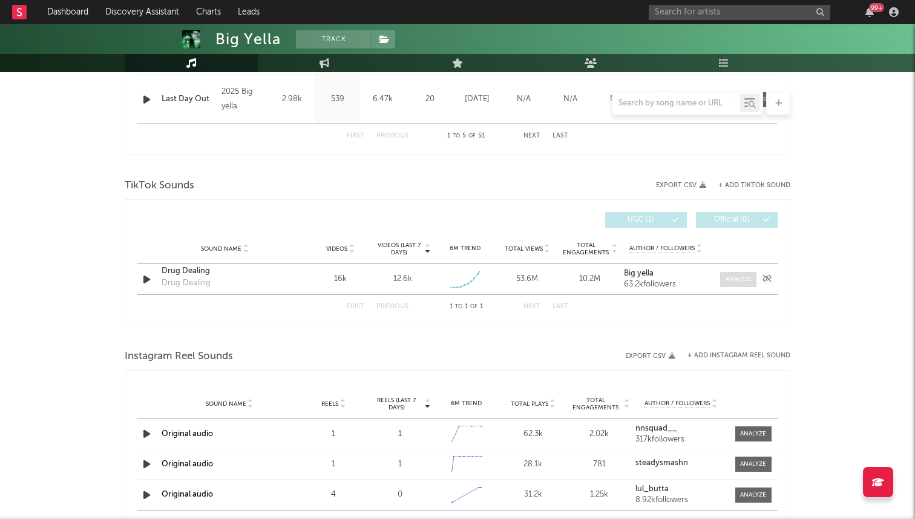
click at [748, 278] on div at bounding box center [738, 279] width 26 height 9
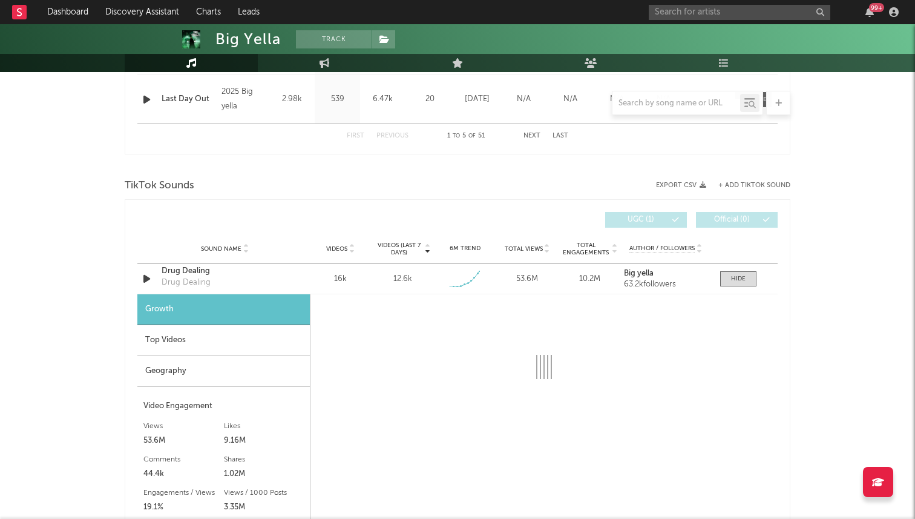
select select "1w"
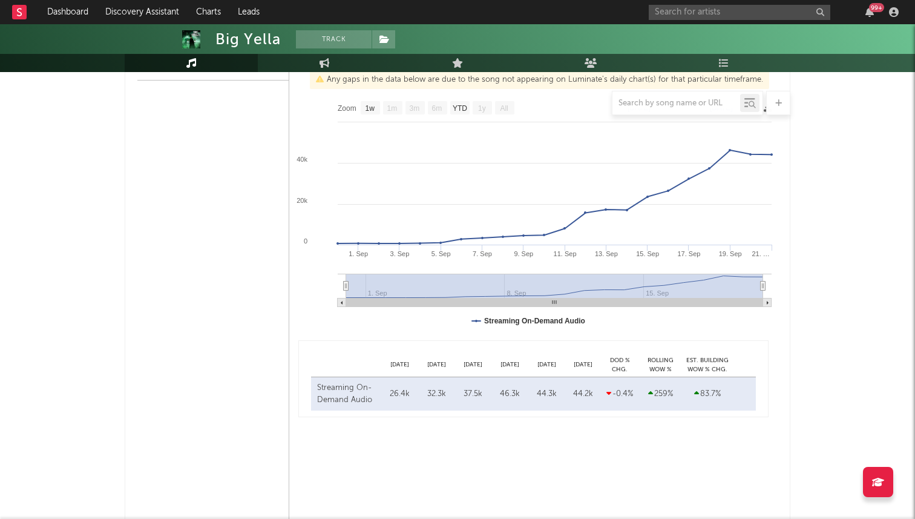
scroll to position [543, 0]
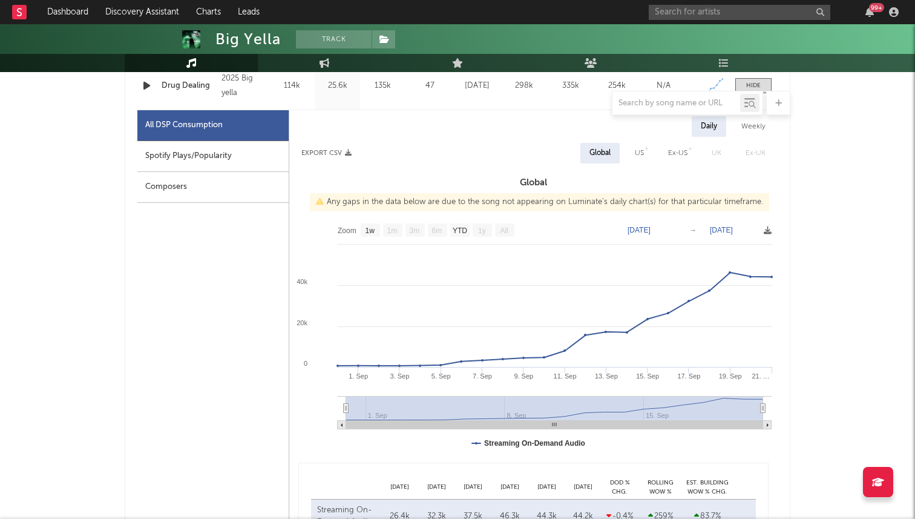
click at [773, 269] on rect at bounding box center [533, 338] width 488 height 242
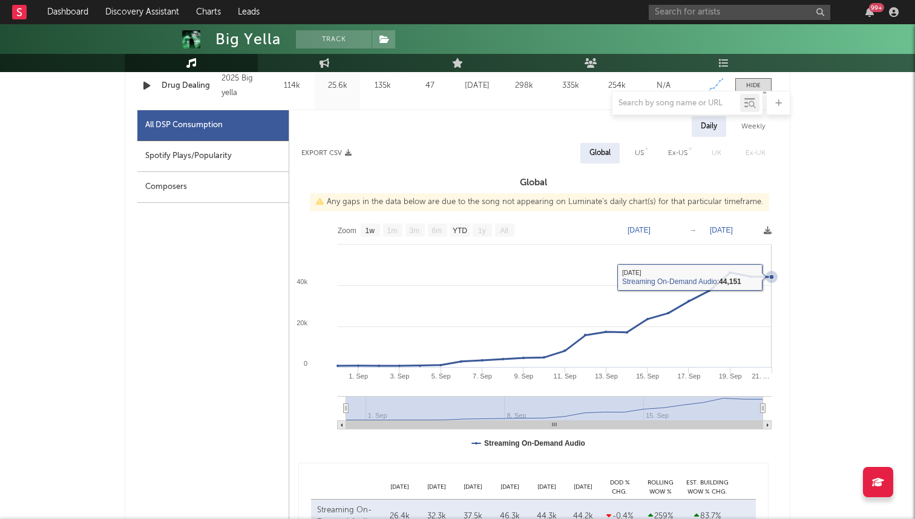
click at [770, 276] on icon at bounding box center [771, 276] width 5 height 5
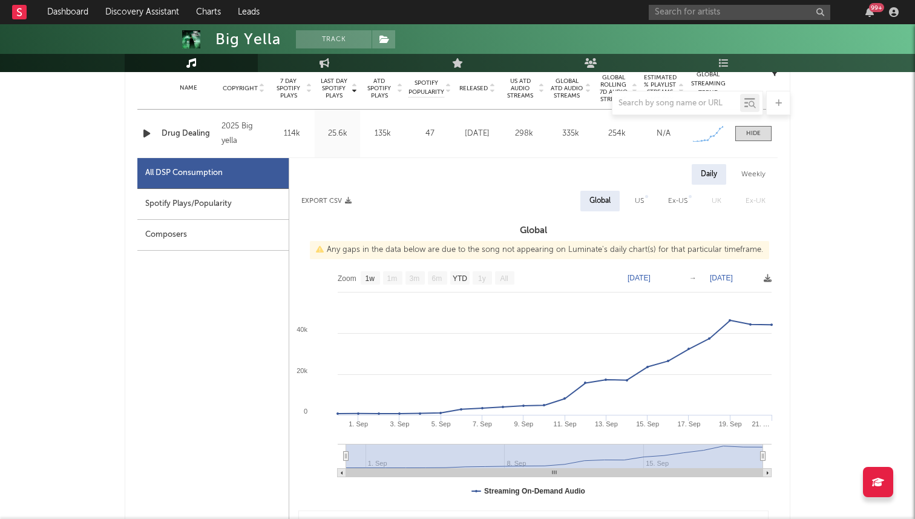
scroll to position [488, 0]
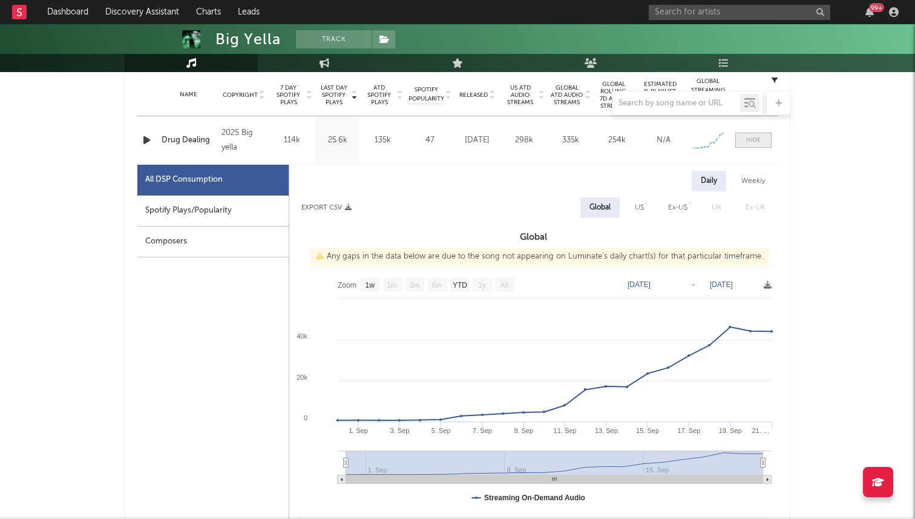
click at [746, 142] on div at bounding box center [753, 140] width 15 height 9
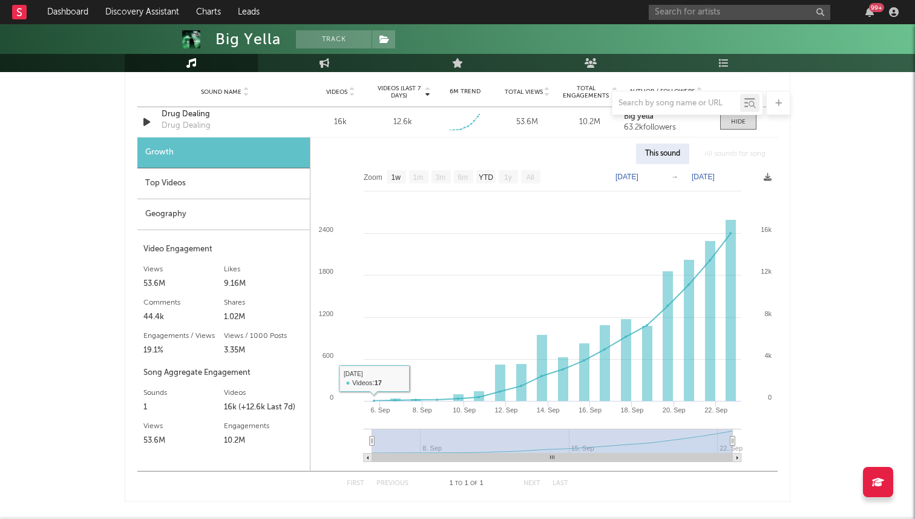
scroll to position [893, 0]
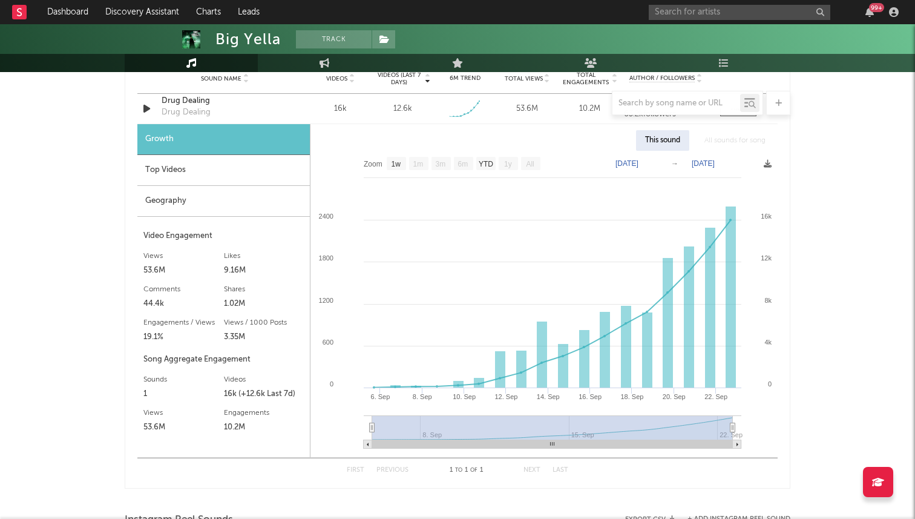
click at [246, 186] on div "Geography" at bounding box center [223, 201] width 172 height 31
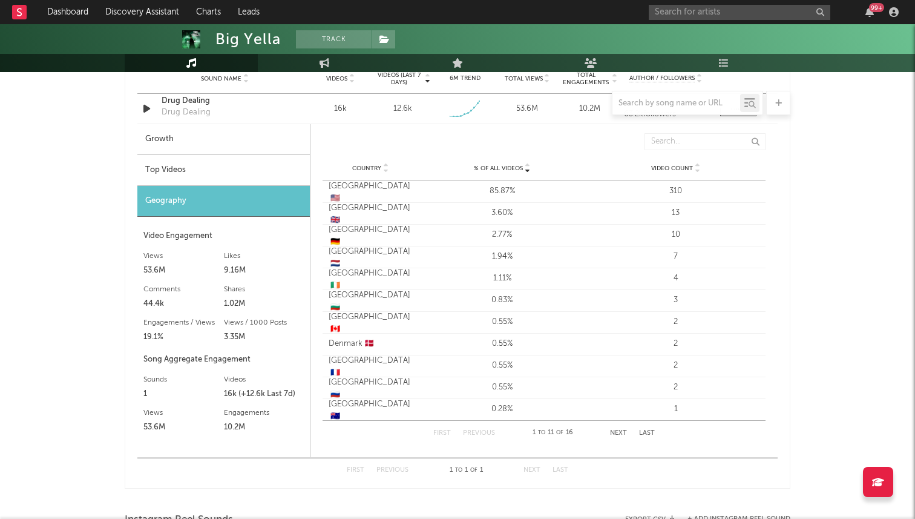
click at [195, 178] on div "Top Videos" at bounding box center [223, 170] width 172 height 31
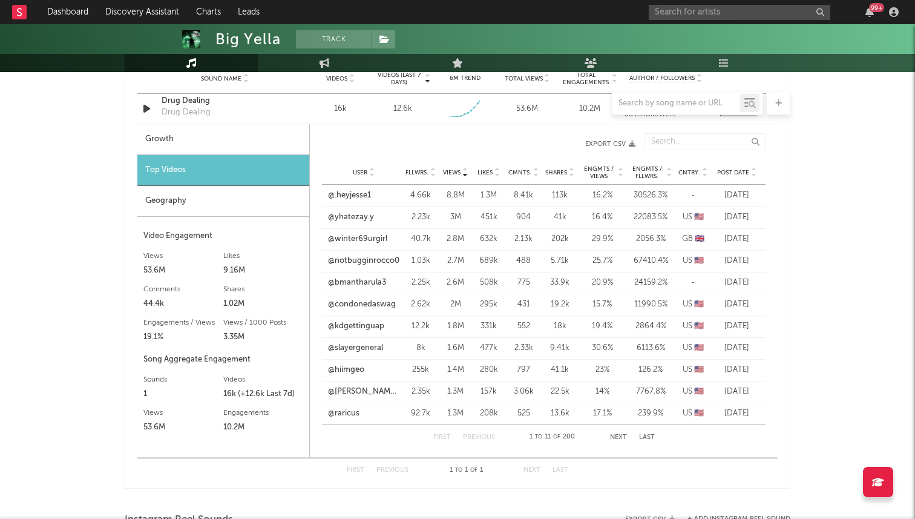
click at [237, 192] on div "Geography" at bounding box center [223, 201] width 172 height 31
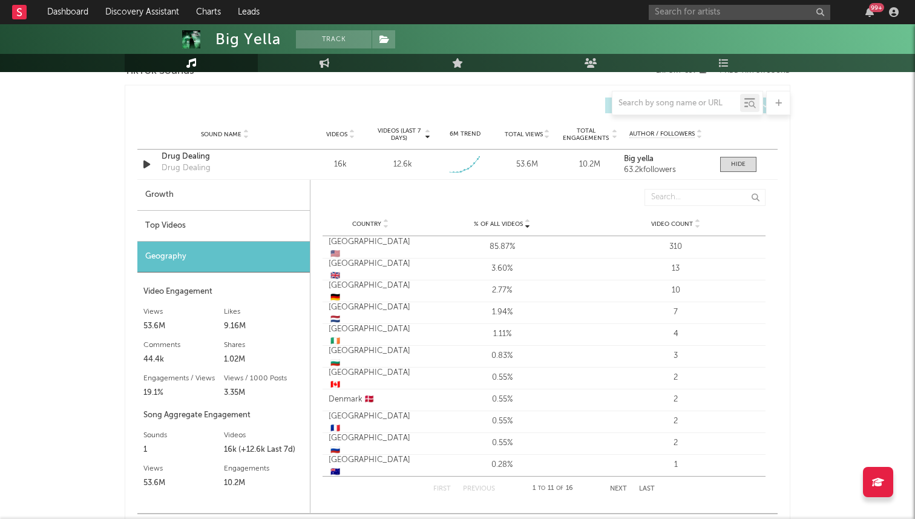
scroll to position [820, 0]
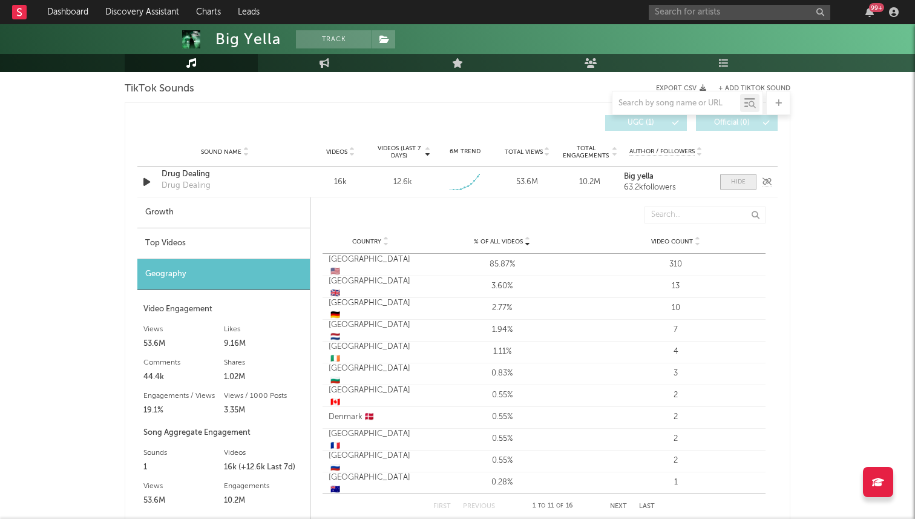
click at [732, 187] on span at bounding box center [738, 181] width 36 height 15
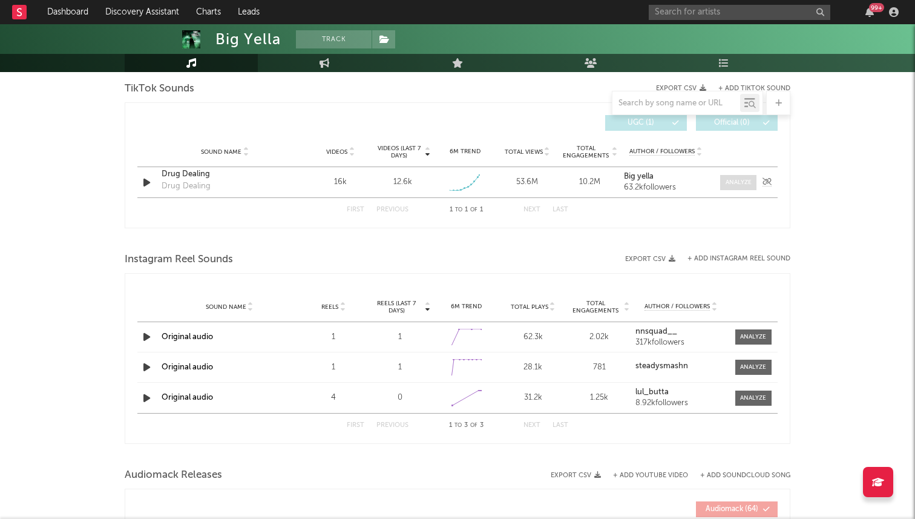
click at [732, 187] on span at bounding box center [738, 182] width 36 height 15
select select "1w"
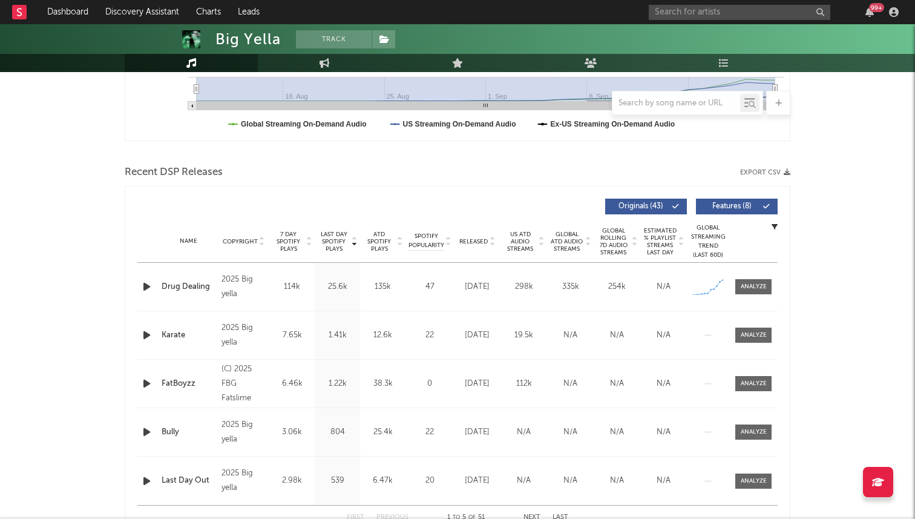
scroll to position [329, 0]
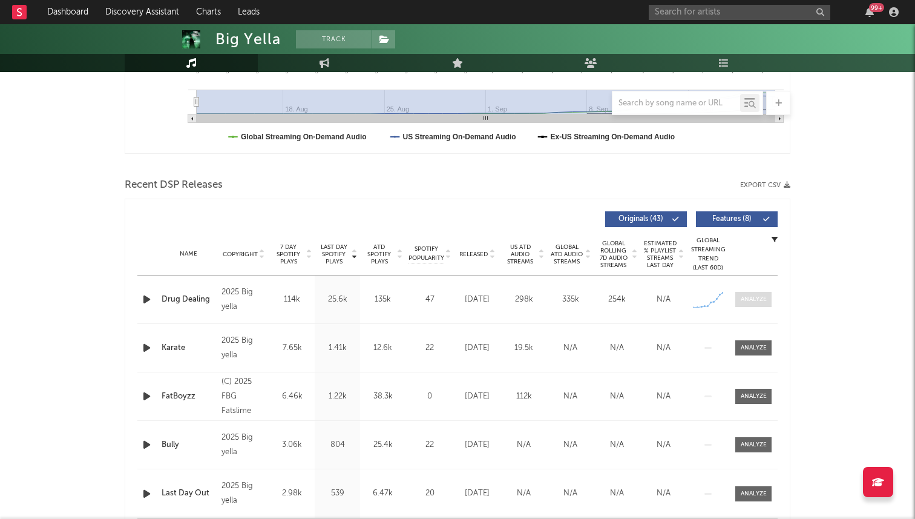
click at [748, 293] on span at bounding box center [753, 299] width 36 height 15
select select "1w"
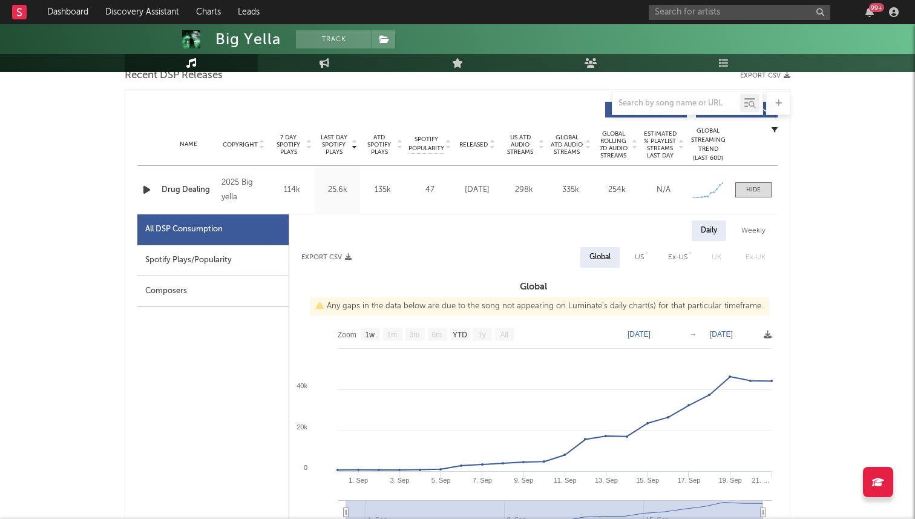
scroll to position [502, 0]
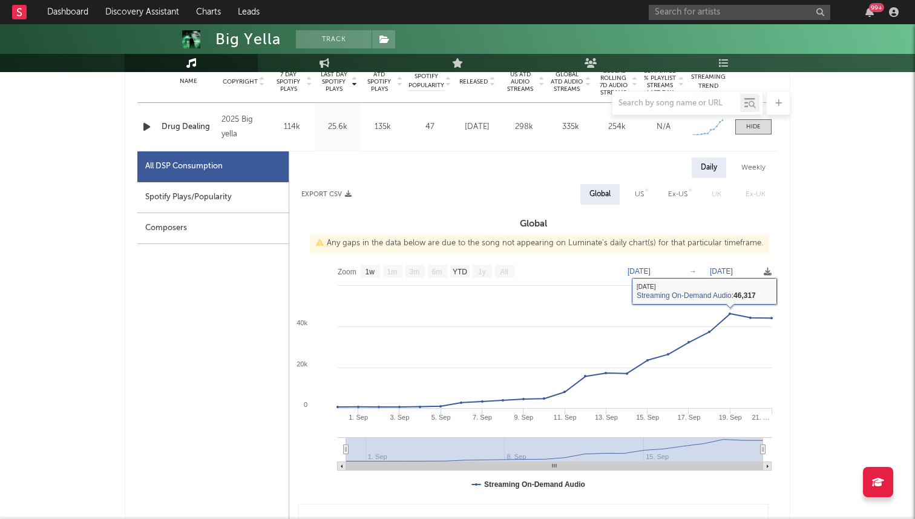
click at [639, 203] on div "US" at bounding box center [639, 194] width 27 height 21
select select "1w"
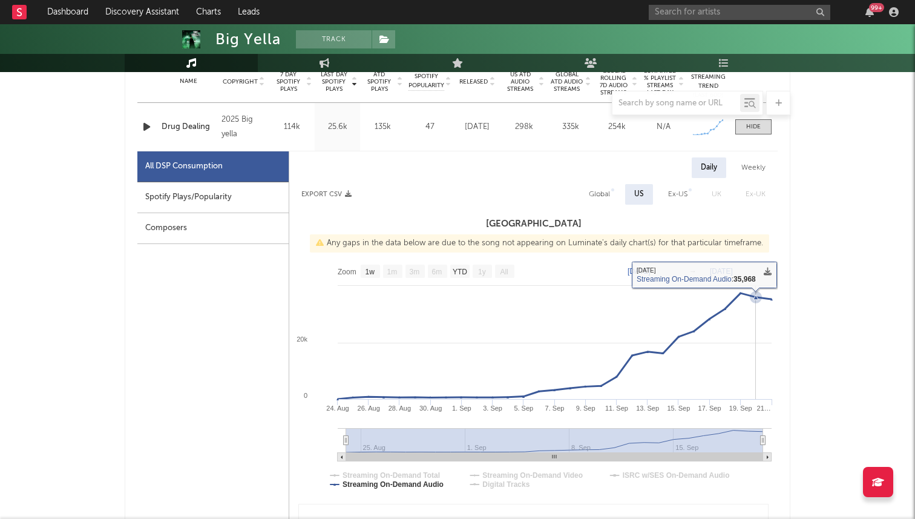
scroll to position [494, 0]
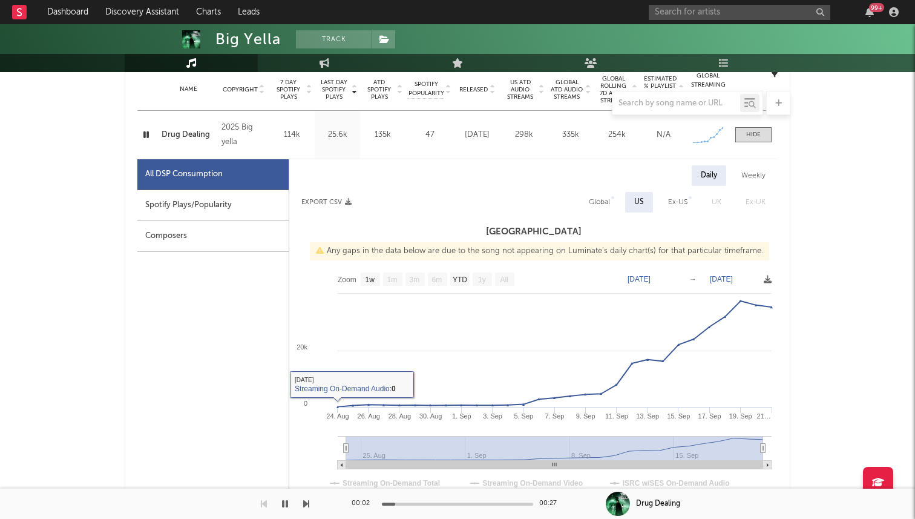
click at [283, 513] on button "button" at bounding box center [285, 503] width 12 height 30
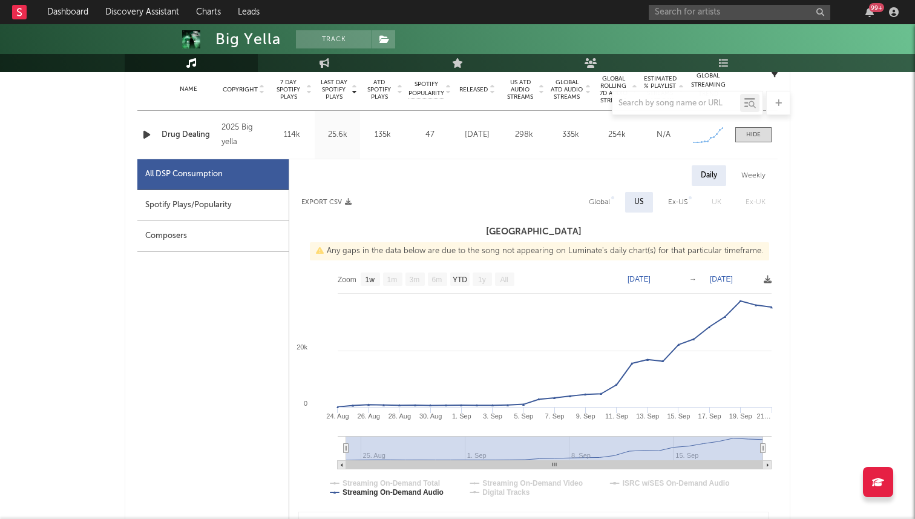
click at [389, 171] on div "Daily Weekly" at bounding box center [533, 175] width 488 height 21
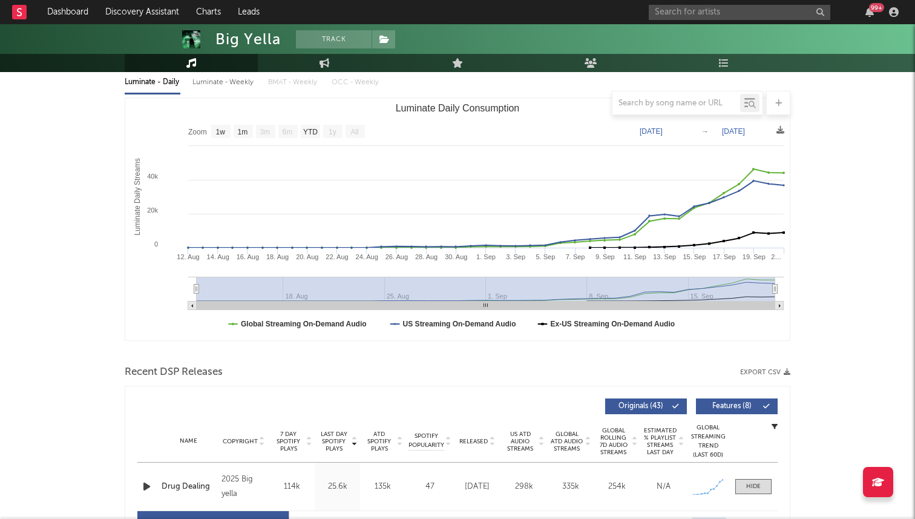
scroll to position [0, 0]
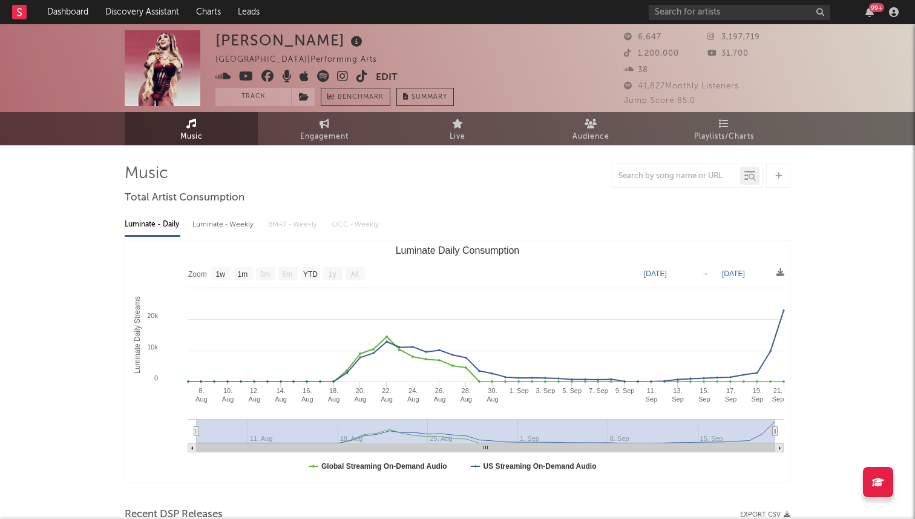
select select "1w"
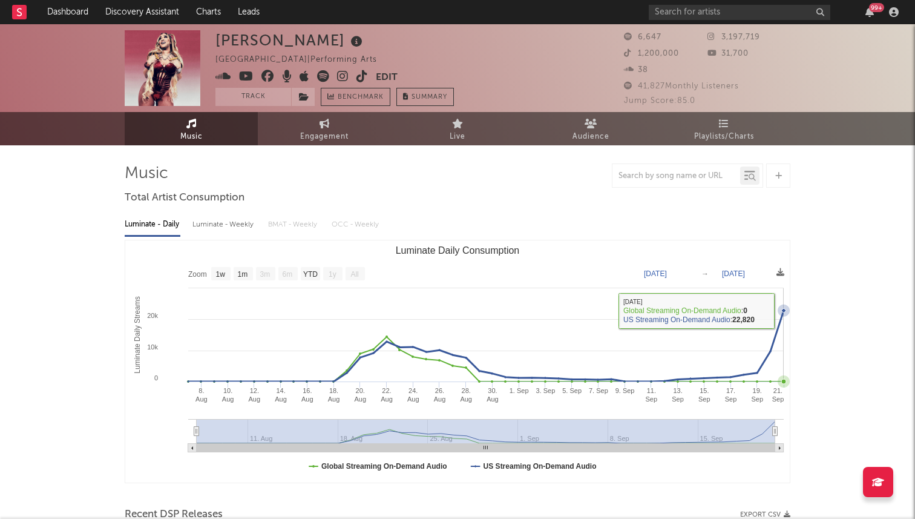
click at [781, 309] on icon "Luminate Daily Consumption" at bounding box center [784, 310] width 12 height 12
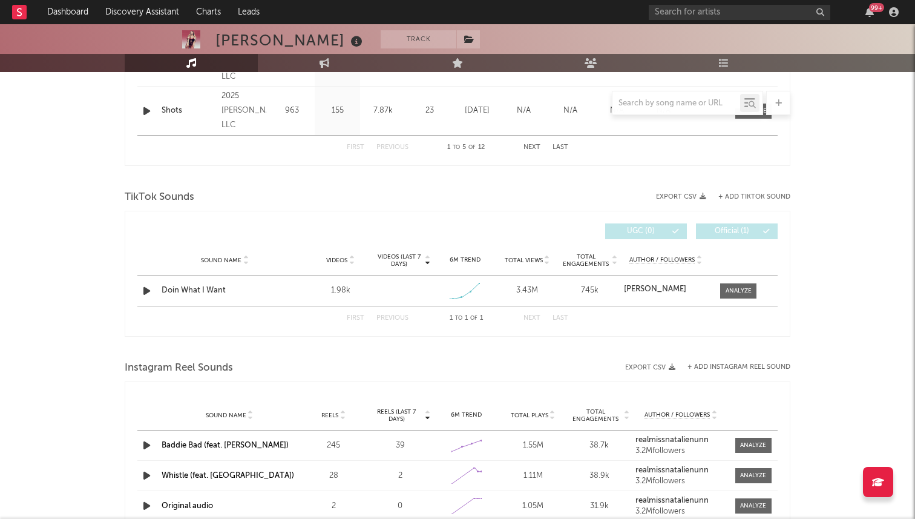
scroll to position [681, 0]
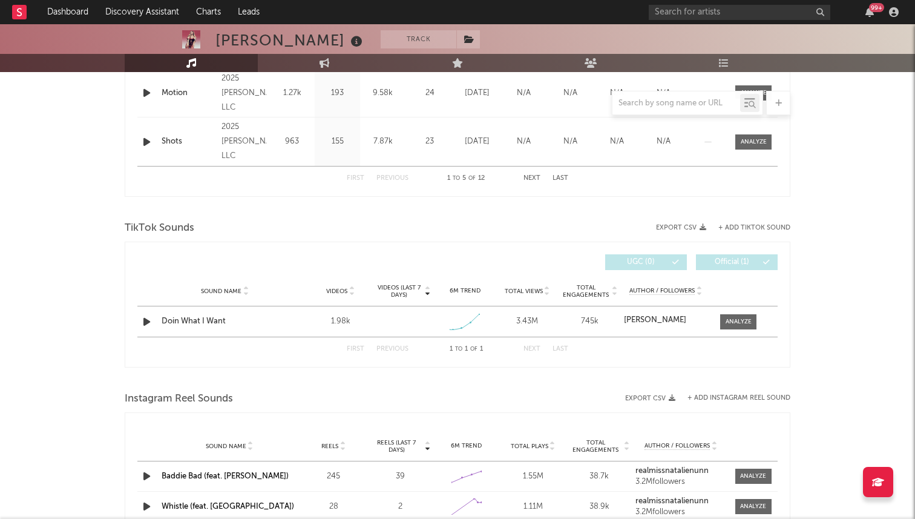
click at [731, 338] on div "First Previous 1 to 1 of 1 Next Last" at bounding box center [457, 348] width 640 height 24
click at [734, 323] on div at bounding box center [738, 321] width 26 height 9
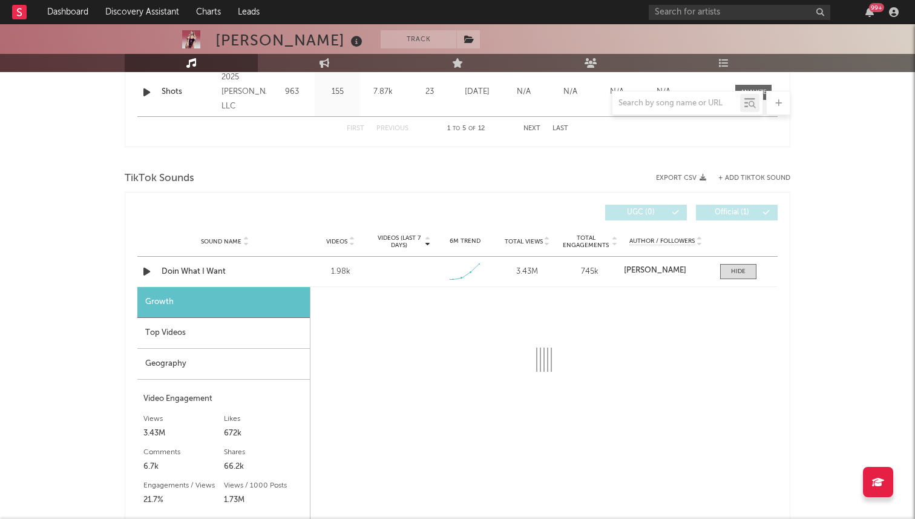
select select "1w"
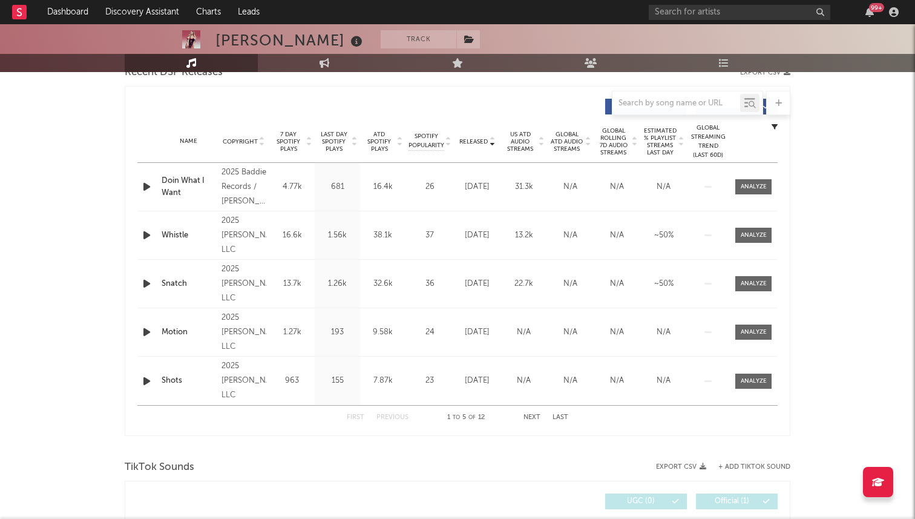
scroll to position [0, 0]
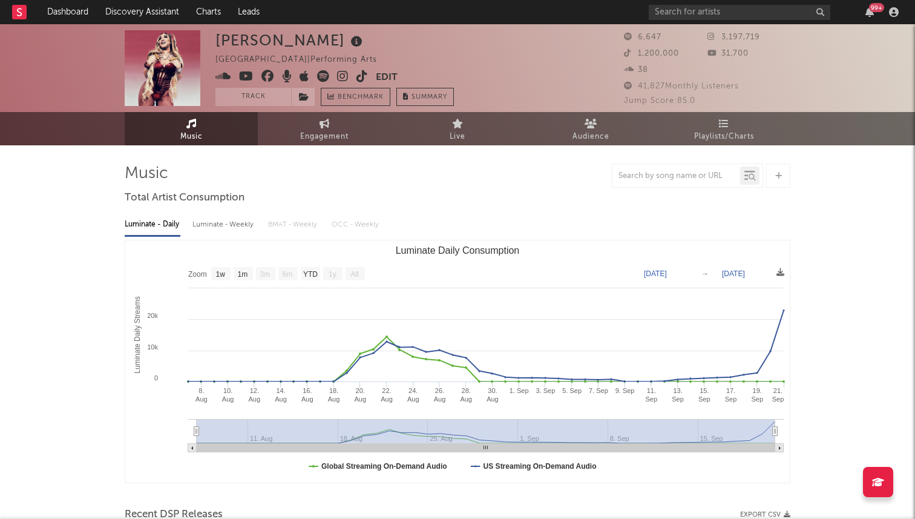
click at [320, 76] on icon at bounding box center [323, 76] width 12 height 12
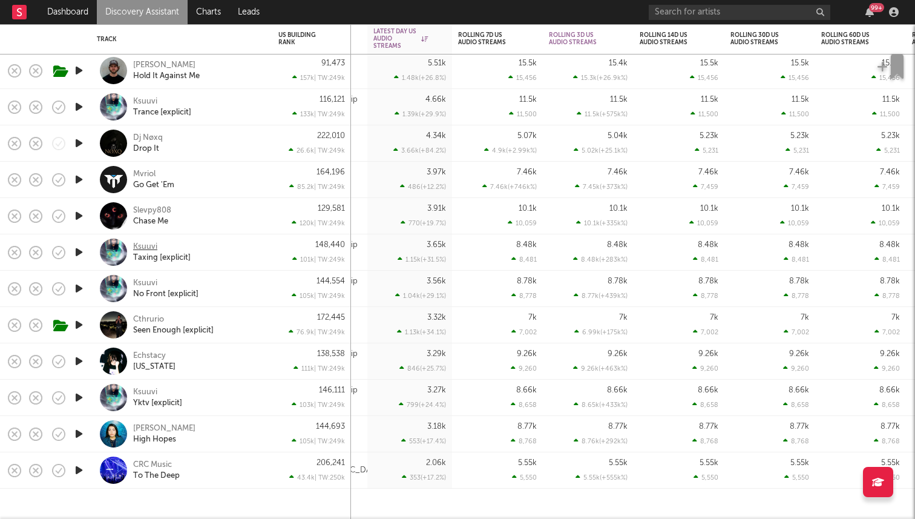
click at [143, 247] on div "Ksuuvi" at bounding box center [145, 246] width 24 height 11
click at [154, 357] on div "Echstacy" at bounding box center [149, 355] width 33 height 11
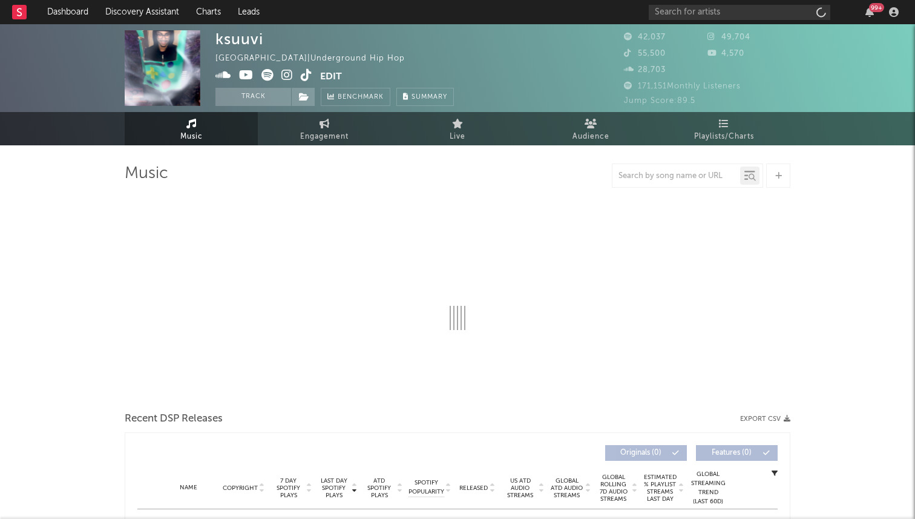
select select "6m"
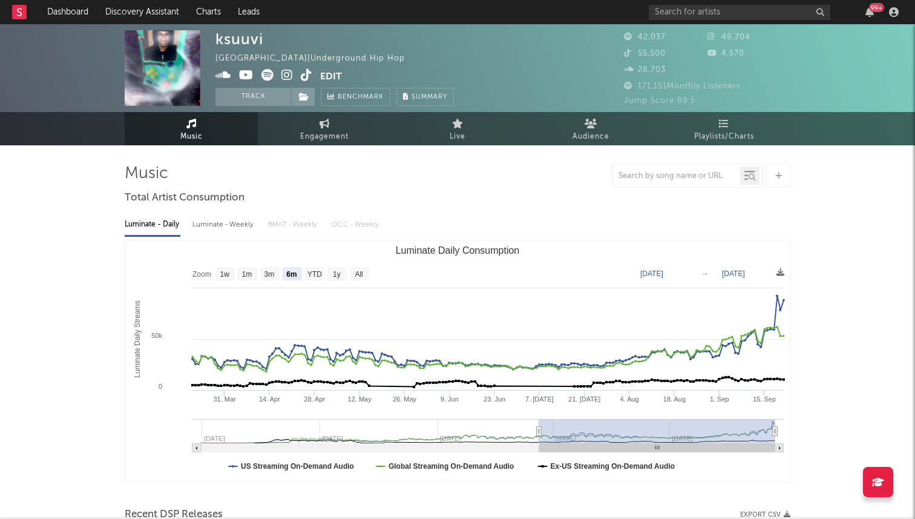
click at [307, 79] on icon at bounding box center [306, 75] width 11 height 12
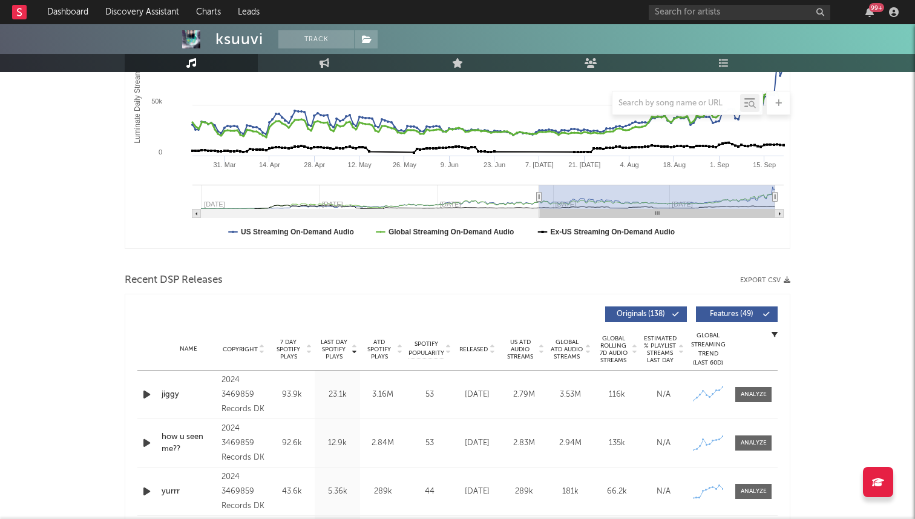
scroll to position [337, 0]
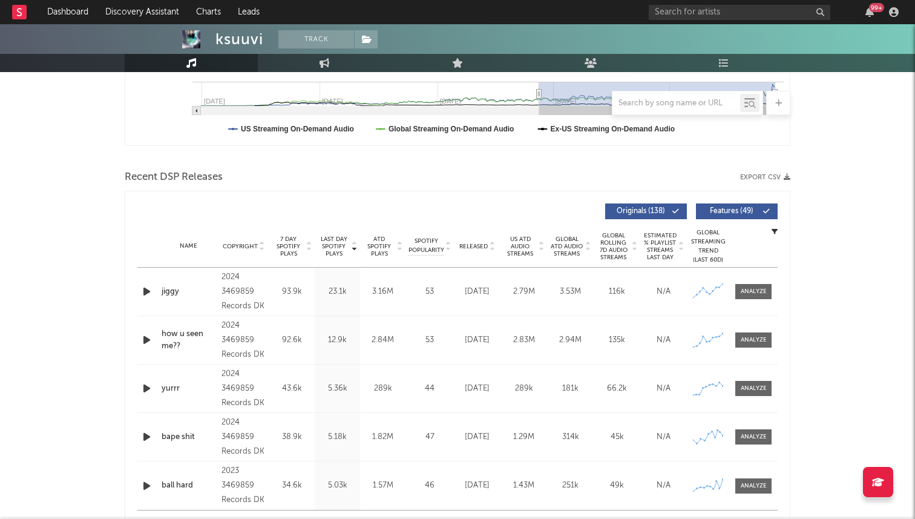
click at [477, 244] on span "Released" at bounding box center [473, 246] width 28 height 7
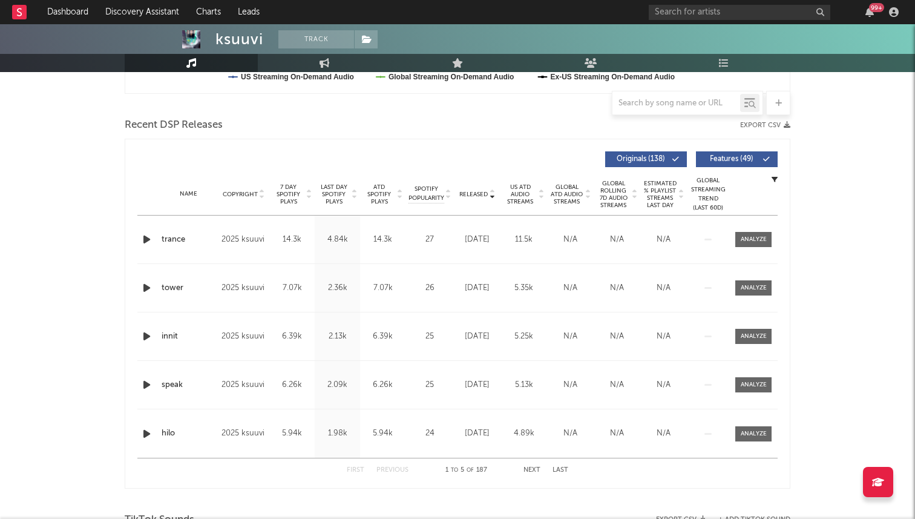
scroll to position [396, 0]
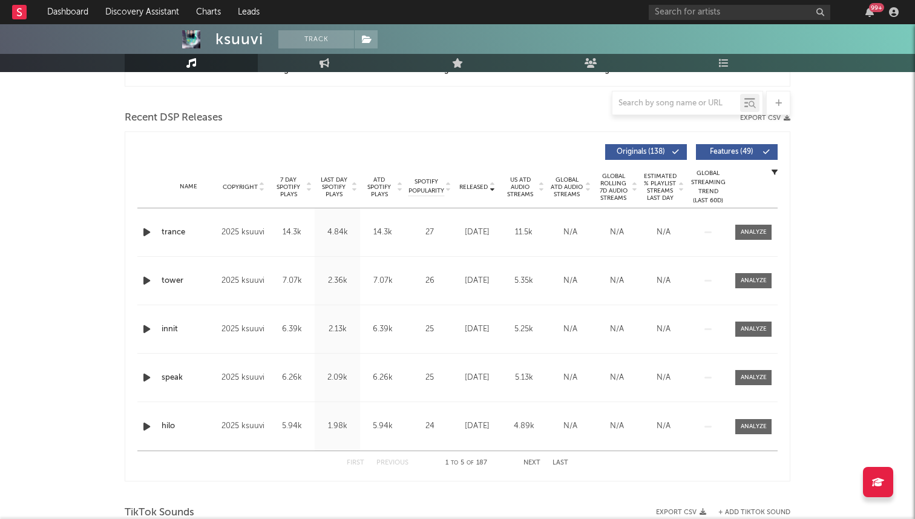
click at [290, 178] on span "7 Day Spotify Plays" at bounding box center [288, 187] width 32 height 22
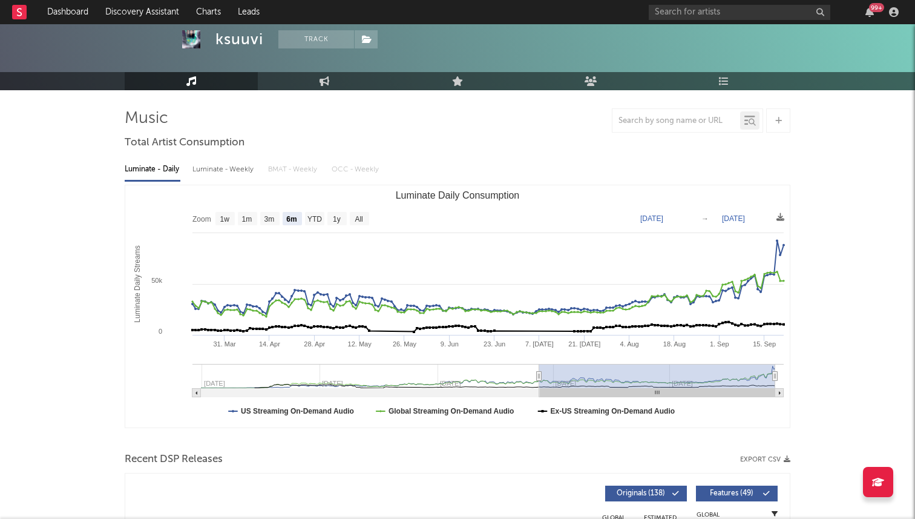
scroll to position [0, 0]
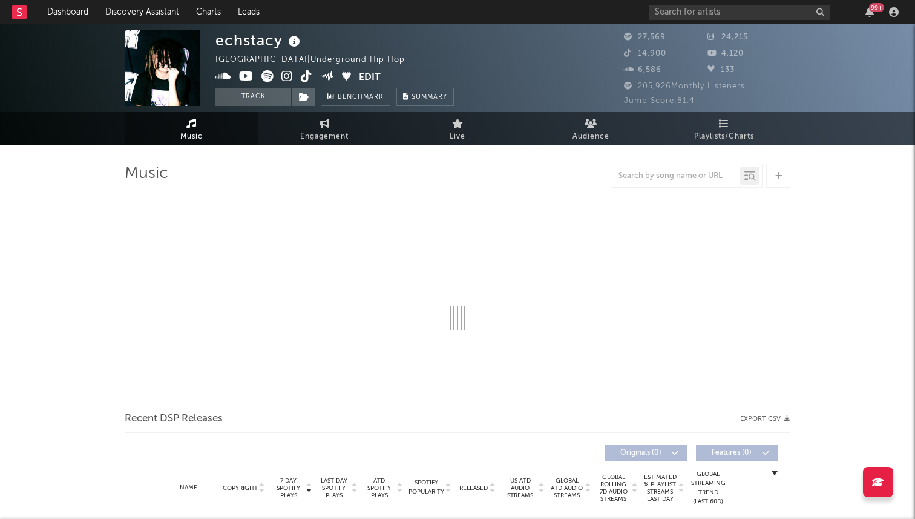
select select "6m"
